Goal: Communication & Community: Answer question/provide support

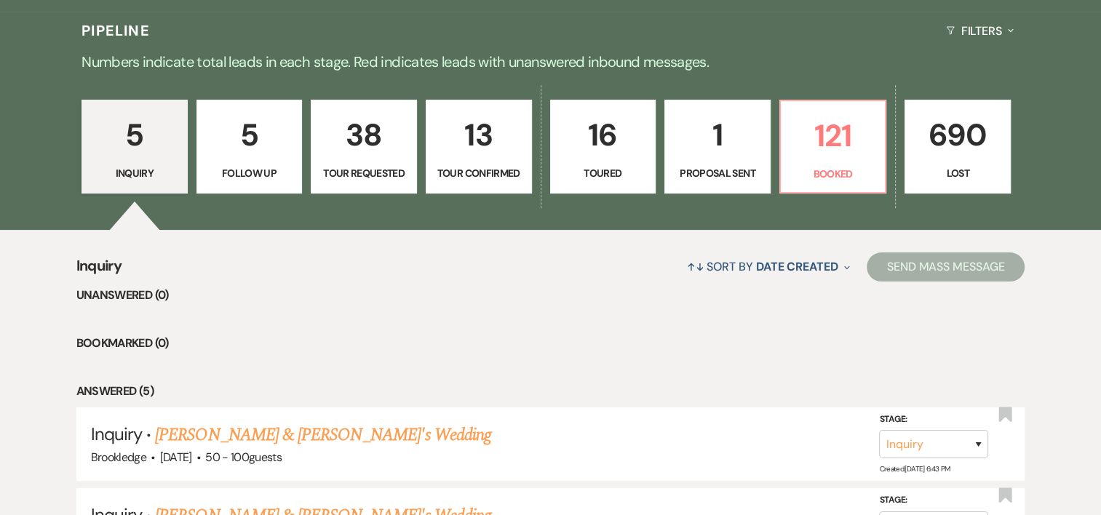
scroll to position [361, 0]
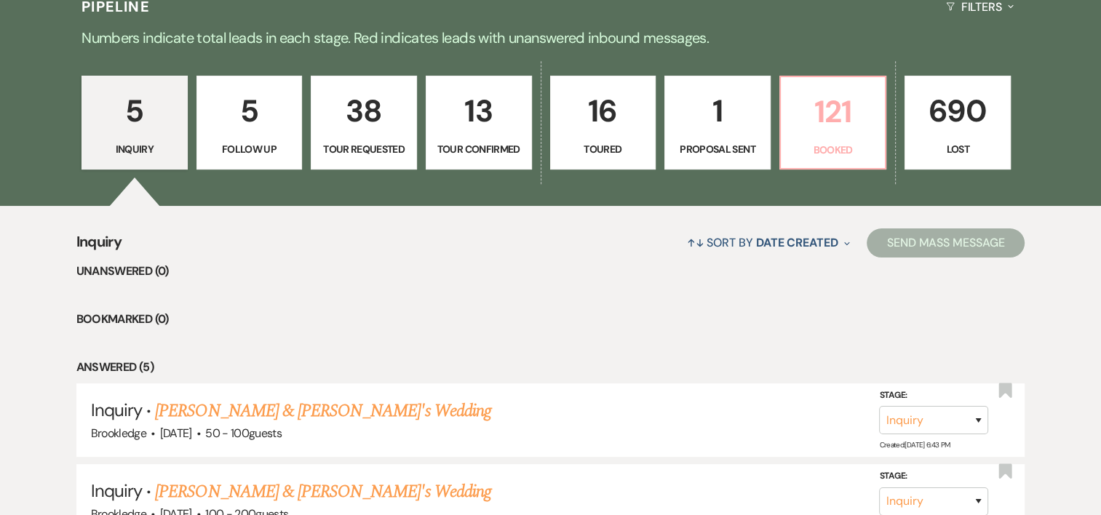
click at [825, 122] on p "121" at bounding box center [832, 111] width 87 height 49
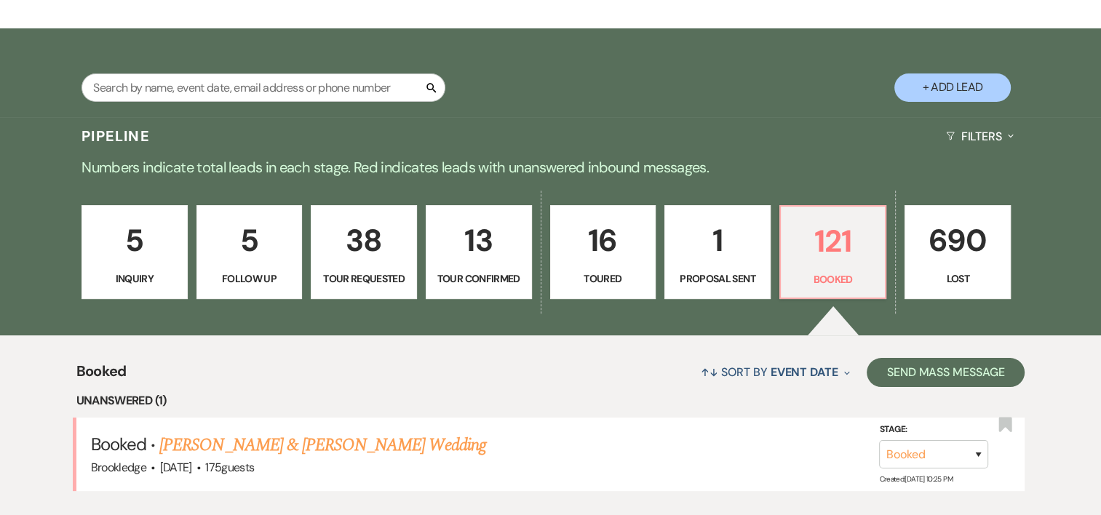
scroll to position [361, 0]
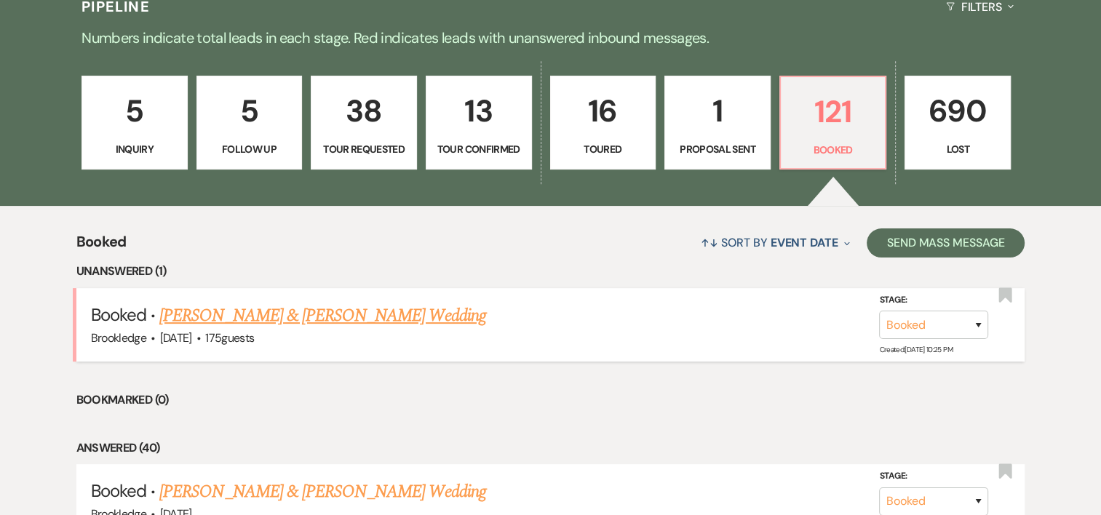
click at [342, 298] on li "Booked · [PERSON_NAME] & [PERSON_NAME] Wedding [PERSON_NAME] · [DATE] · 175 gue…" at bounding box center [550, 324] width 949 height 73
click at [351, 319] on link "[PERSON_NAME] & [PERSON_NAME] Wedding" at bounding box center [322, 316] width 326 height 26
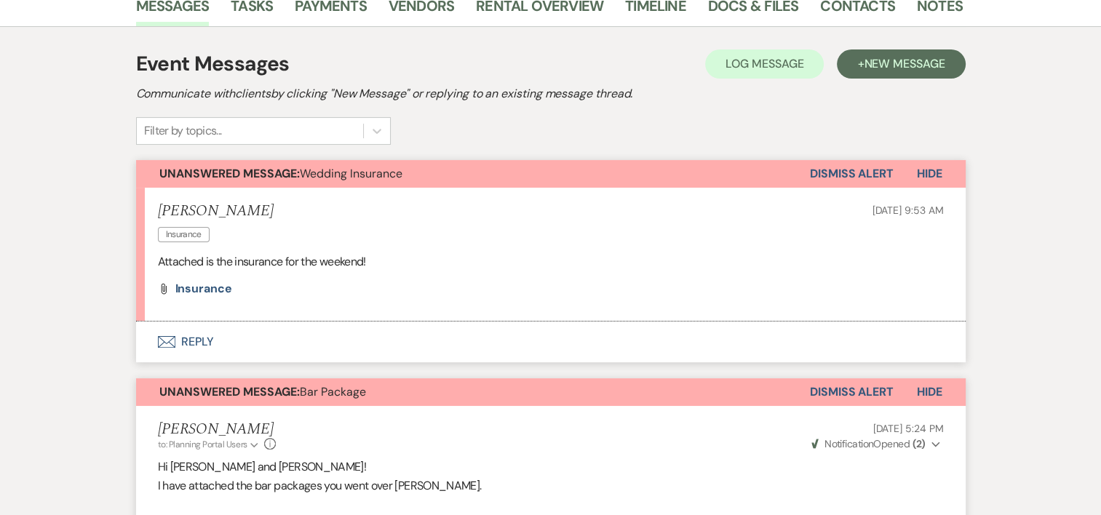
scroll to position [314, 0]
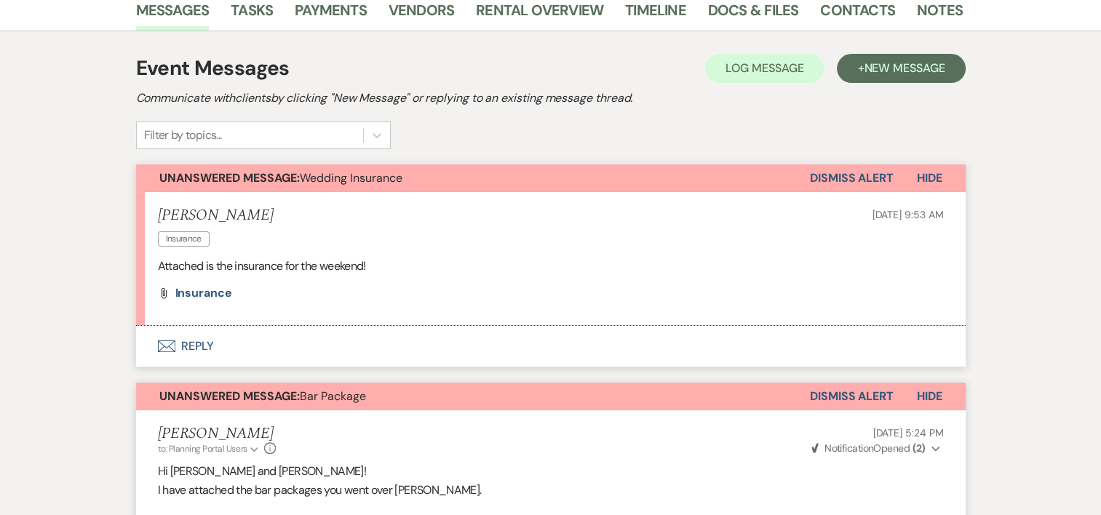
click at [437, 291] on div "Attach File Insurance" at bounding box center [551, 293] width 786 height 12
click at [220, 300] on li "[PERSON_NAME] Insurance [DATE] 9:53 AM Attached is the insurance for the weeken…" at bounding box center [550, 259] width 829 height 134
click at [211, 294] on span "Insurance" at bounding box center [203, 292] width 57 height 15
click at [207, 343] on button "Envelope Reply" at bounding box center [550, 346] width 829 height 41
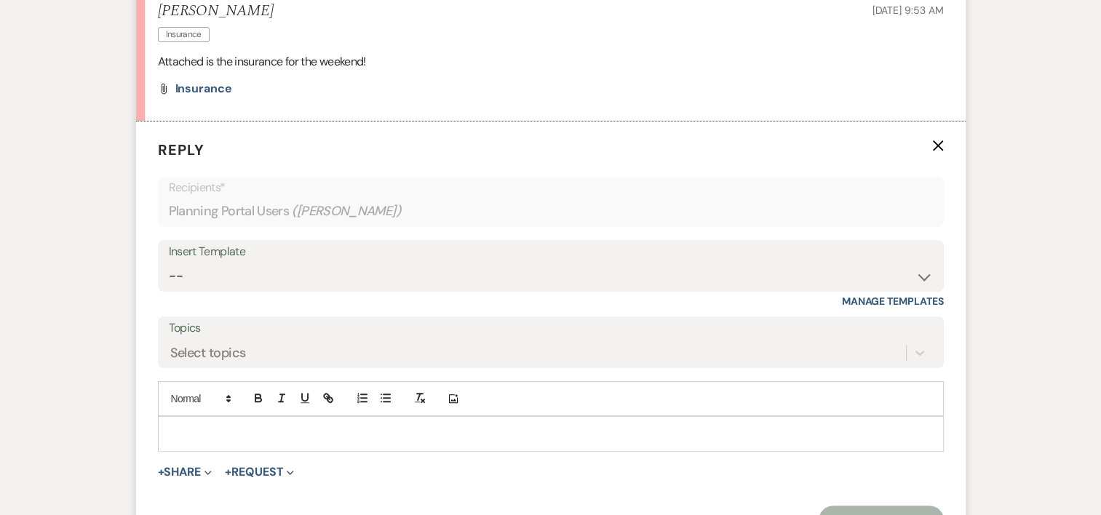
scroll to position [532, 0]
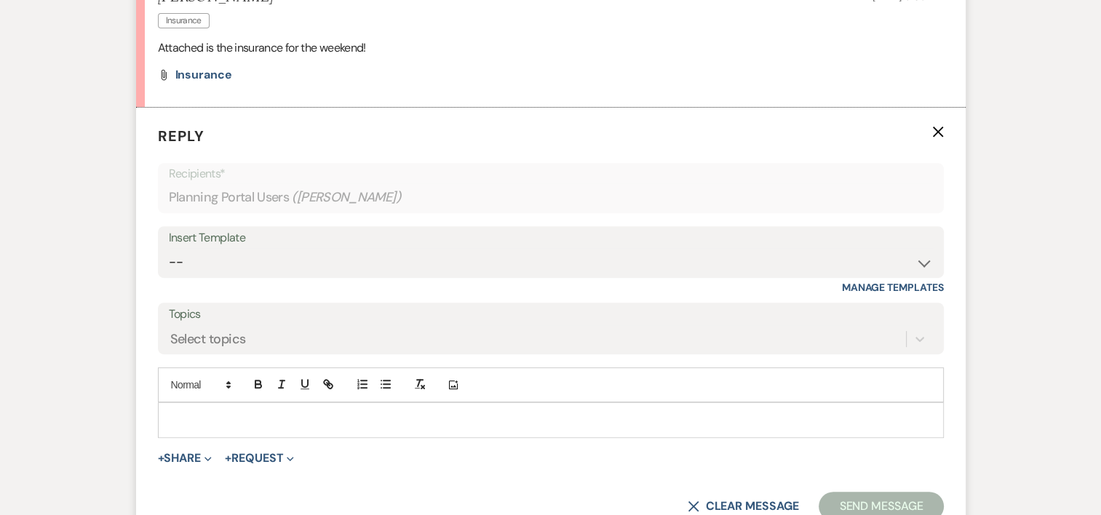
click at [218, 399] on div "Add Photo" at bounding box center [551, 384] width 786 height 35
click at [219, 403] on div at bounding box center [551, 419] width 784 height 33
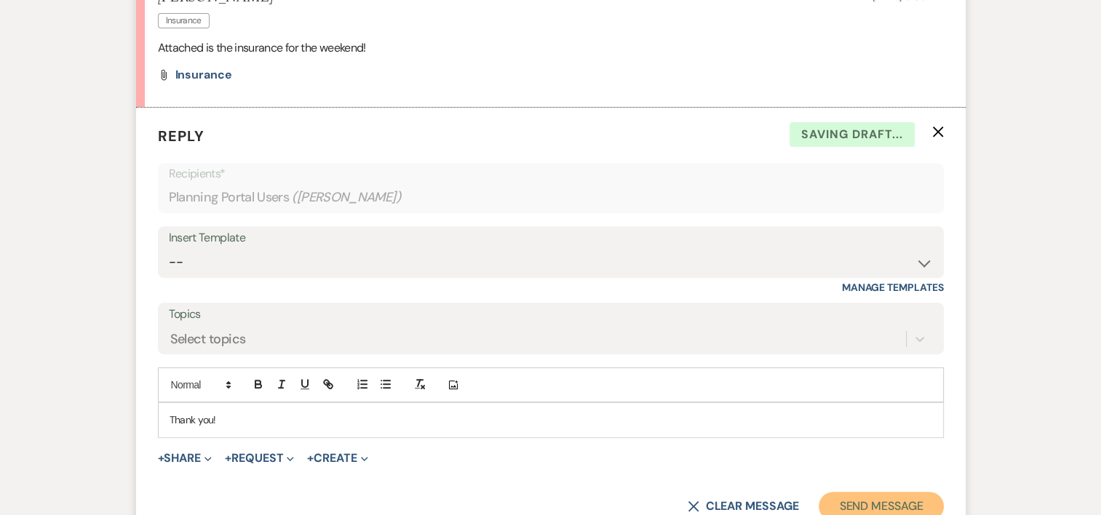
click at [849, 498] on button "Send Message" at bounding box center [880, 506] width 124 height 29
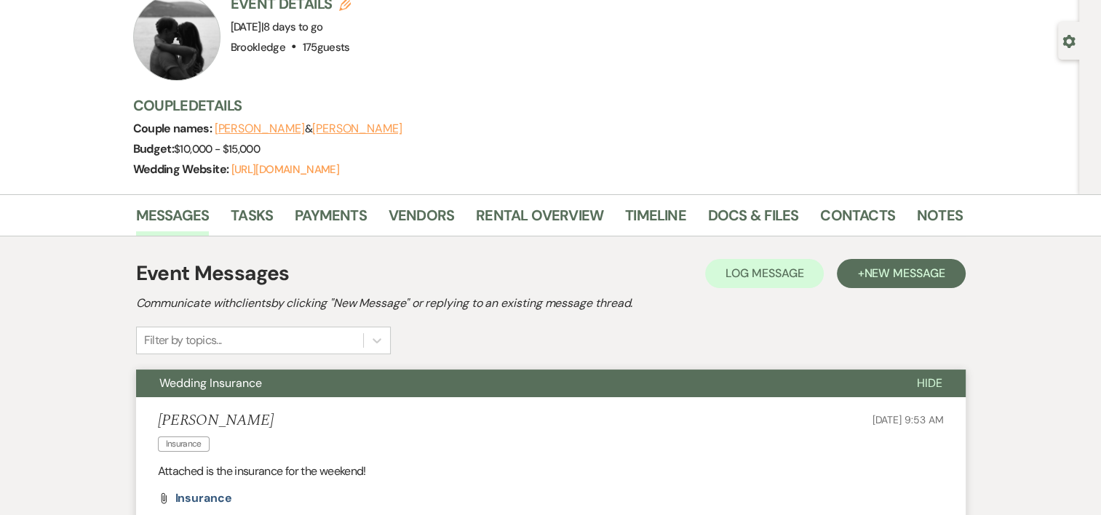
scroll to position [105, 0]
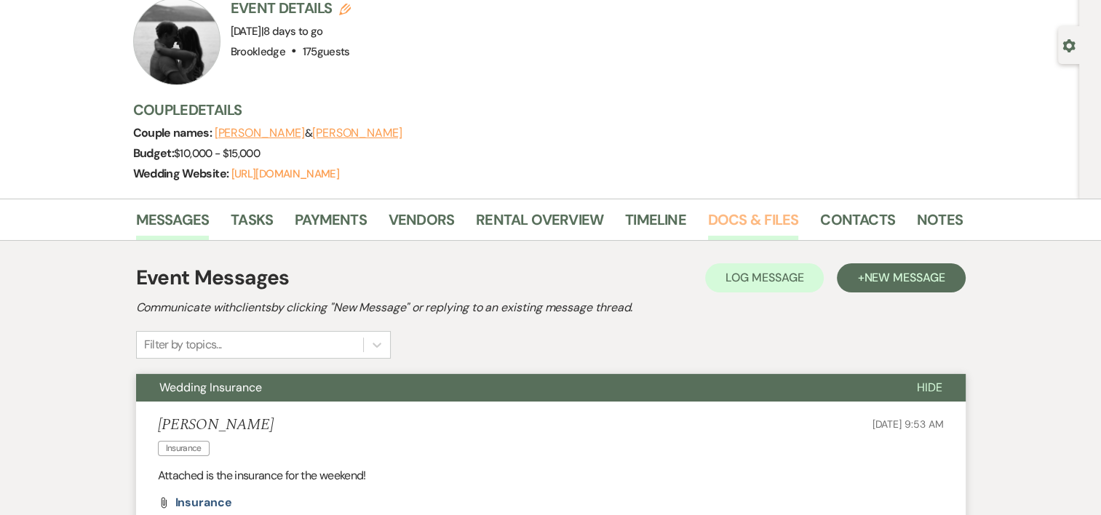
click at [719, 217] on link "Docs & Files" at bounding box center [753, 224] width 90 height 32
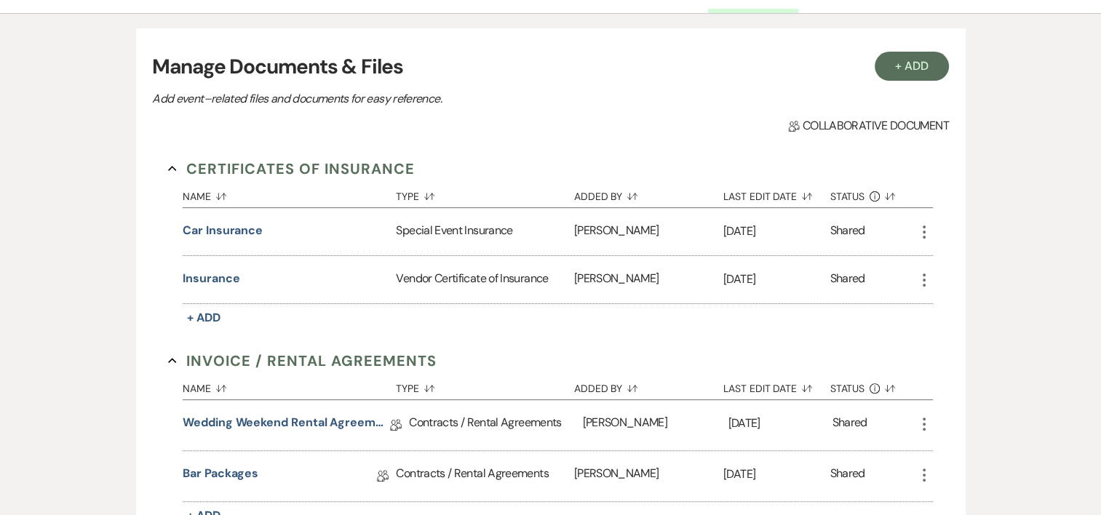
scroll to position [383, 0]
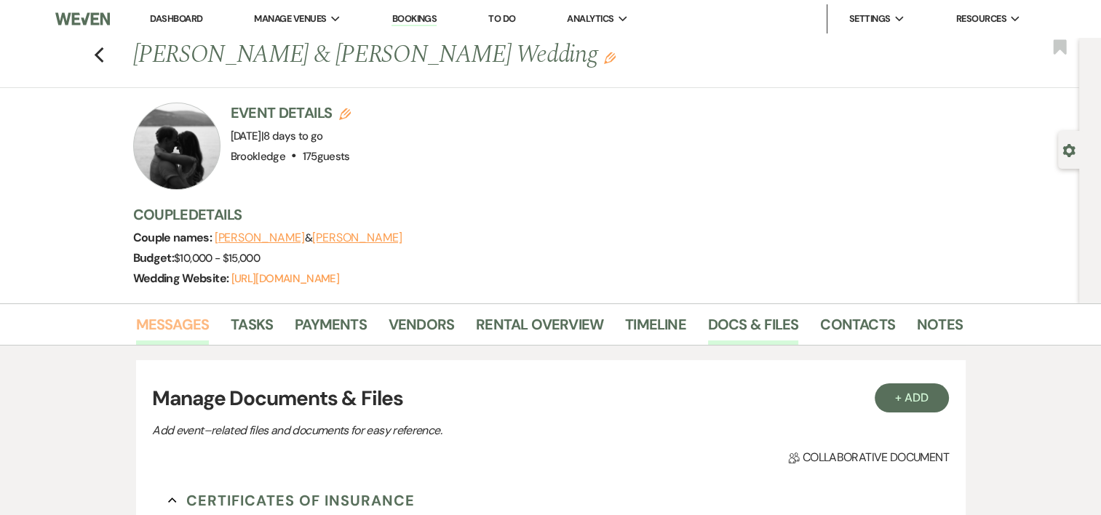
click at [159, 327] on link "Messages" at bounding box center [172, 329] width 73 height 32
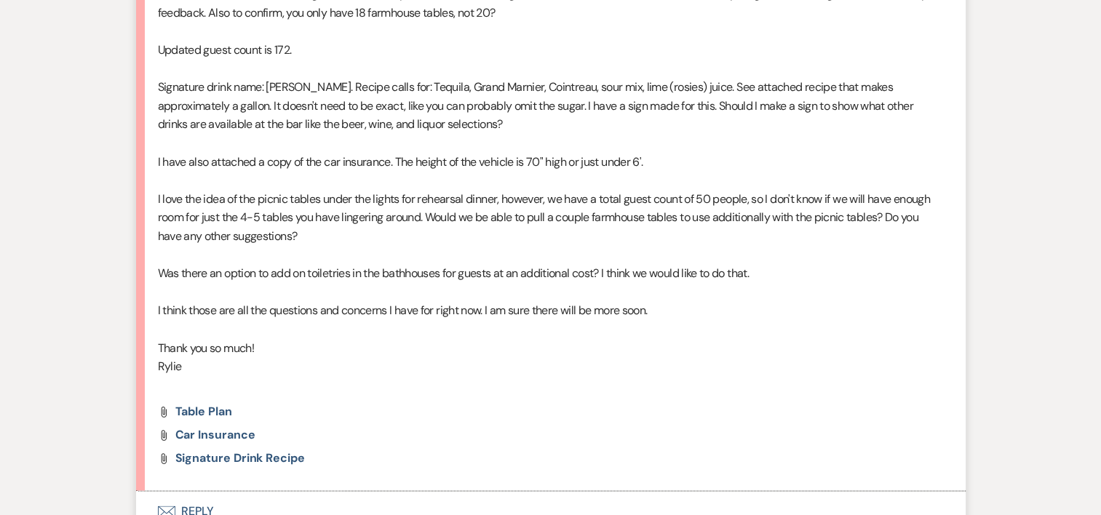
scroll to position [2184, 0]
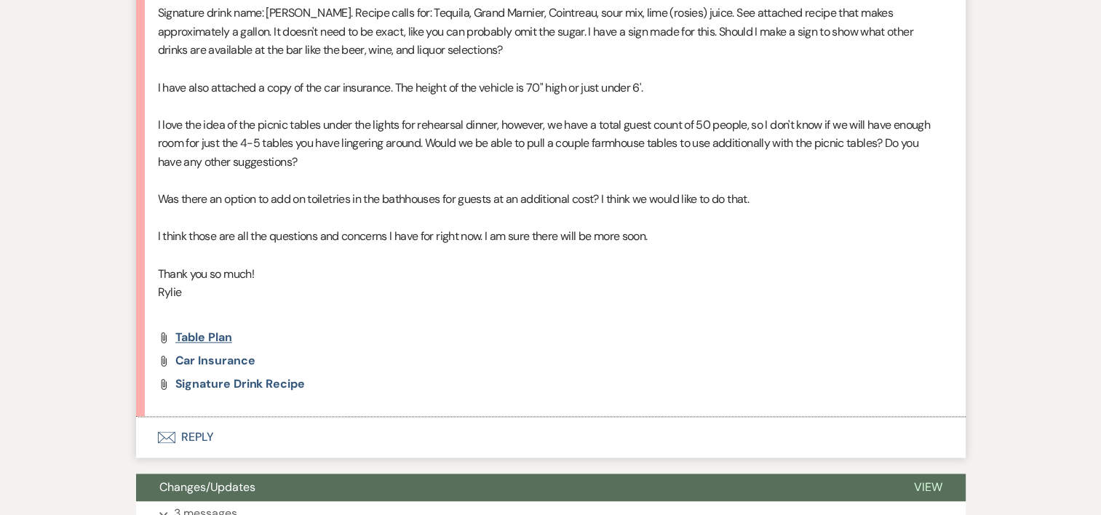
click at [178, 330] on span "Table Plan" at bounding box center [203, 337] width 57 height 15
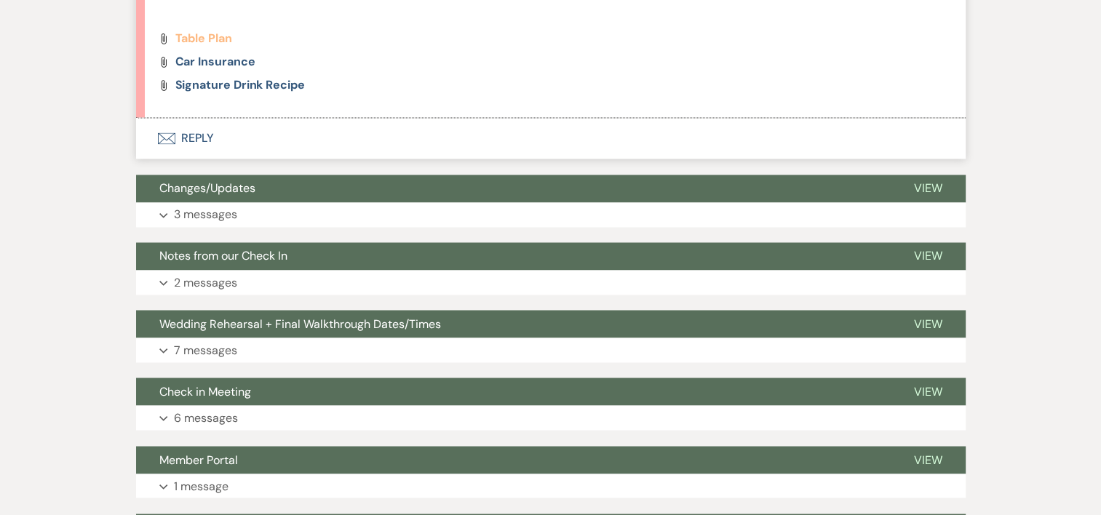
scroll to position [2512, 0]
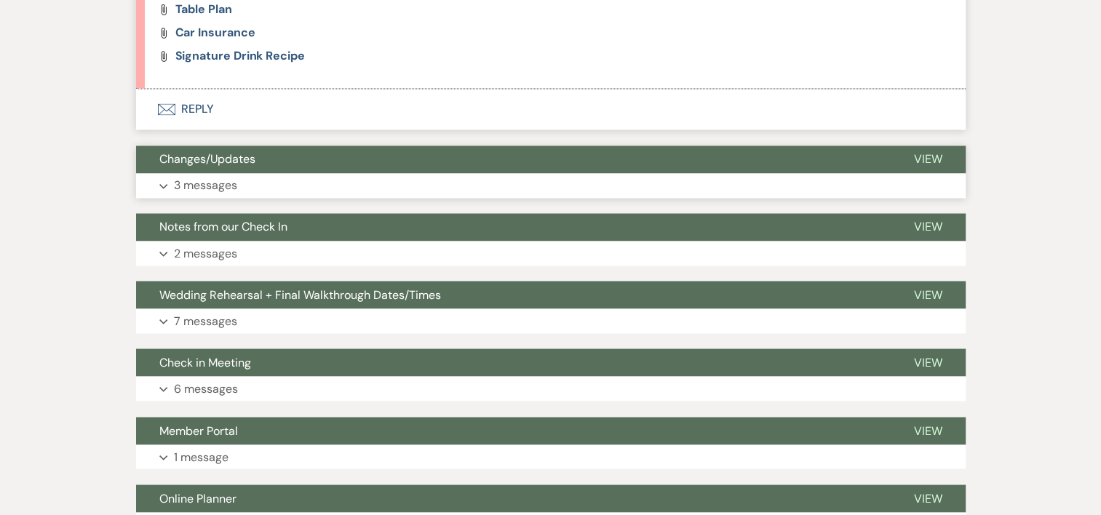
click at [191, 176] on p "3 messages" at bounding box center [205, 185] width 63 height 19
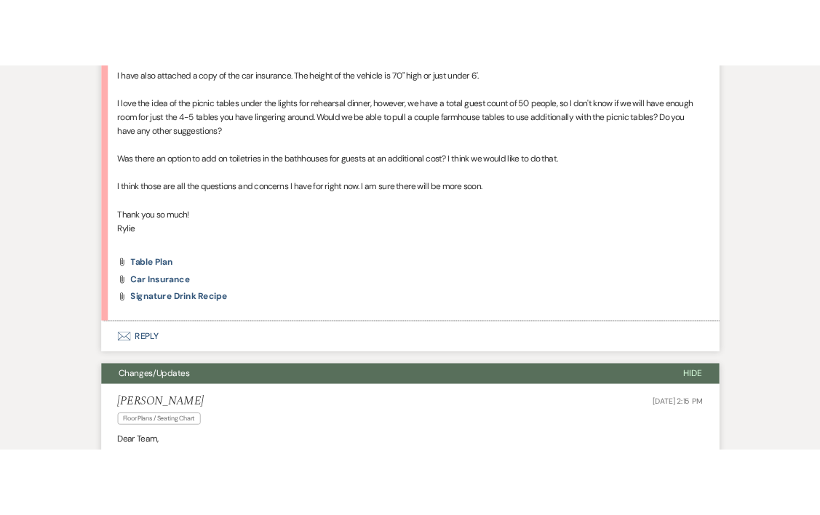
scroll to position [2262, 0]
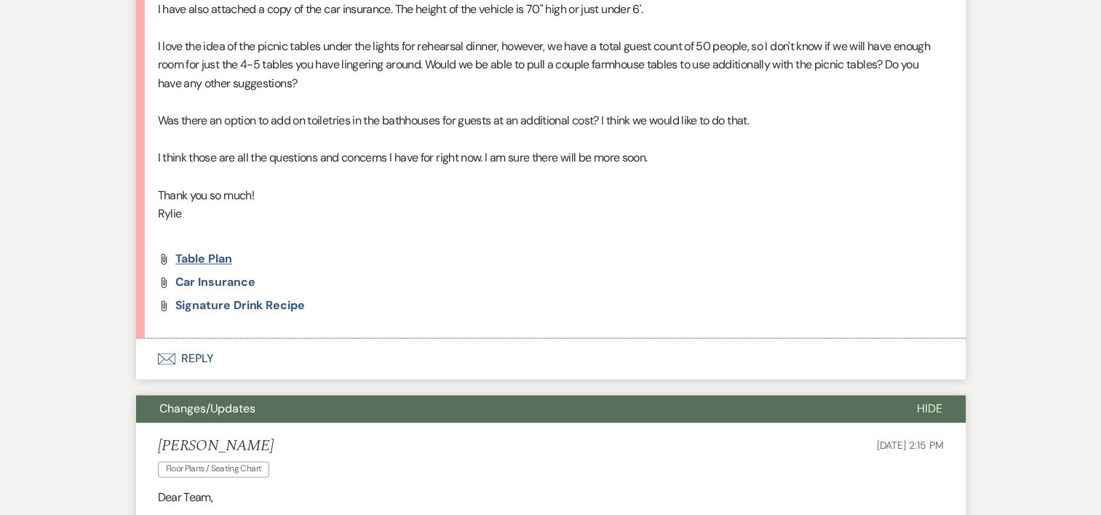
click at [185, 251] on span "Table Plan" at bounding box center [203, 258] width 57 height 15
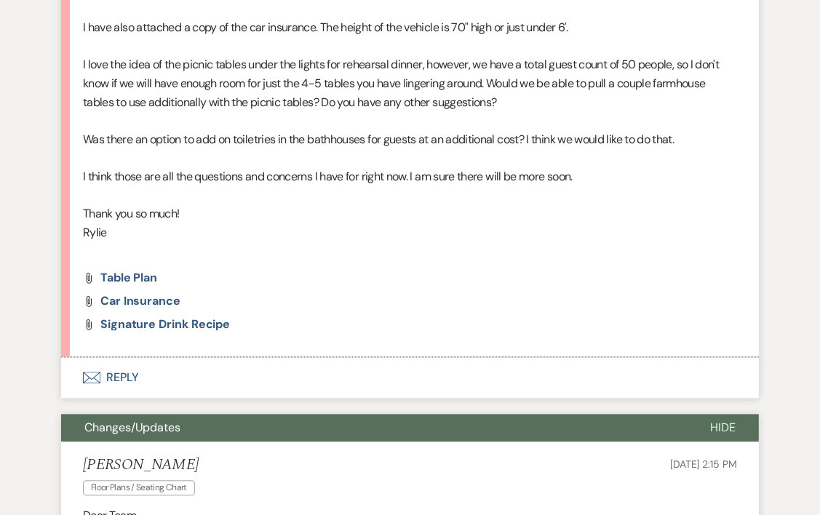
click at [116, 375] on button "Envelope Reply" at bounding box center [410, 377] width 698 height 41
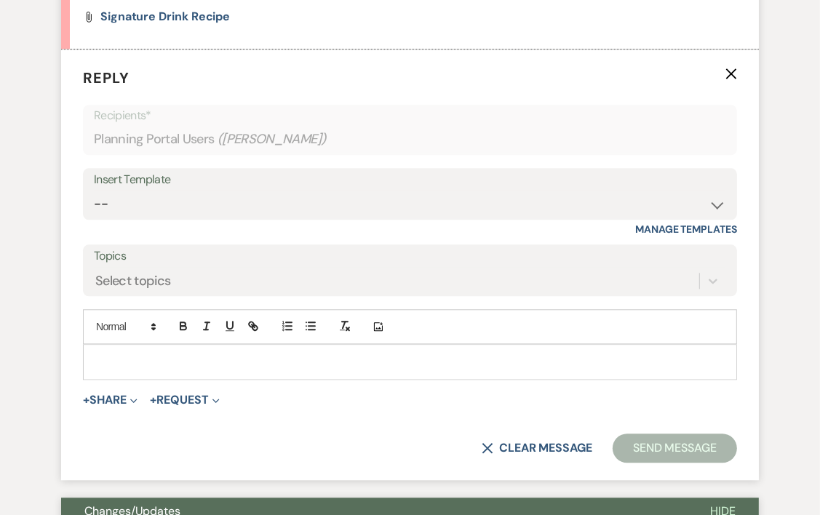
scroll to position [2575, 0]
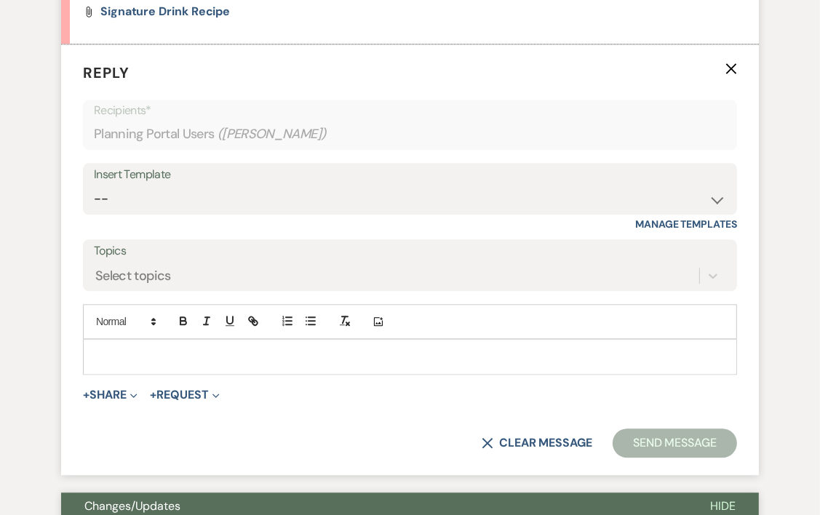
click at [124, 362] on p at bounding box center [410, 356] width 631 height 16
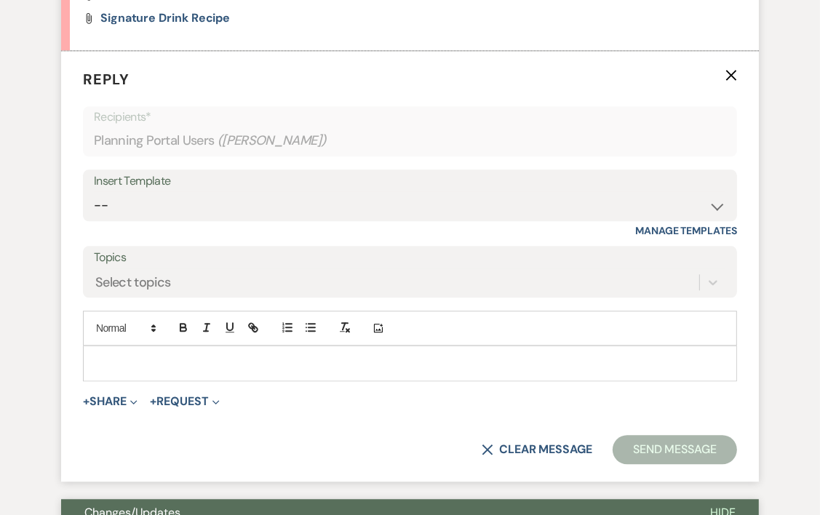
scroll to position [2654, 0]
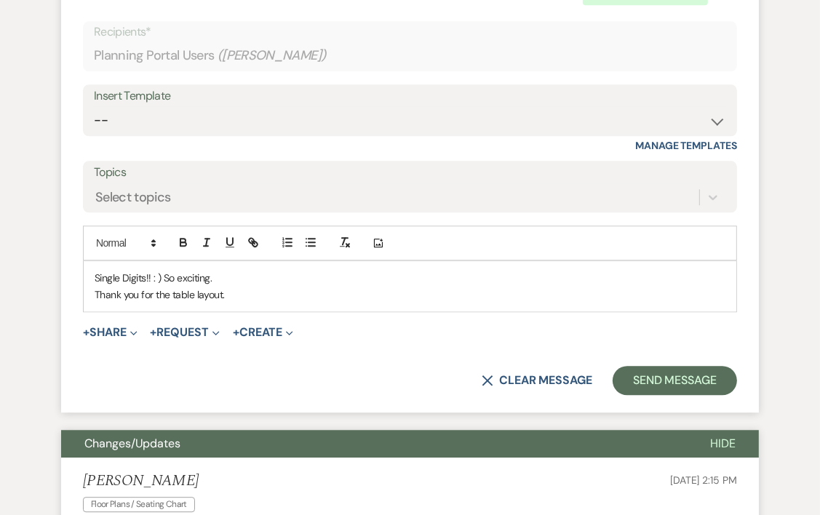
click at [242, 276] on p "Single Digits!! : ) So exciting." at bounding box center [410, 278] width 631 height 16
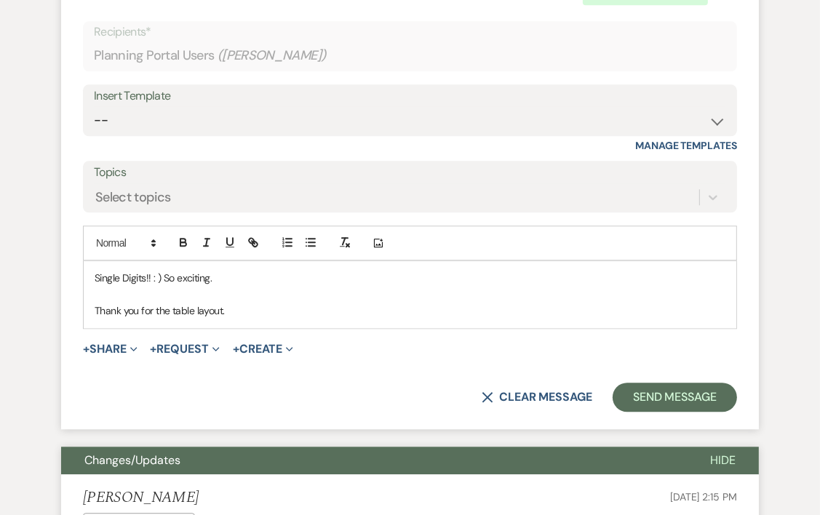
click at [247, 316] on p "Thank you for the table layout." at bounding box center [410, 311] width 631 height 16
click at [364, 308] on p "Thank you for the table layout. Are we thinking all chairs at the 1'head" at bounding box center [410, 311] width 631 height 16
click at [412, 314] on p "Thank you for the table layout. Are we thinking all chairs at the 'head" at bounding box center [410, 311] width 631 height 16
click at [494, 308] on p "Thank you for the table layout. Are we thinking all chairs at the 'head table"" at bounding box center [410, 311] width 631 height 16
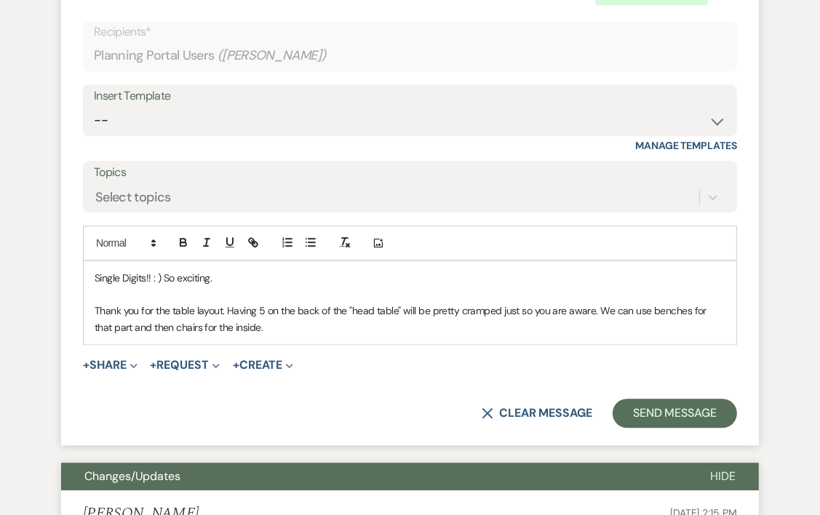
click at [113, 325] on p "Thank you for the table layout. Having 5 on the back of the "head table" will b…" at bounding box center [410, 319] width 631 height 33
click at [237, 322] on p "Thank you for the table layout. Having 5 on the back of the "head table" will b…" at bounding box center [410, 319] width 631 height 33
click at [308, 326] on p "Thank you for the table layout. Having 5 on the back of the "head table" will b…" at bounding box center [410, 319] width 631 height 33
click at [399, 326] on p "Thank you for the table layout. Having 5 on the back of the "head table" will b…" at bounding box center [410, 319] width 631 height 33
click at [431, 332] on p "Thank you for the table layout. Having 5 on the back of the "head table" will b…" at bounding box center [410, 319] width 631 height 33
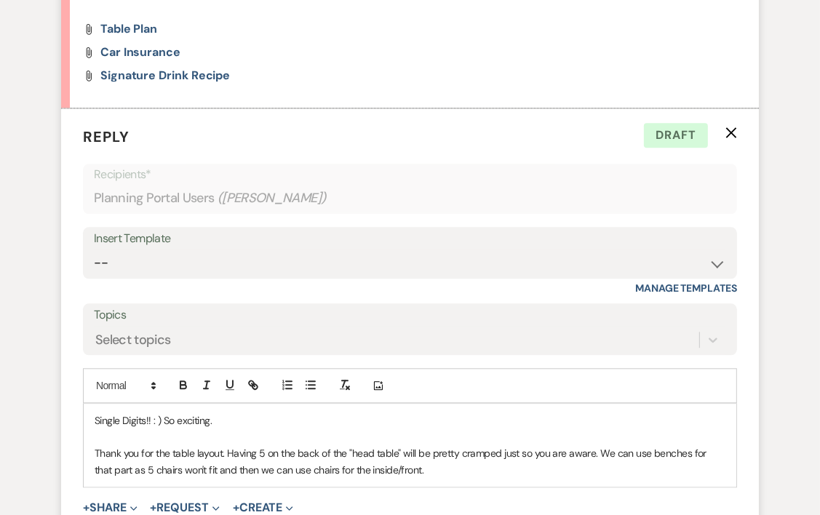
scroll to position [2497, 0]
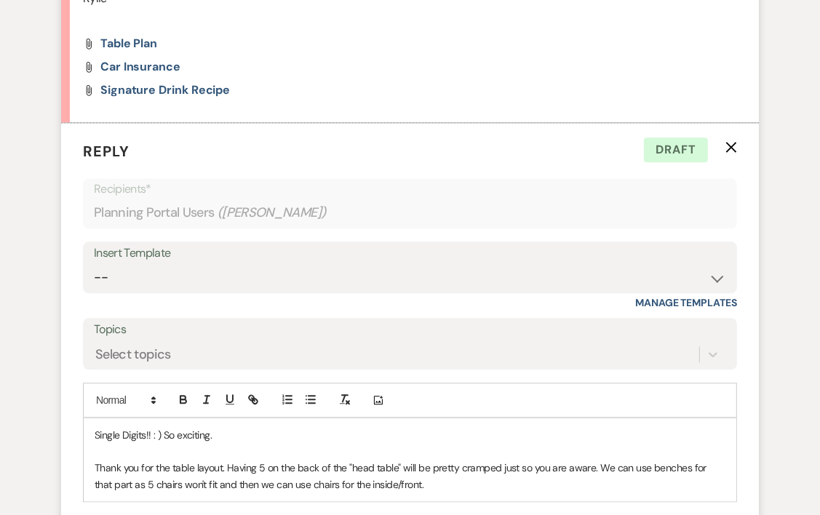
click at [418, 483] on p "Thank you for the table layout. Having 5 on the back of the "head table" will b…" at bounding box center [410, 476] width 631 height 33
click at [694, 494] on div "Single Digits!! : ) So exciting. Thank you for the table layout. Having 5 on th…" at bounding box center [410, 459] width 653 height 83
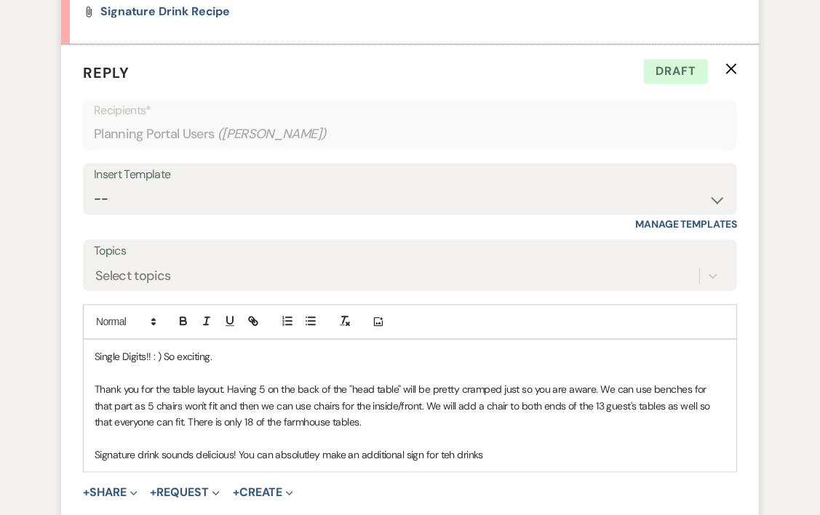
scroll to position [2582, 0]
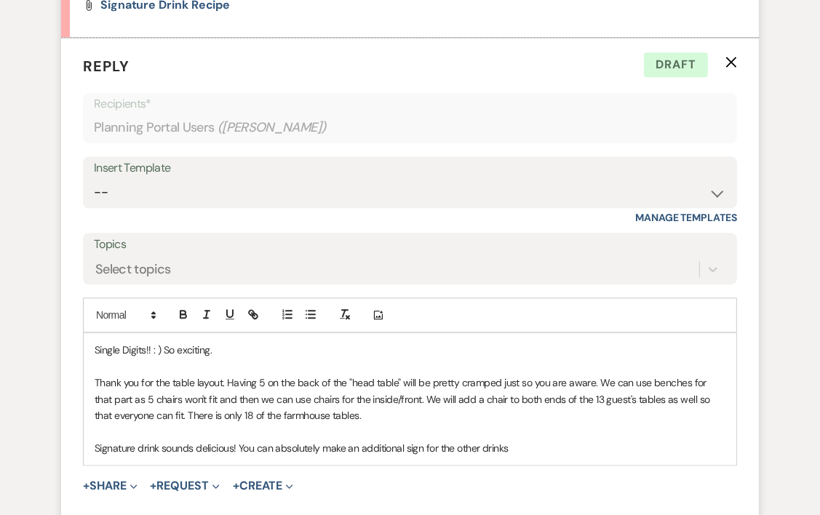
click at [559, 440] on p "Signature drink sounds delicious! You can absolutely make an additional sign fo…" at bounding box center [410, 448] width 631 height 16
click at [573, 446] on p "Signature drink sounds delicious! You can absolutely make an additional sign fo…" at bounding box center [410, 448] width 631 height 16
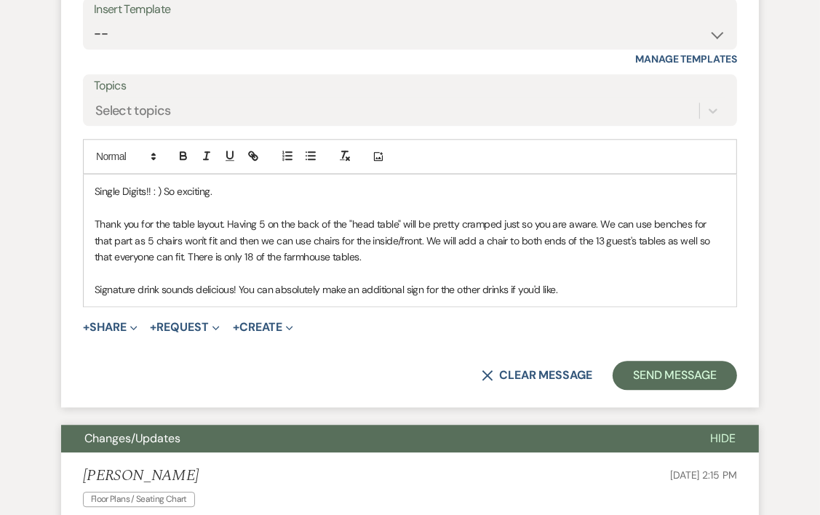
scroll to position [2747, 0]
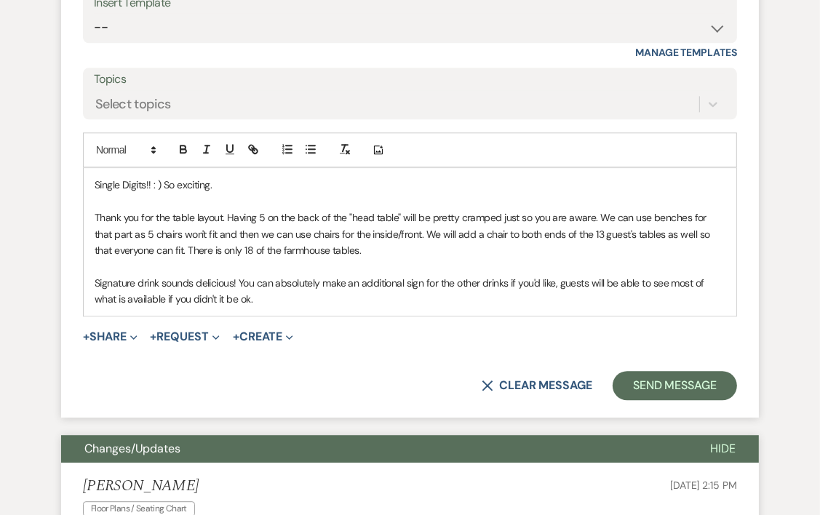
click at [271, 300] on p "Signature drink sounds delicious! You can absolutely make an additional sign fo…" at bounding box center [410, 291] width 631 height 33
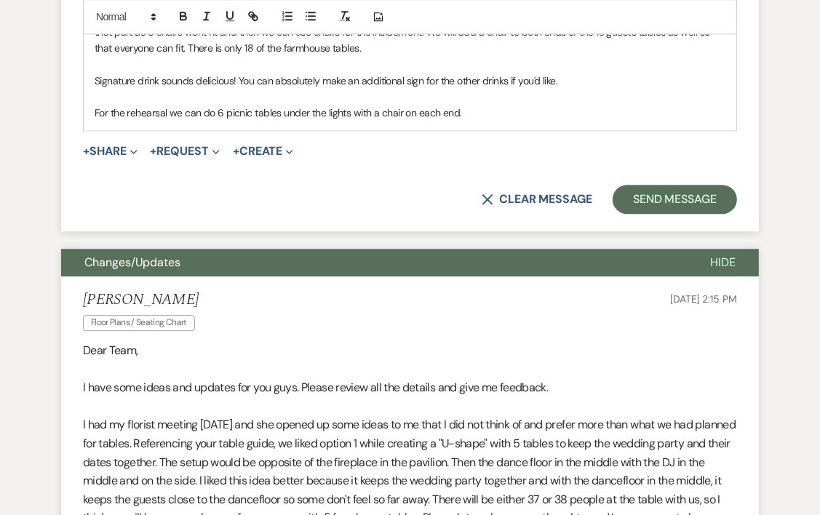
scroll to position [2956, 0]
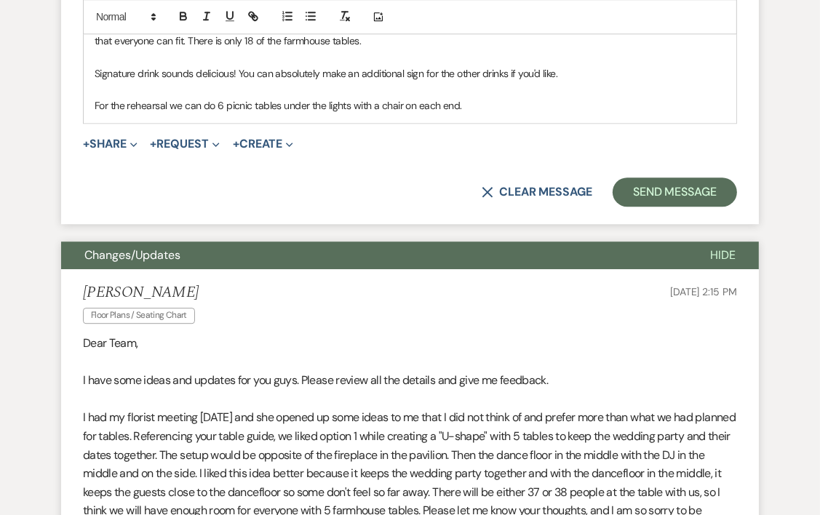
click at [166, 103] on p "For the rehearsal we can do 6 picnic tables under the lights with a chair on ea…" at bounding box center [410, 105] width 631 height 16
click at [242, 103] on p "For the rehearsal dinner we can do 6 picnic tables under the lights with a chai…" at bounding box center [410, 105] width 631 height 16
click at [527, 108] on p "For the rehearsal dinner we can set up 6 picnic tables under the lights with a …" at bounding box center [410, 105] width 631 height 16
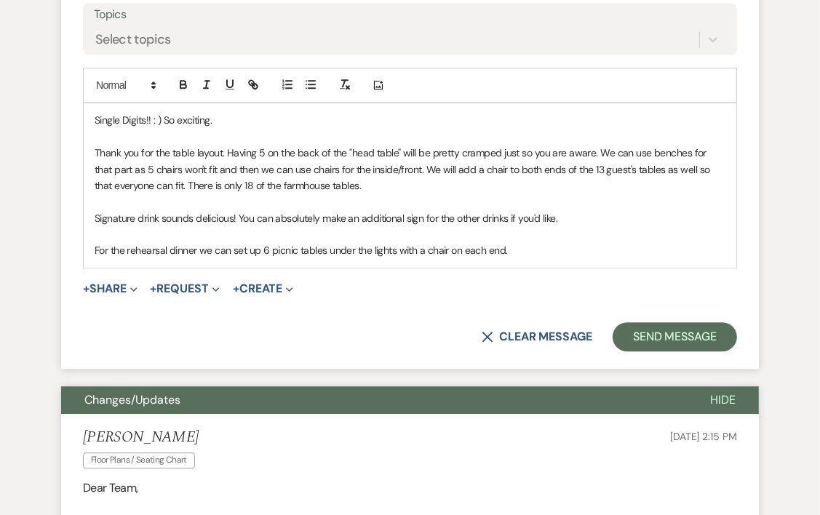
scroll to position [2820, 0]
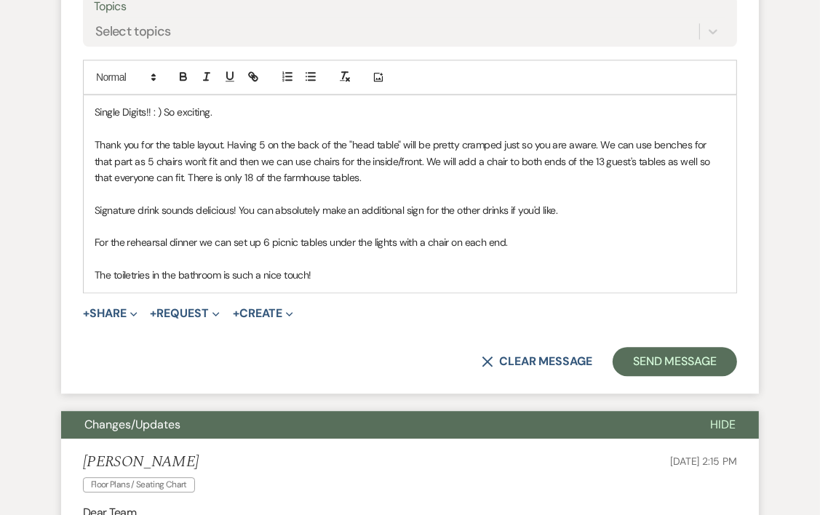
click at [351, 282] on div "Single Digits!! : ) So exciting. Thank you for the table layout. Having 5 on th…" at bounding box center [410, 193] width 653 height 196
click at [618, 268] on p "The toiletres in the bathroom is such a nice touch! Let me check with [PERSON_N…" at bounding box center [410, 275] width 631 height 16
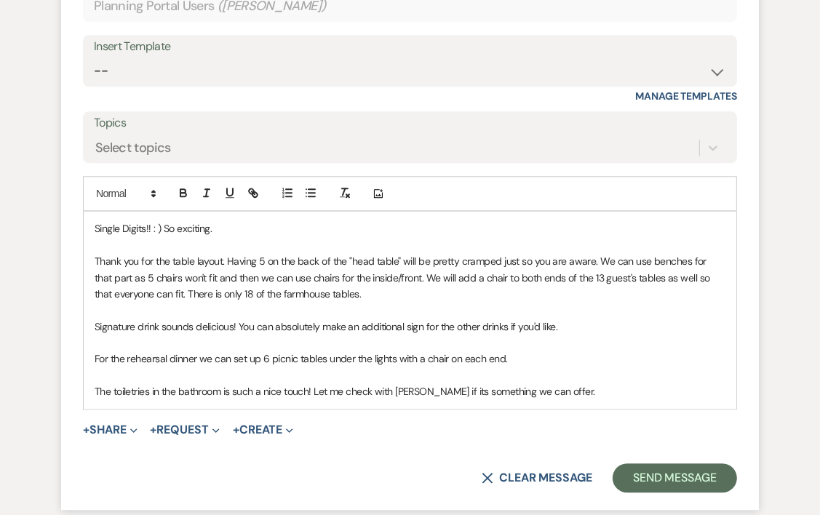
scroll to position [2710, 0]
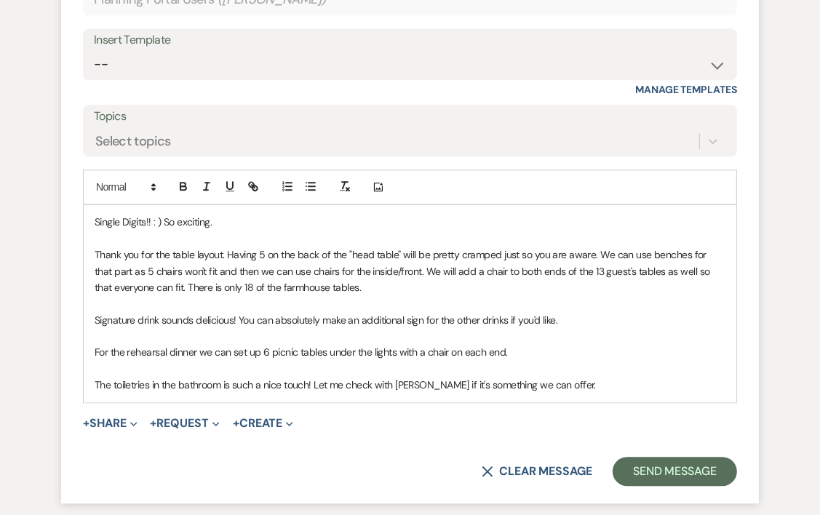
click at [562, 377] on p "The toiletries in the bathroom is such a nice touch! Let me check with [PERSON_…" at bounding box center [410, 385] width 631 height 16
click at [420, 380] on p "The toiletries in the bathroom is such a nice touch! Let me check with [PERSON_…" at bounding box center [410, 385] width 631 height 16
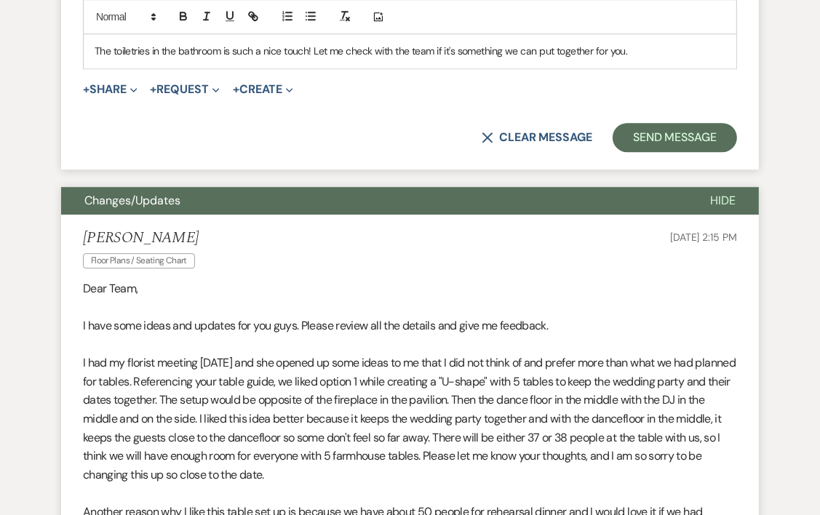
scroll to position [2884, 0]
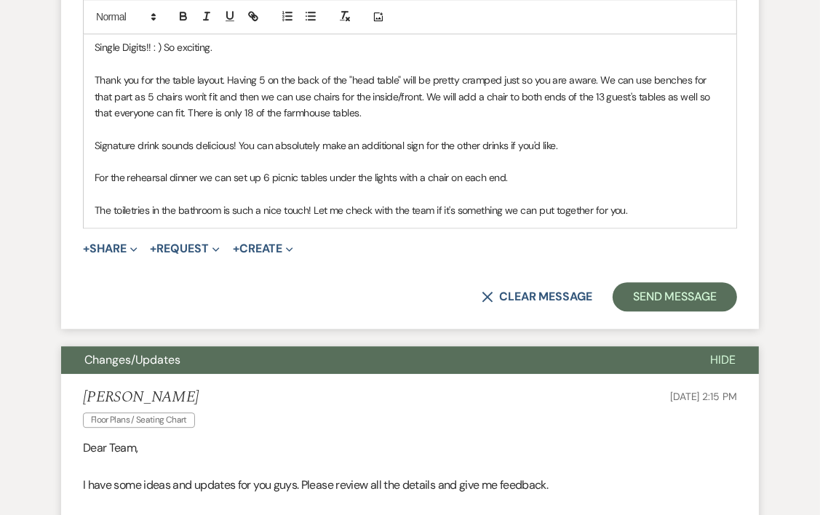
click at [685, 207] on p "The toiletries in the bathroom is such a nice touch! Let me check with the team…" at bounding box center [410, 210] width 631 height 16
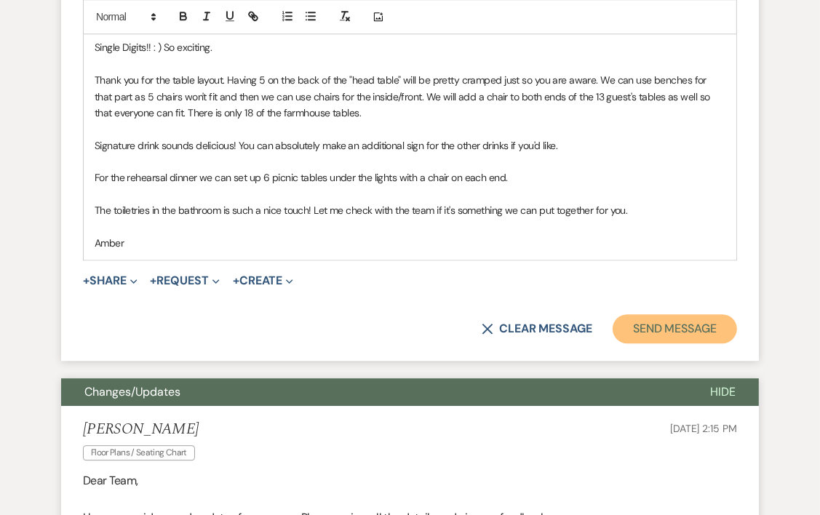
click at [695, 318] on button "Send Message" at bounding box center [675, 328] width 124 height 29
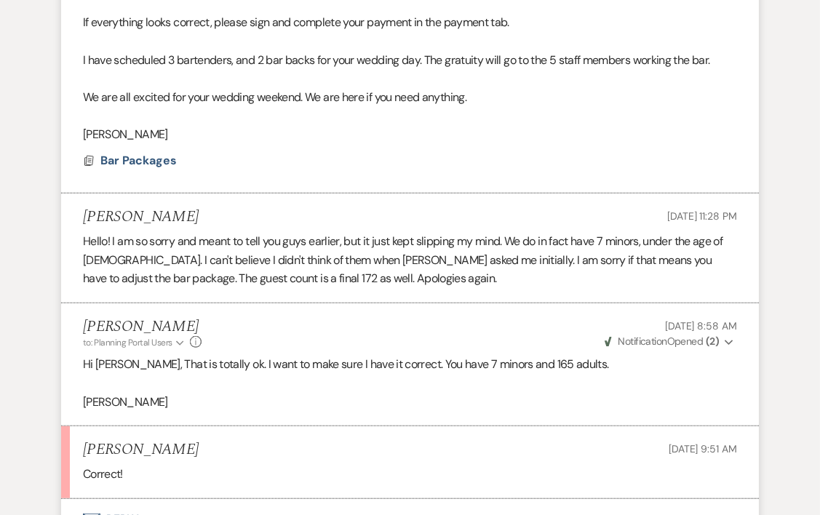
scroll to position [0, 0]
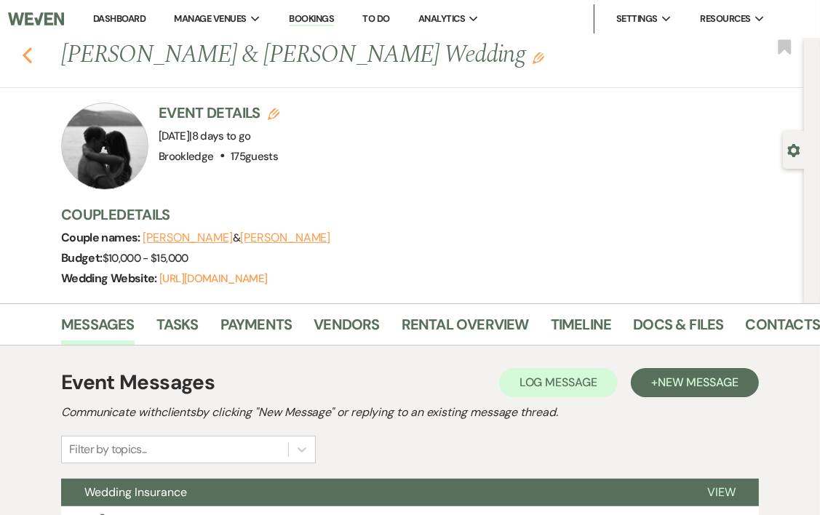
click at [31, 47] on icon "Previous" at bounding box center [27, 55] width 11 height 17
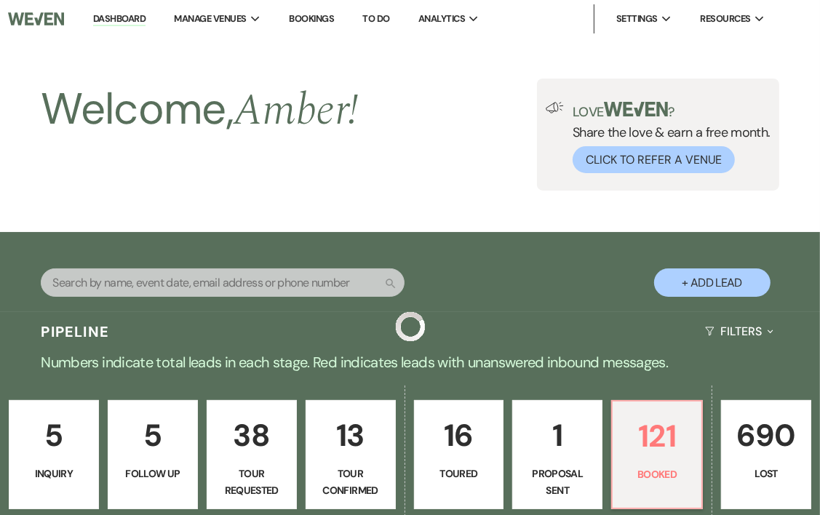
scroll to position [361, 0]
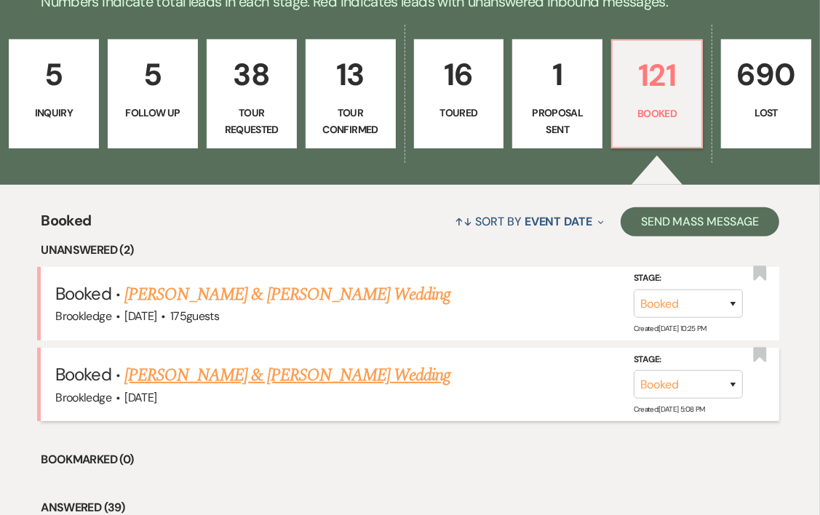
click at [253, 380] on link "[PERSON_NAME] & [PERSON_NAME] Wedding" at bounding box center [287, 375] width 326 height 26
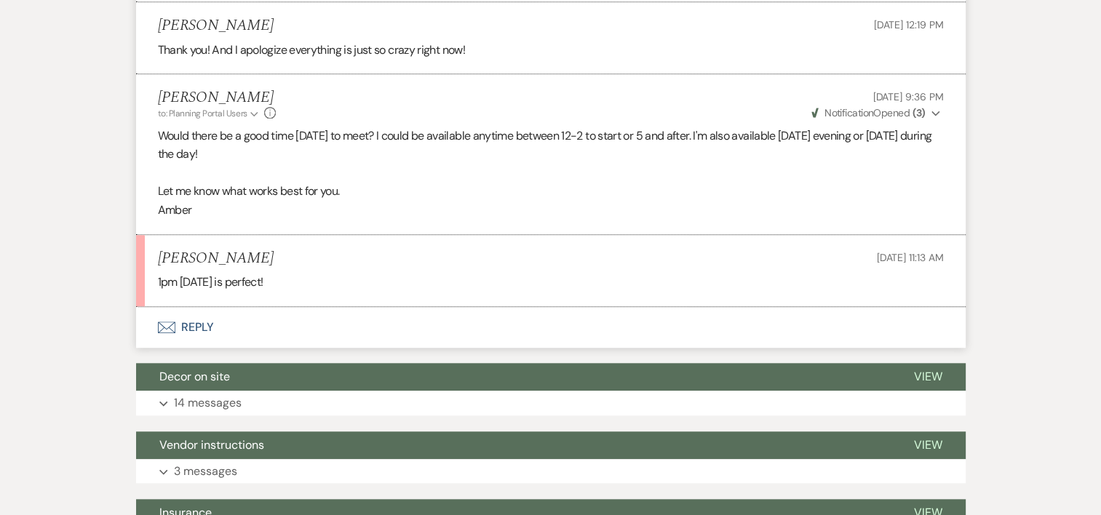
scroll to position [1363, 0]
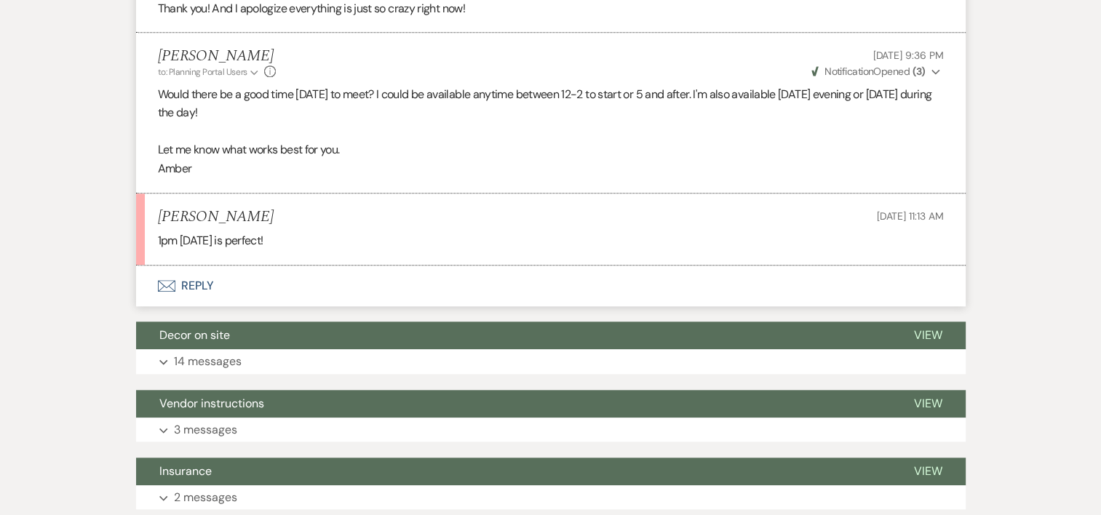
click at [202, 285] on button "Envelope Reply" at bounding box center [550, 286] width 829 height 41
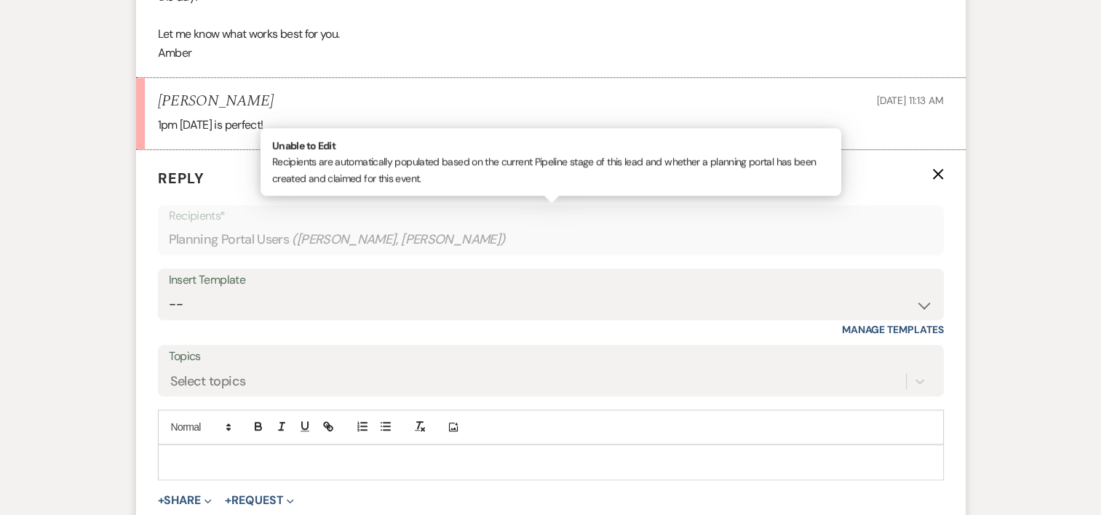
scroll to position [1584, 0]
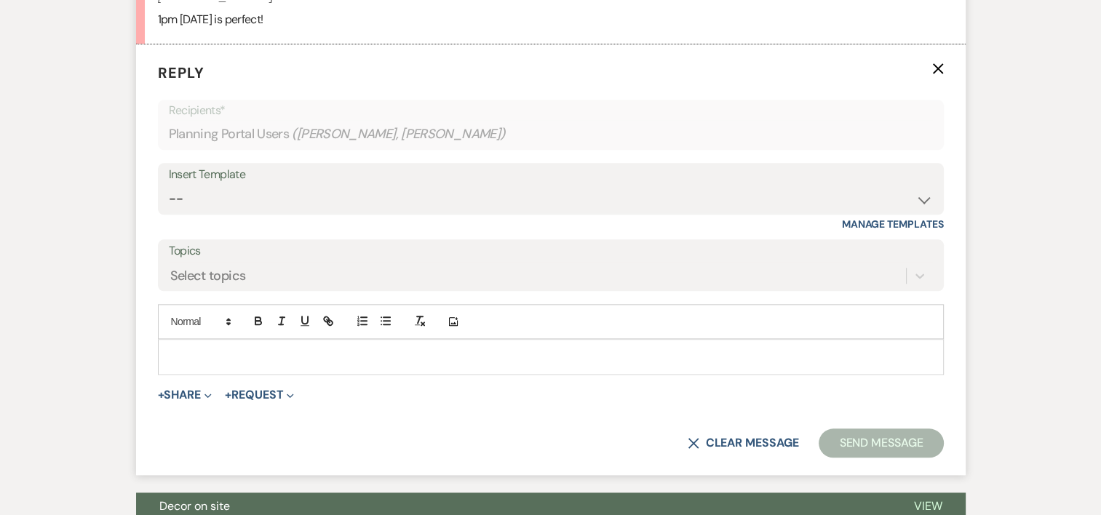
click at [207, 350] on p at bounding box center [550, 356] width 762 height 16
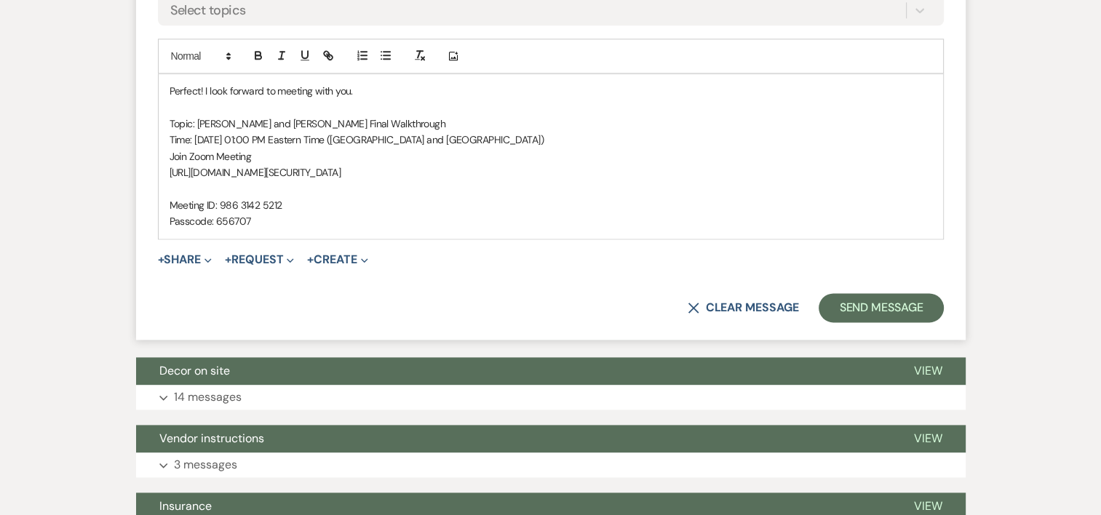
scroll to position [1827, 0]
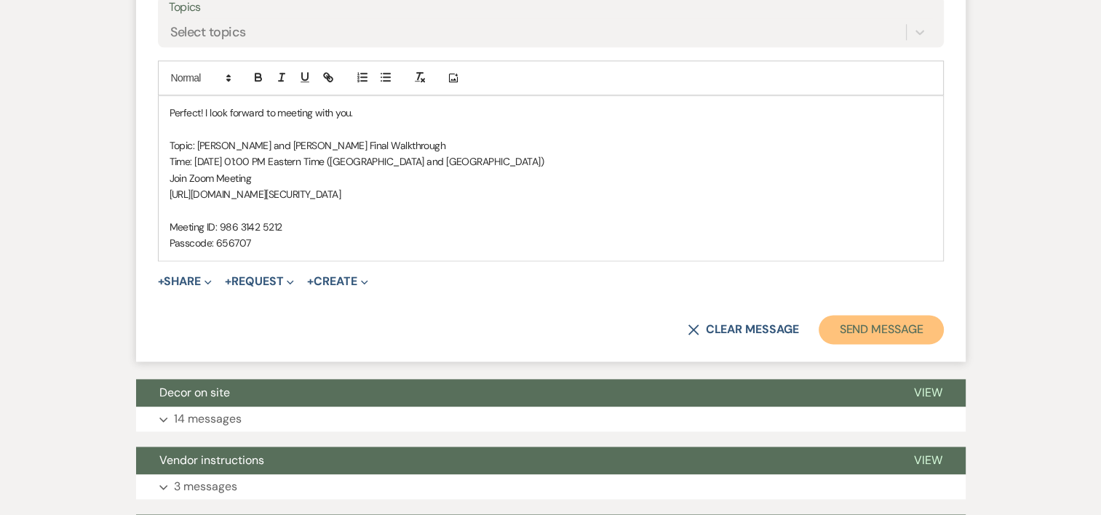
click at [872, 327] on button "Send Message" at bounding box center [880, 329] width 124 height 29
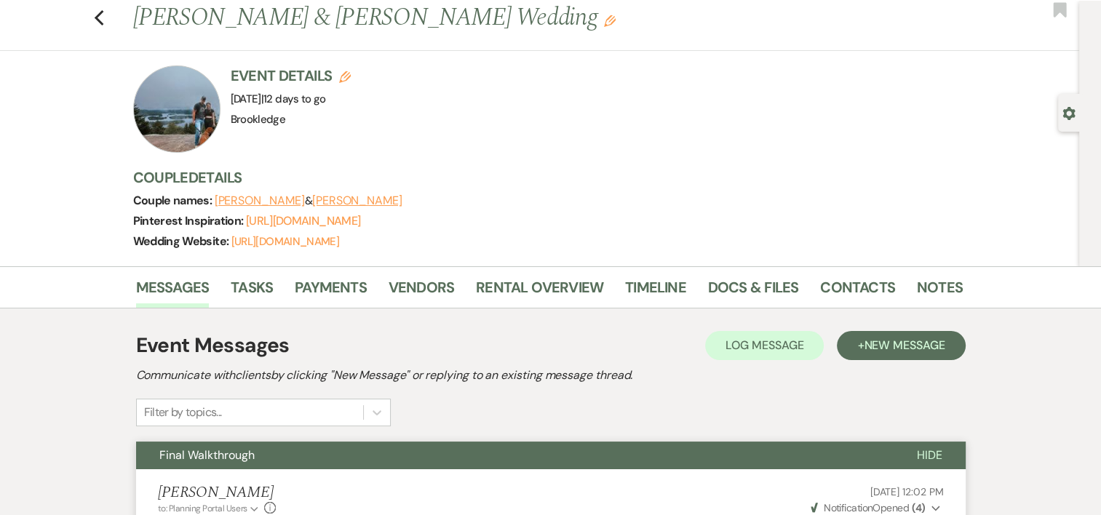
scroll to position [33, 0]
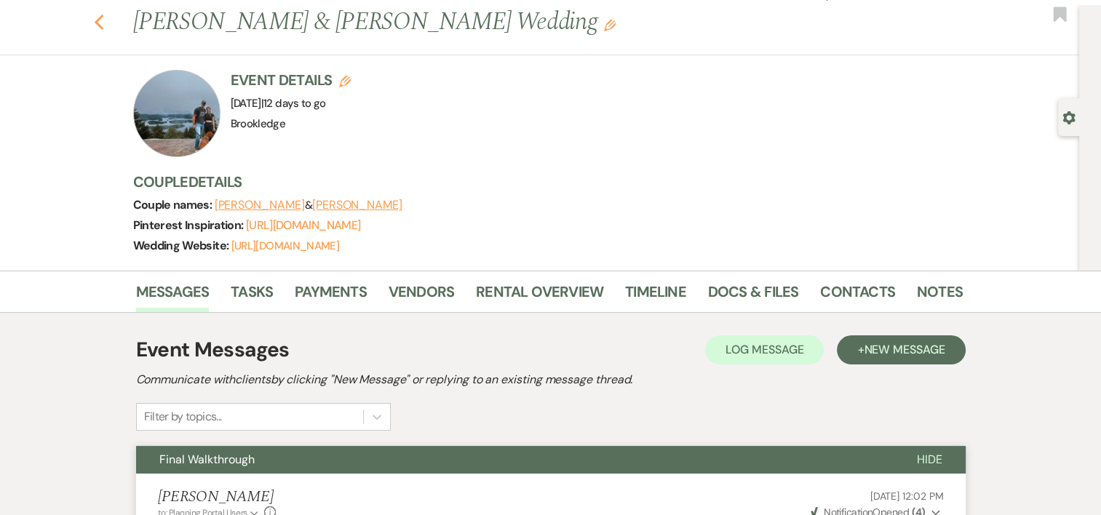
click at [103, 18] on use "button" at bounding box center [98, 23] width 9 height 16
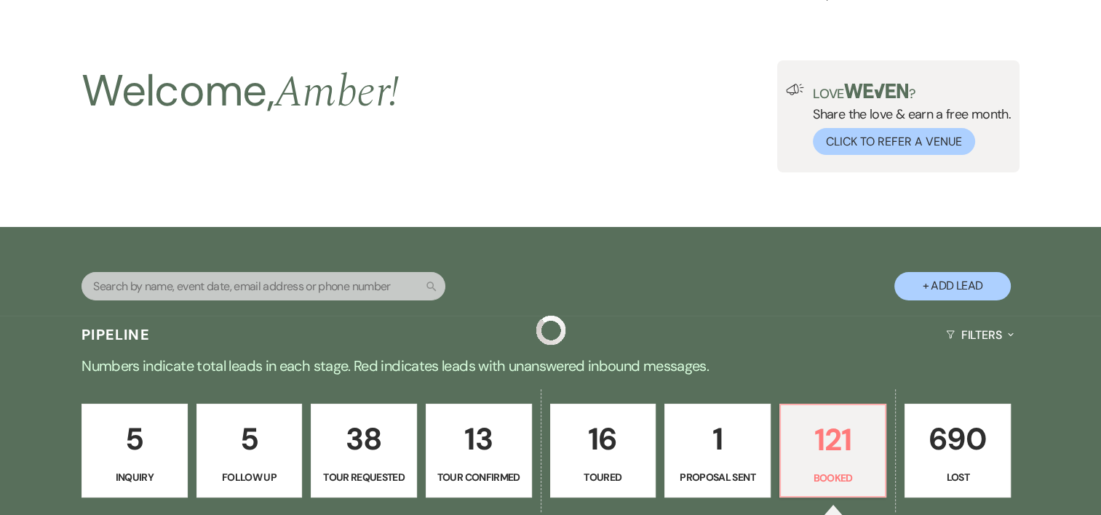
scroll to position [361, 0]
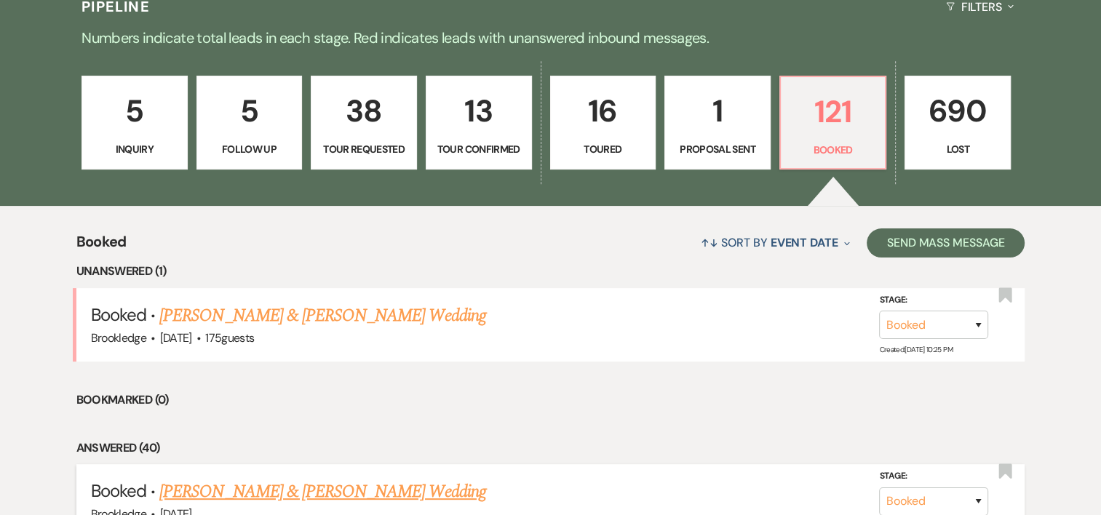
click at [283, 492] on link "[PERSON_NAME] & [PERSON_NAME] Wedding" at bounding box center [322, 492] width 326 height 26
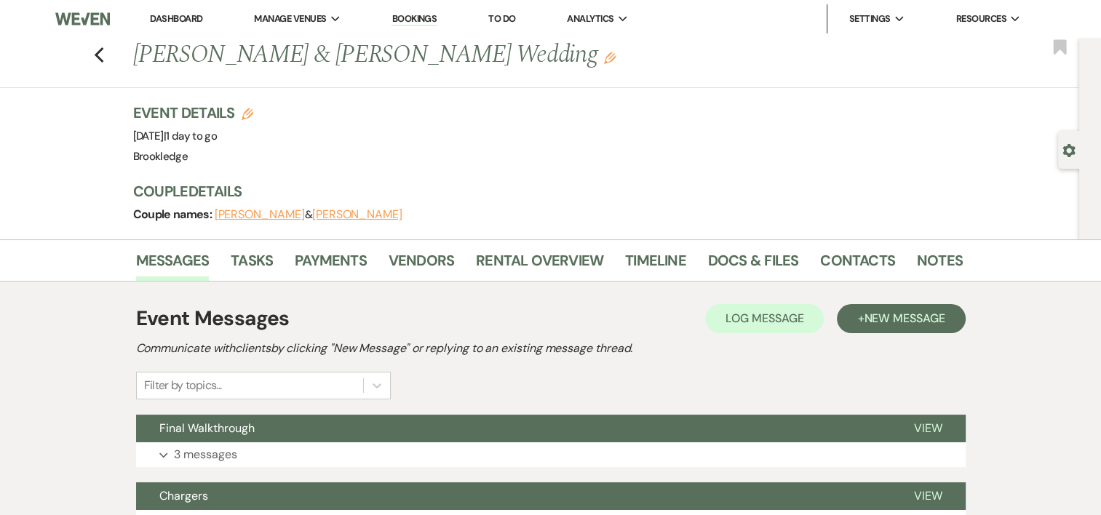
click at [113, 54] on div "Previous [PERSON_NAME] & [PERSON_NAME] Wedding Edit Bookmark" at bounding box center [536, 63] width 1086 height 50
click at [104, 55] on icon "Previous" at bounding box center [99, 55] width 11 height 17
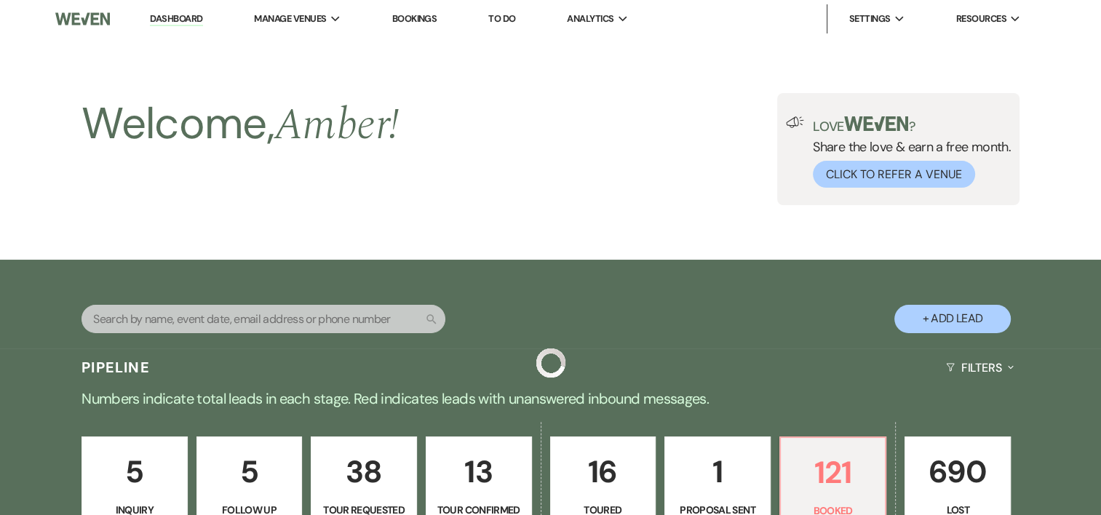
scroll to position [361, 0]
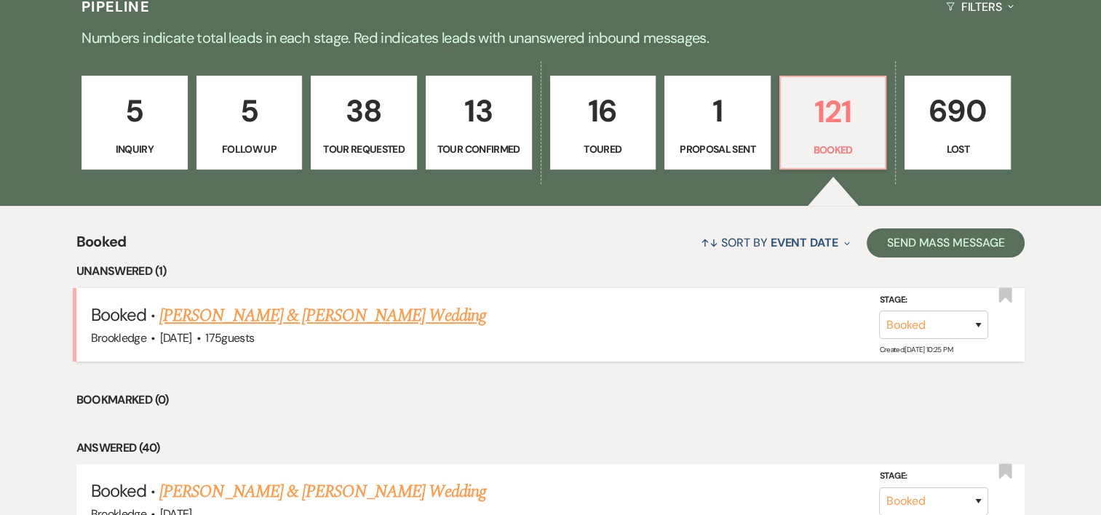
click at [299, 319] on link "[PERSON_NAME] & [PERSON_NAME] Wedding" at bounding box center [322, 316] width 326 height 26
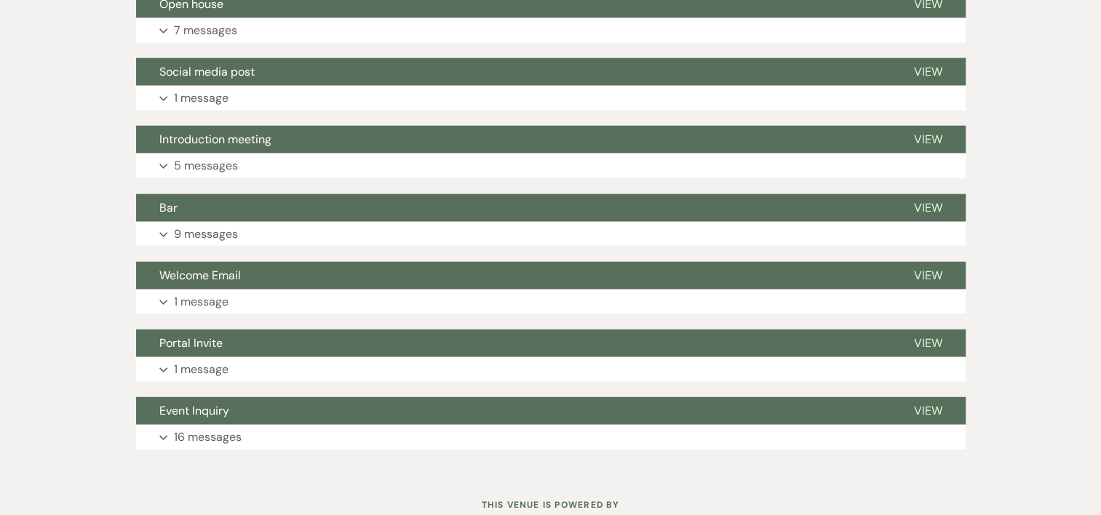
scroll to position [3632, 0]
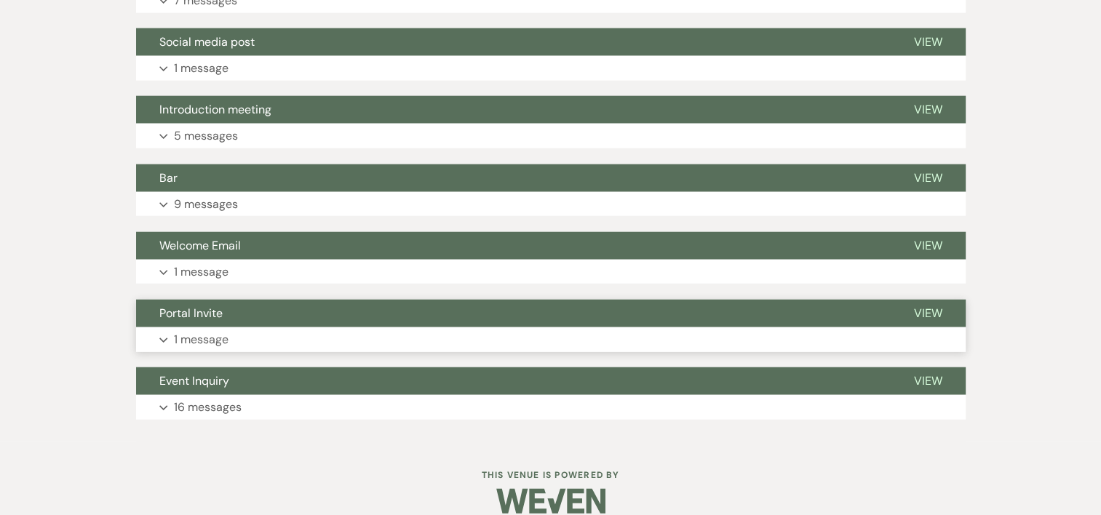
click at [209, 330] on p "1 message" at bounding box center [201, 339] width 55 height 19
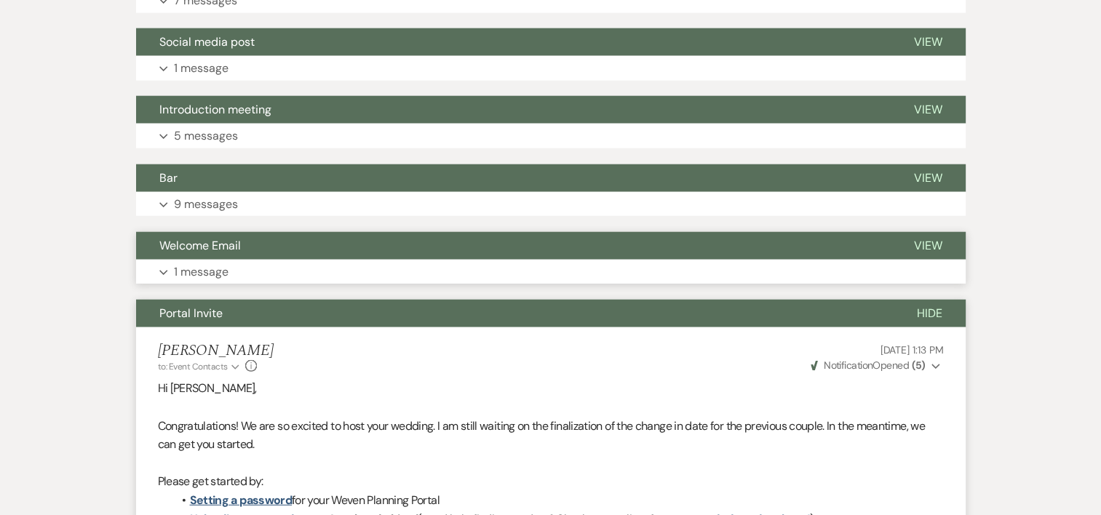
click at [174, 263] on p "1 message" at bounding box center [201, 272] width 55 height 19
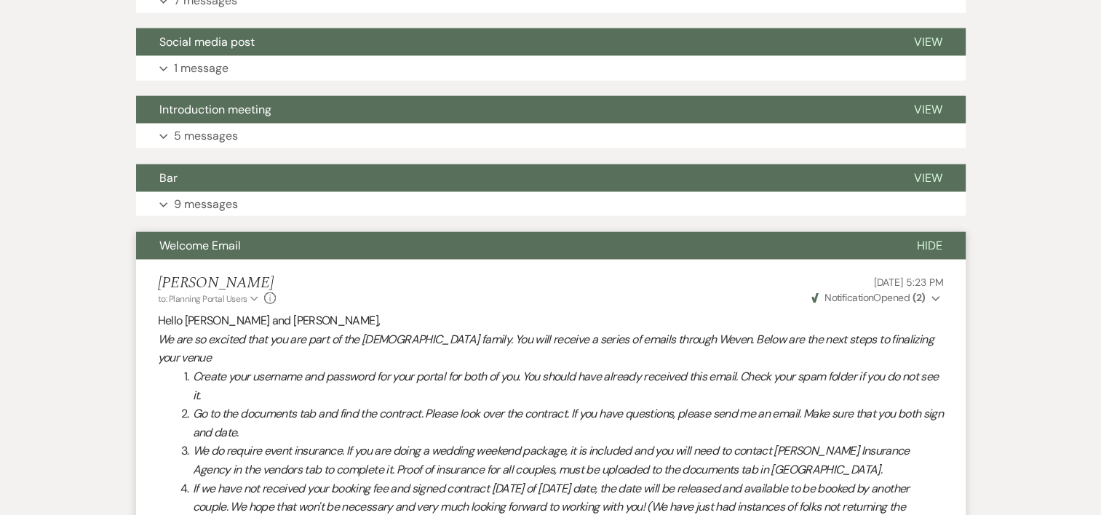
scroll to position [0, 0]
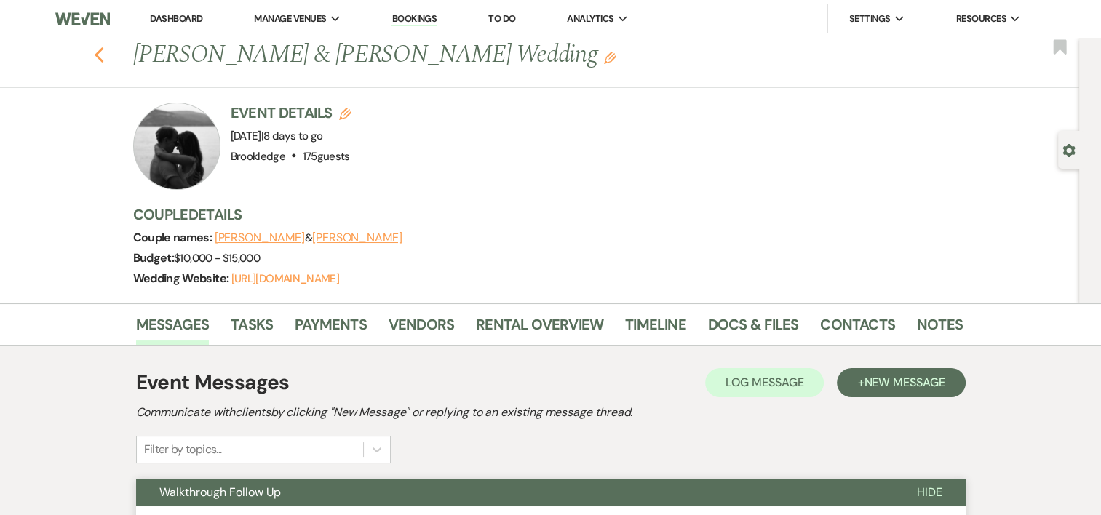
click at [99, 49] on icon "Previous" at bounding box center [99, 55] width 11 height 17
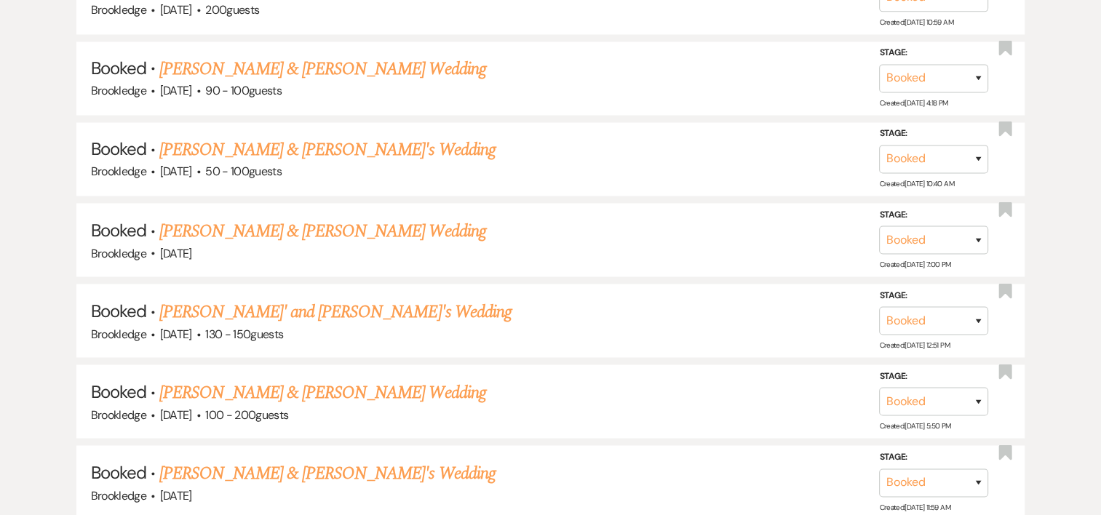
scroll to position [2522, 0]
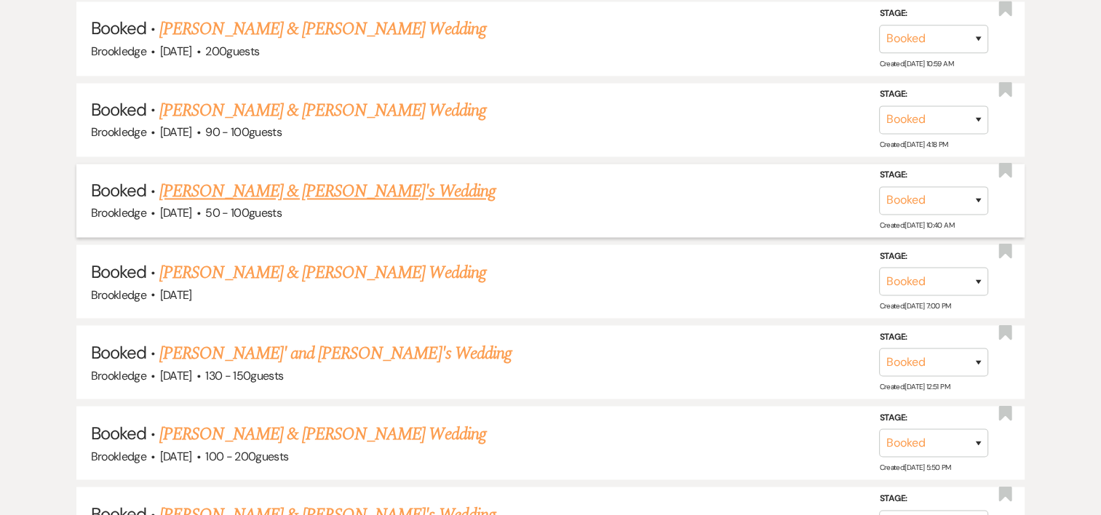
click at [338, 178] on link "[PERSON_NAME] & [PERSON_NAME]'s Wedding" at bounding box center [327, 191] width 336 height 26
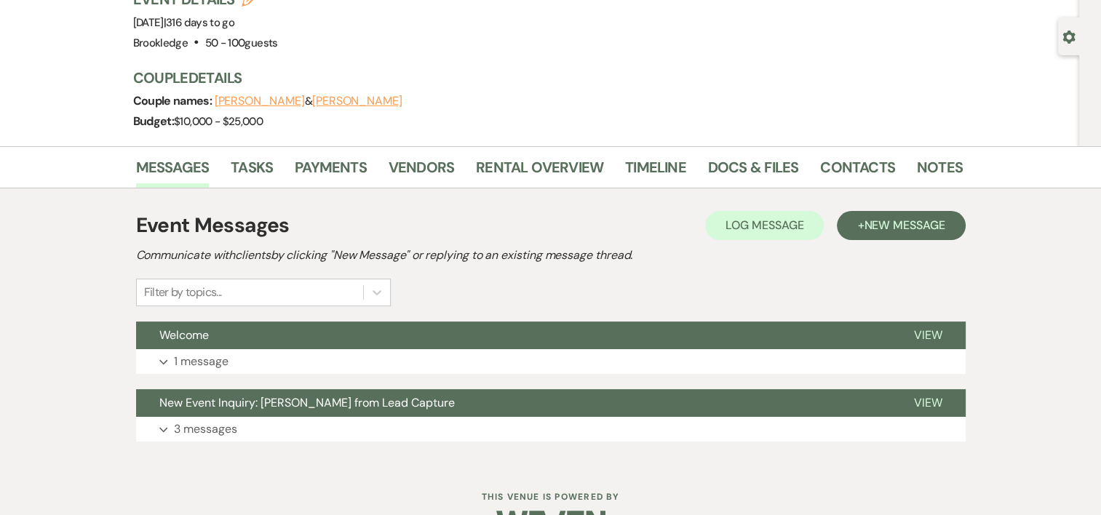
scroll to position [155, 0]
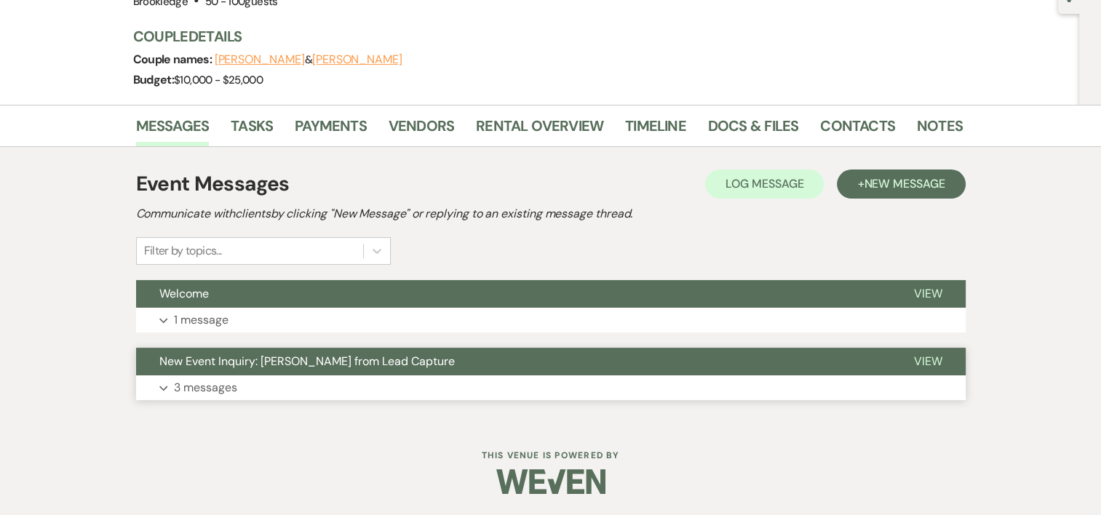
click at [212, 384] on p "3 messages" at bounding box center [205, 387] width 63 height 19
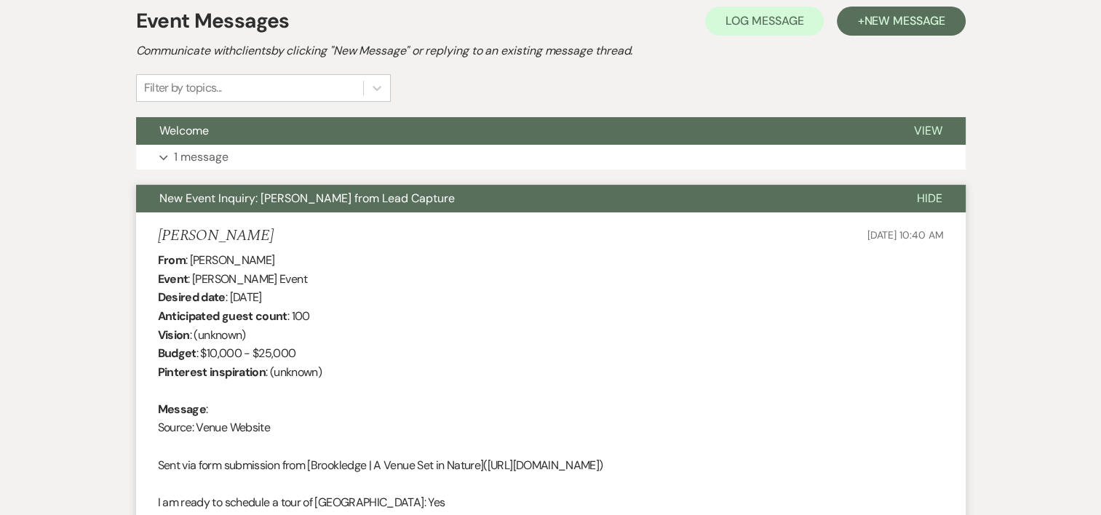
scroll to position [291, 0]
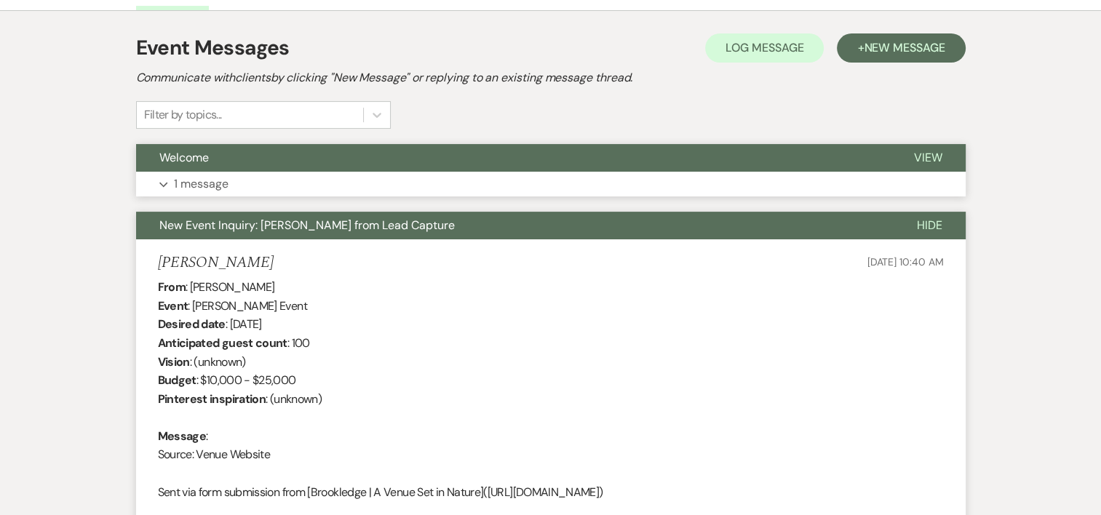
click at [193, 183] on p "1 message" at bounding box center [201, 184] width 55 height 19
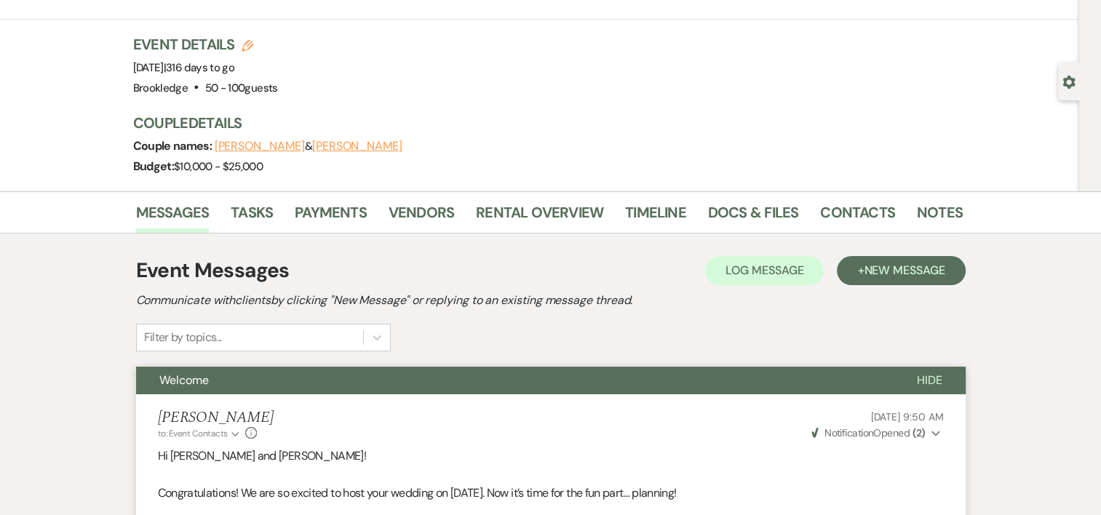
scroll to position [12, 0]
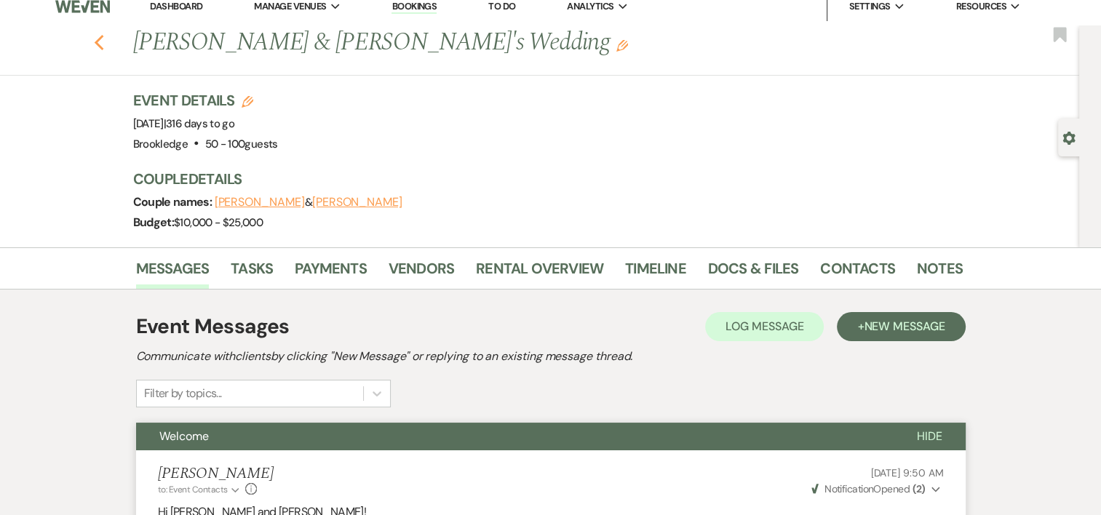
click at [105, 38] on icon "Previous" at bounding box center [99, 42] width 11 height 17
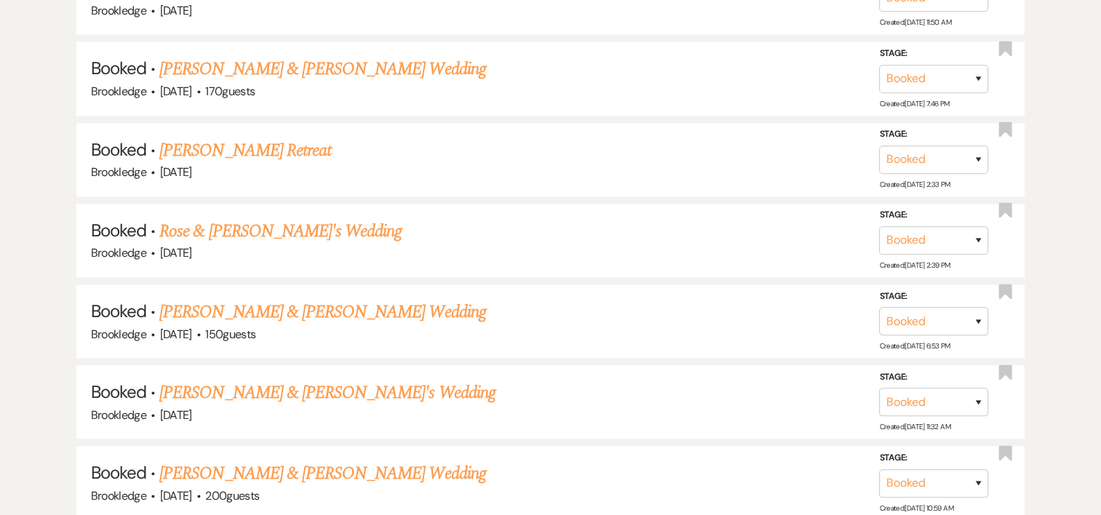
scroll to position [2057, 0]
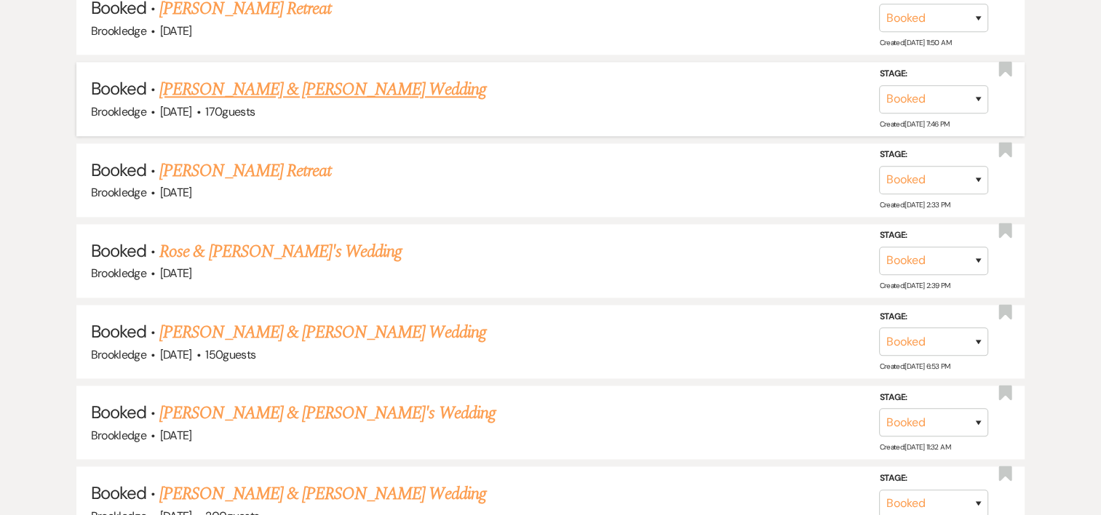
click at [404, 76] on link "[PERSON_NAME] & [PERSON_NAME] Wedding" at bounding box center [322, 89] width 326 height 26
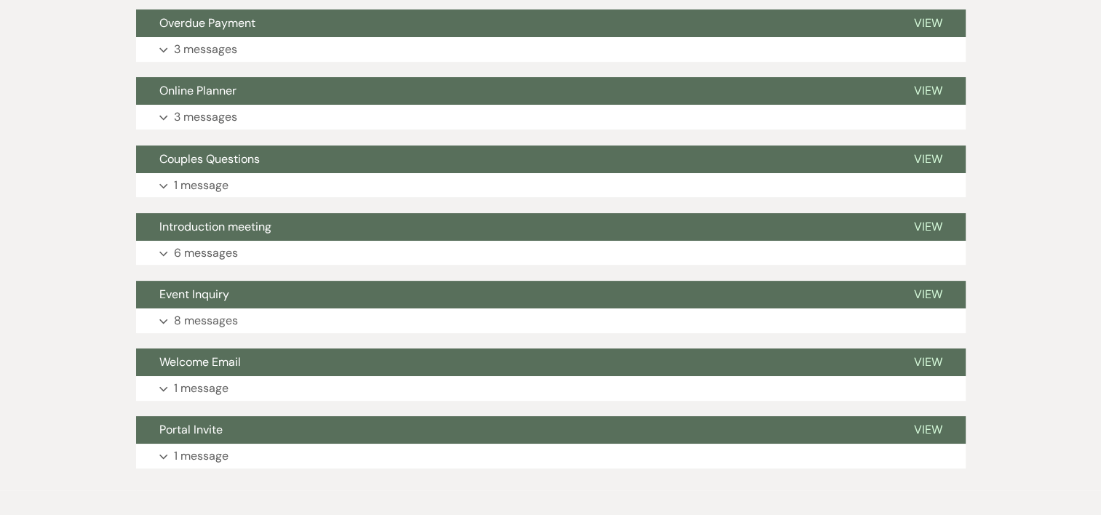
scroll to position [474, 0]
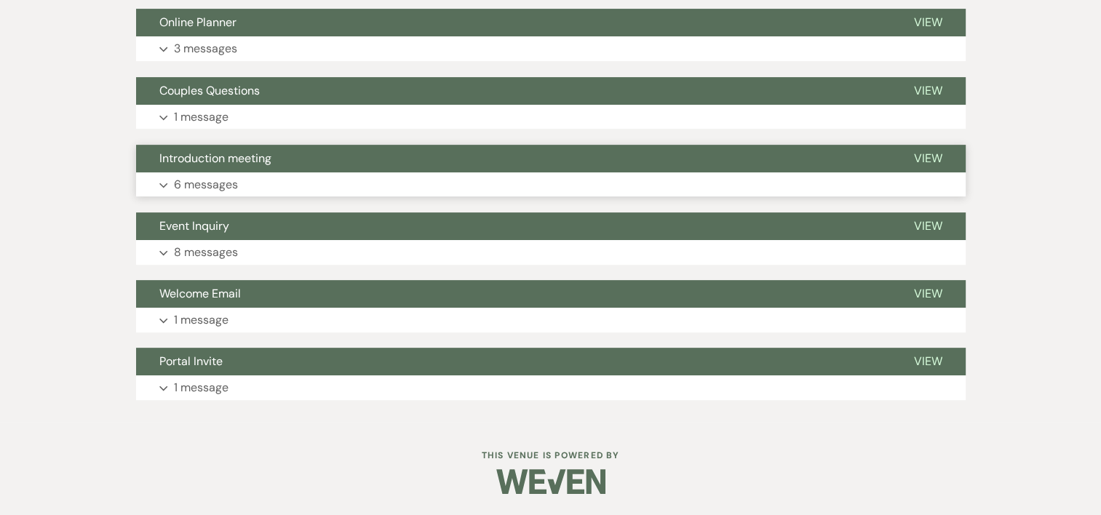
click at [223, 188] on p "6 messages" at bounding box center [206, 184] width 64 height 19
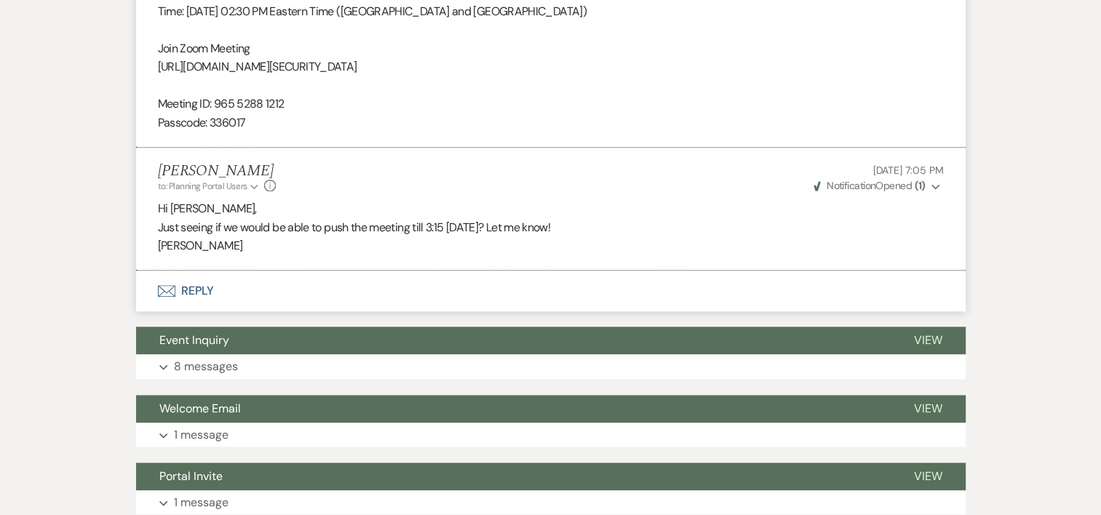
scroll to position [1259, 0]
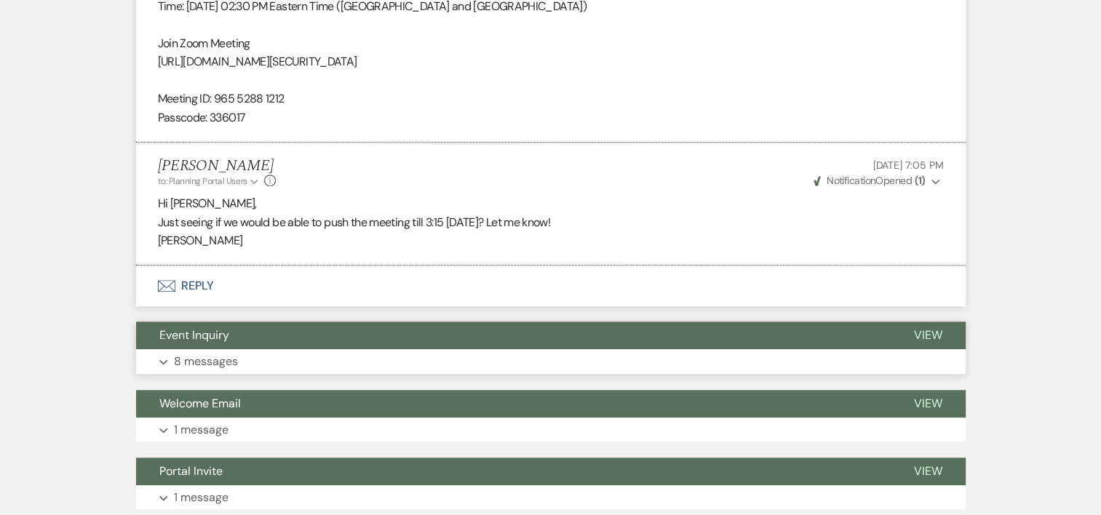
click at [231, 364] on p "8 messages" at bounding box center [206, 361] width 64 height 19
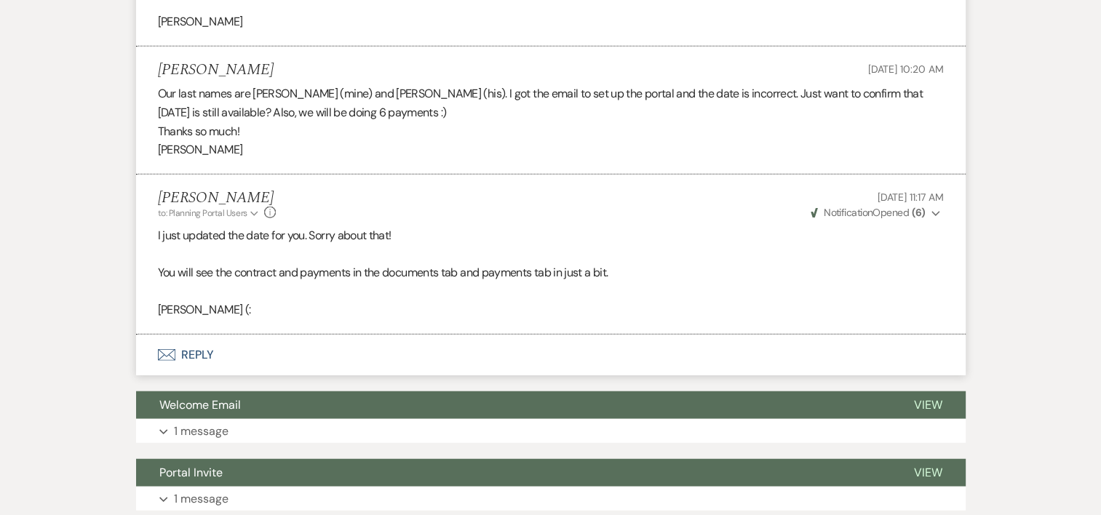
scroll to position [3617, 0]
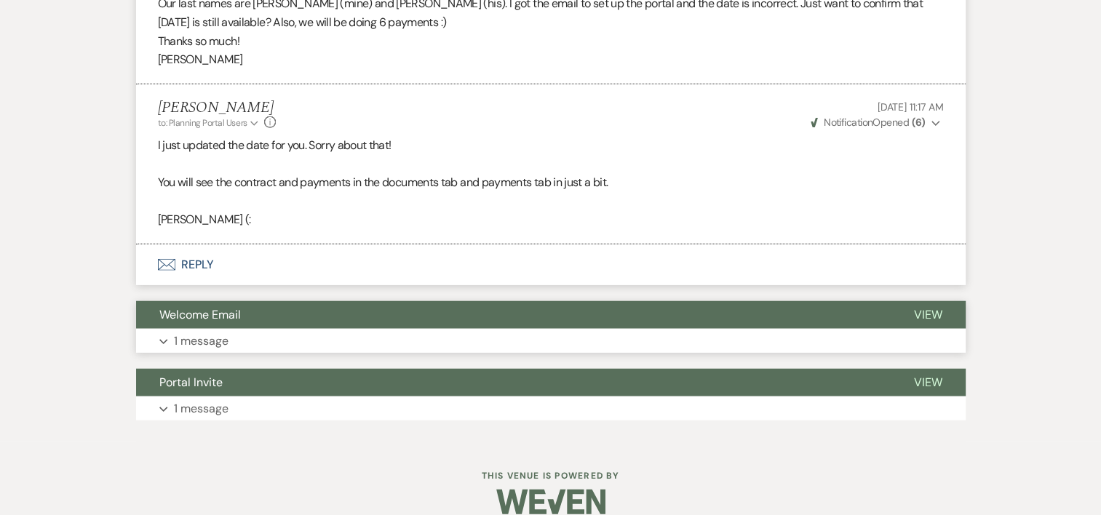
click at [210, 332] on p "1 message" at bounding box center [201, 341] width 55 height 19
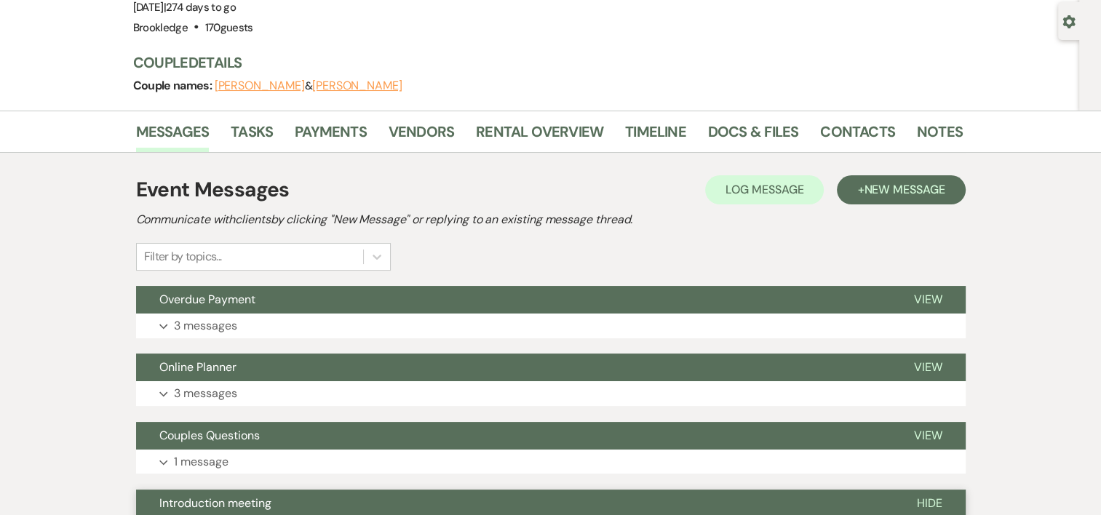
scroll to position [0, 0]
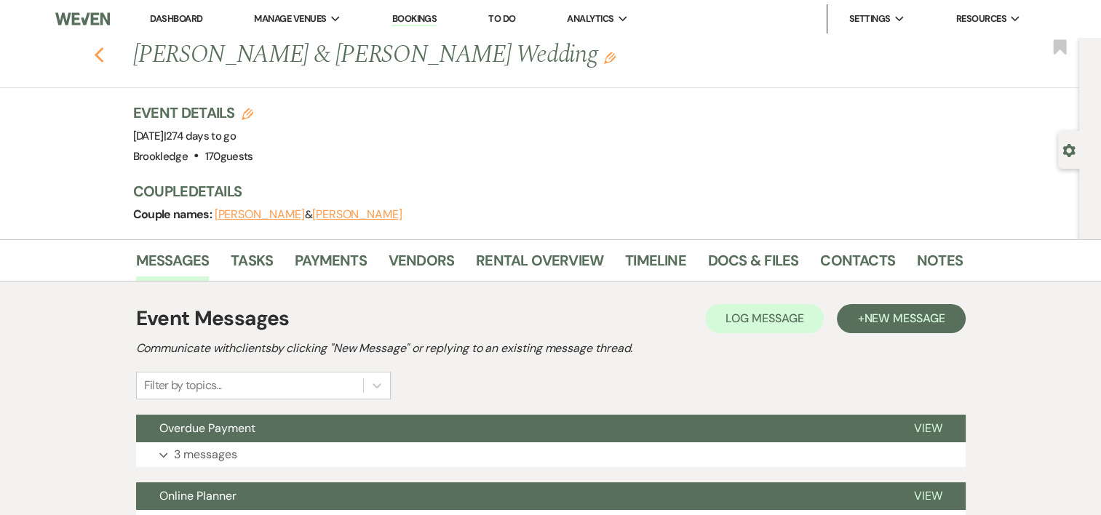
click at [105, 52] on icon "Previous" at bounding box center [99, 55] width 11 height 17
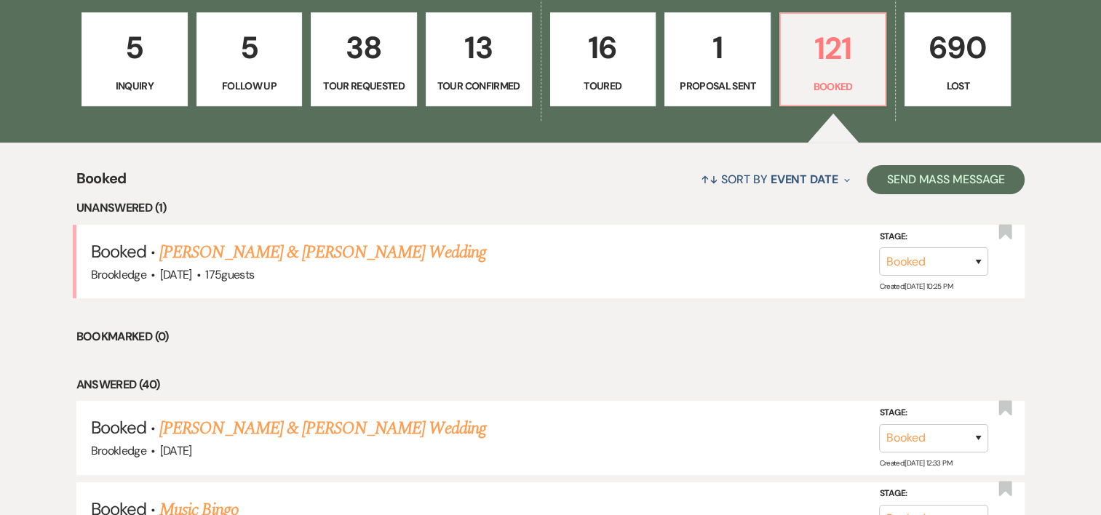
scroll to position [434, 0]
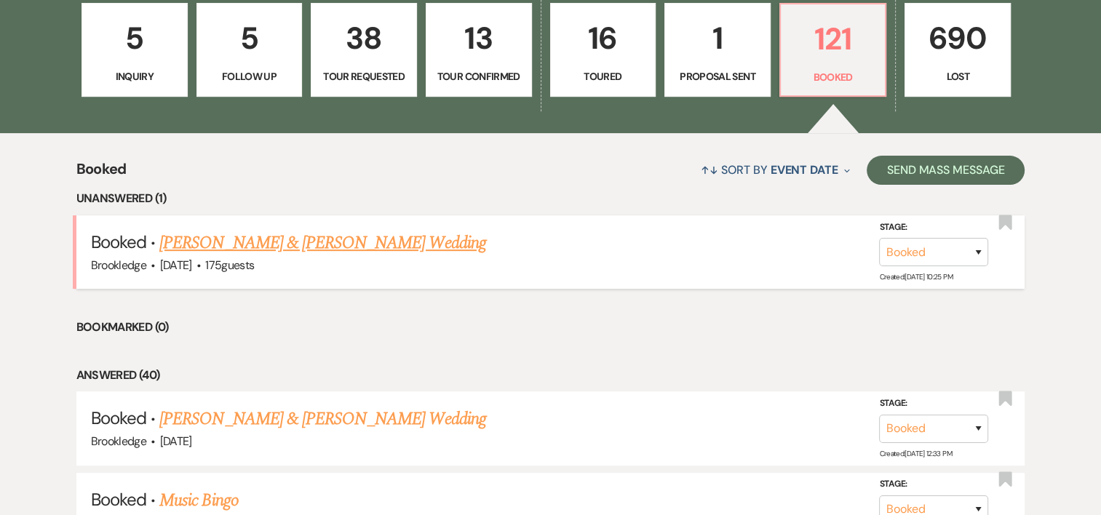
click at [367, 235] on link "[PERSON_NAME] & [PERSON_NAME] Wedding" at bounding box center [322, 243] width 326 height 26
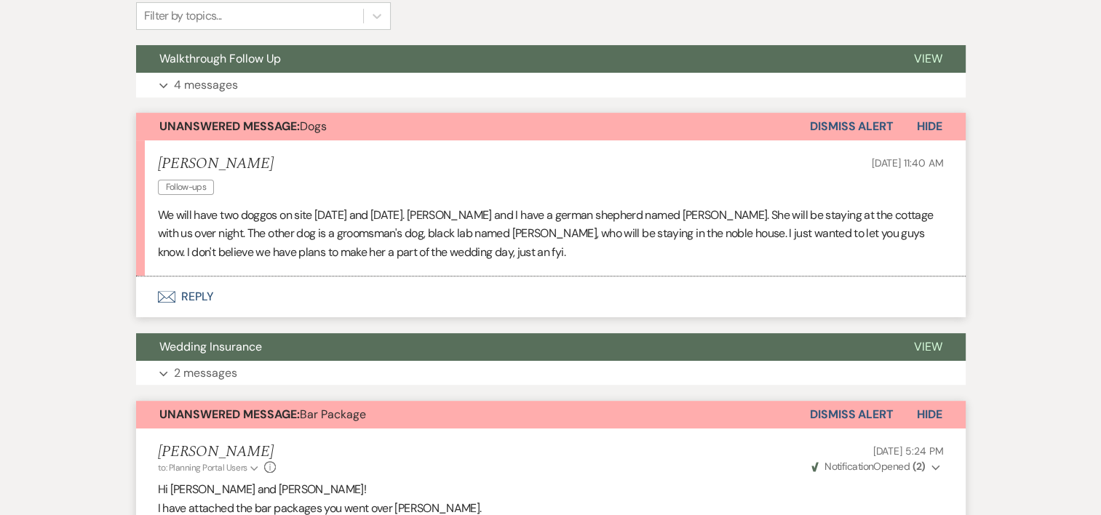
click at [210, 289] on button "Envelope Reply" at bounding box center [550, 296] width 829 height 41
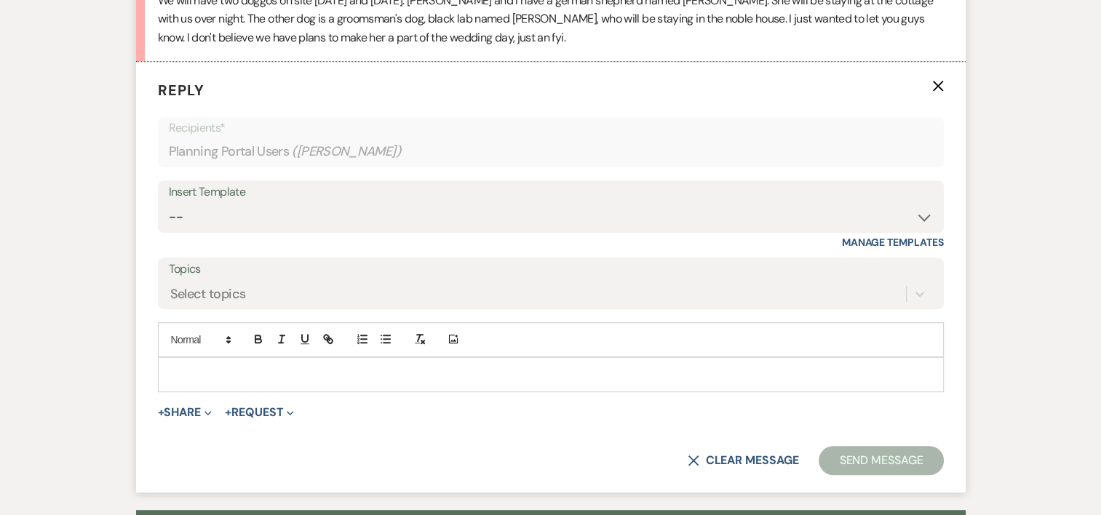
scroll to position [666, 0]
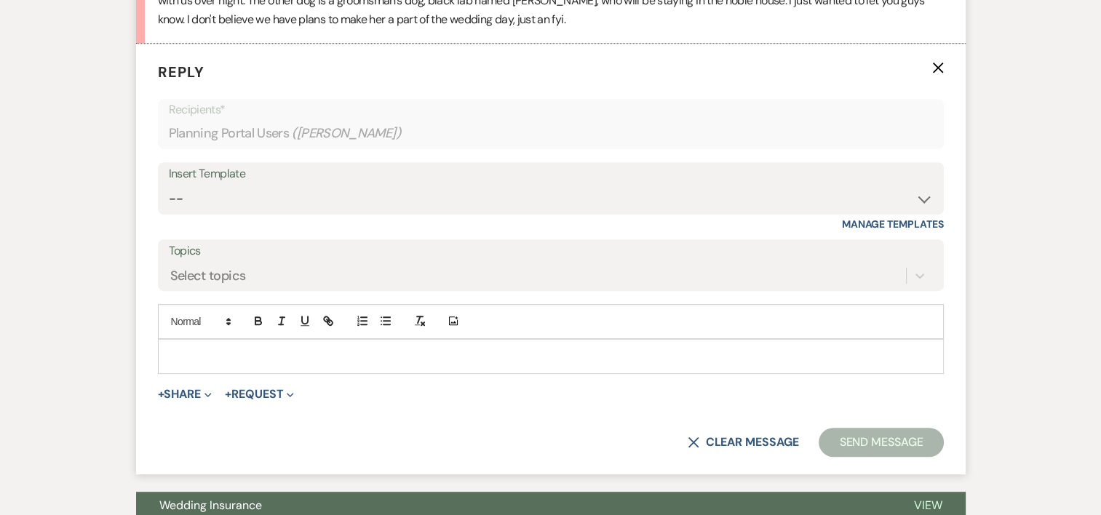
click at [226, 351] on p at bounding box center [550, 356] width 762 height 16
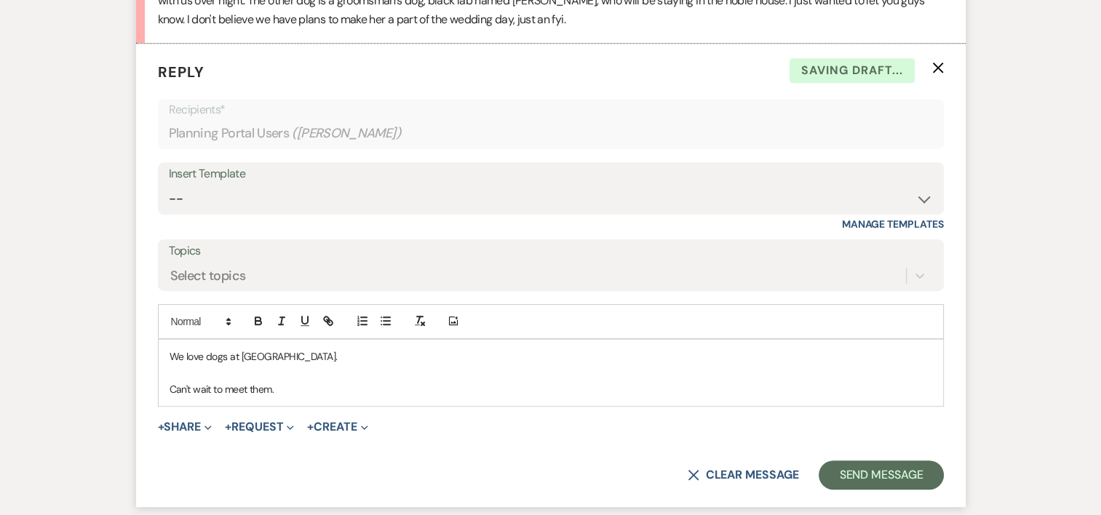
click at [284, 382] on p "Can't wait to meet them." at bounding box center [550, 389] width 762 height 16
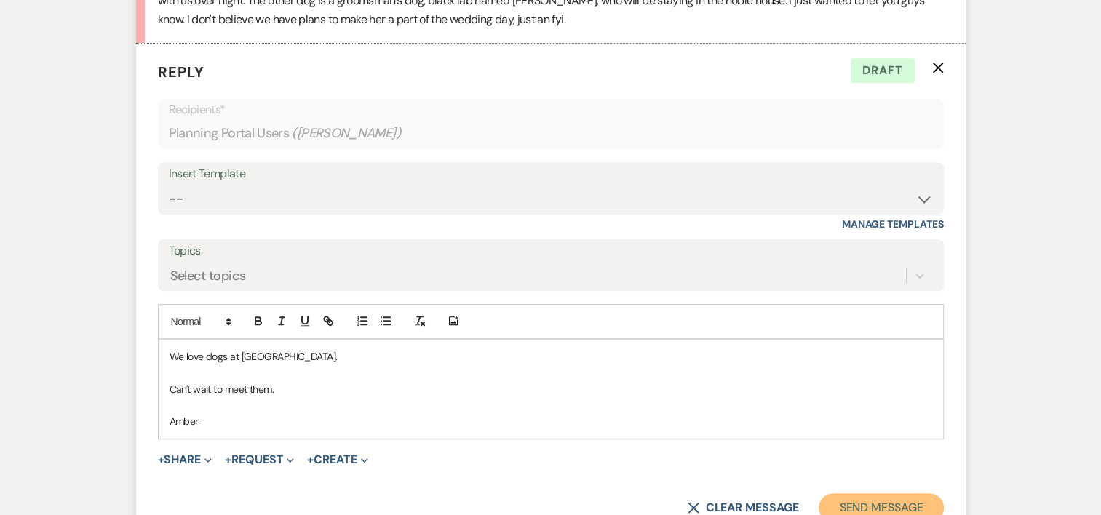
click at [852, 497] on button "Send Message" at bounding box center [880, 507] width 124 height 29
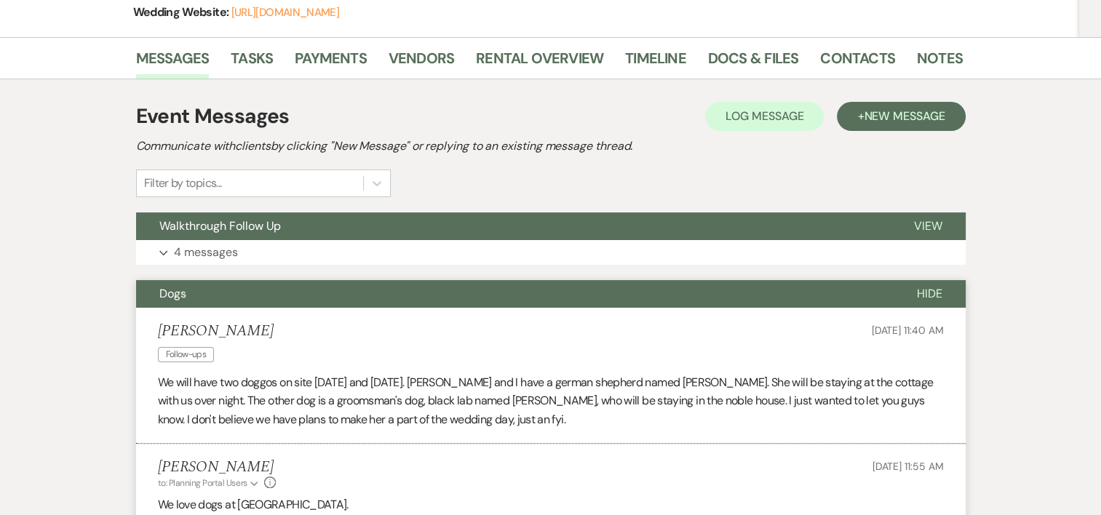
scroll to position [0, 0]
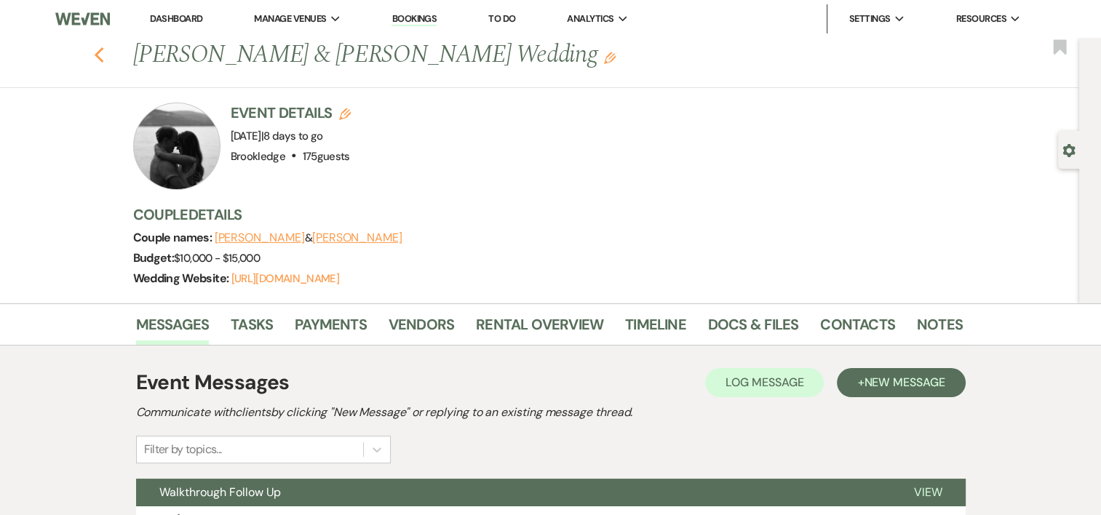
click at [103, 49] on icon "Previous" at bounding box center [99, 55] width 11 height 17
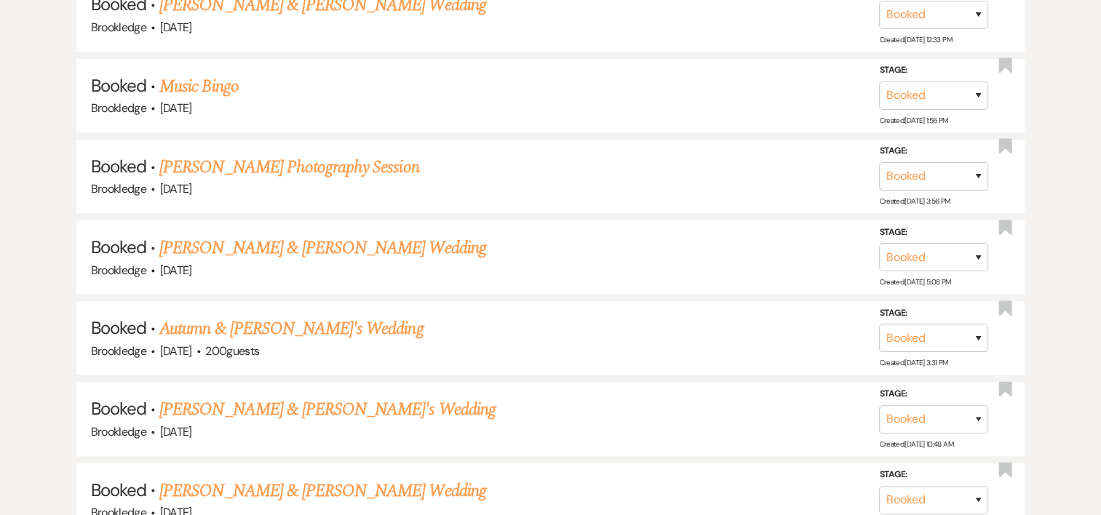
scroll to position [879, 0]
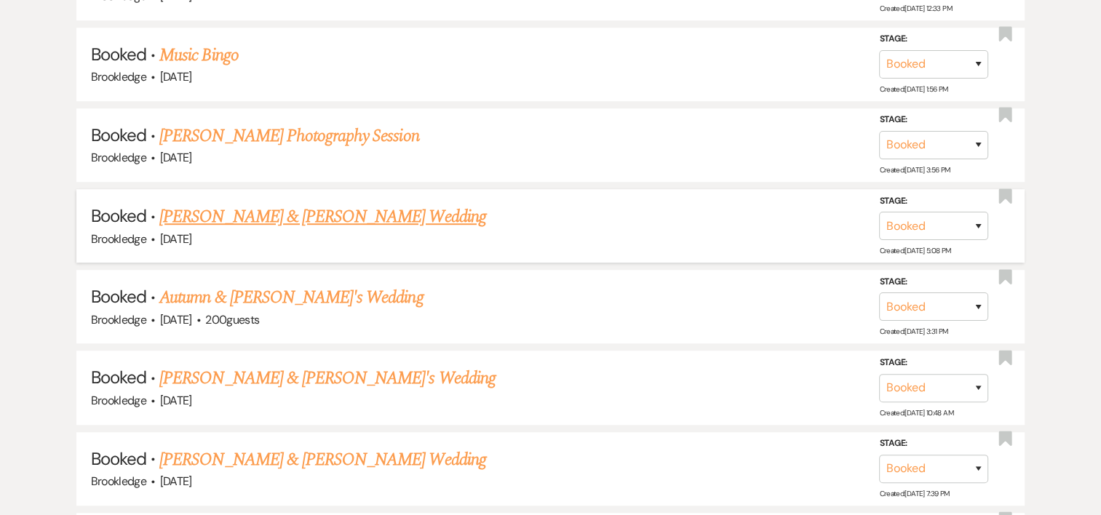
click at [306, 210] on link "[PERSON_NAME] & [PERSON_NAME] Wedding" at bounding box center [322, 217] width 326 height 26
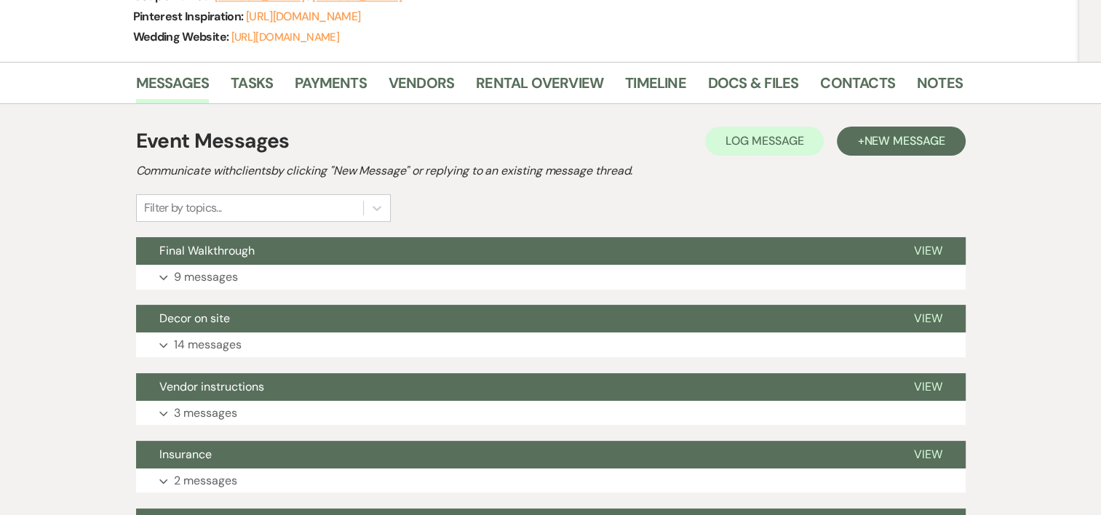
scroll to position [232, 0]
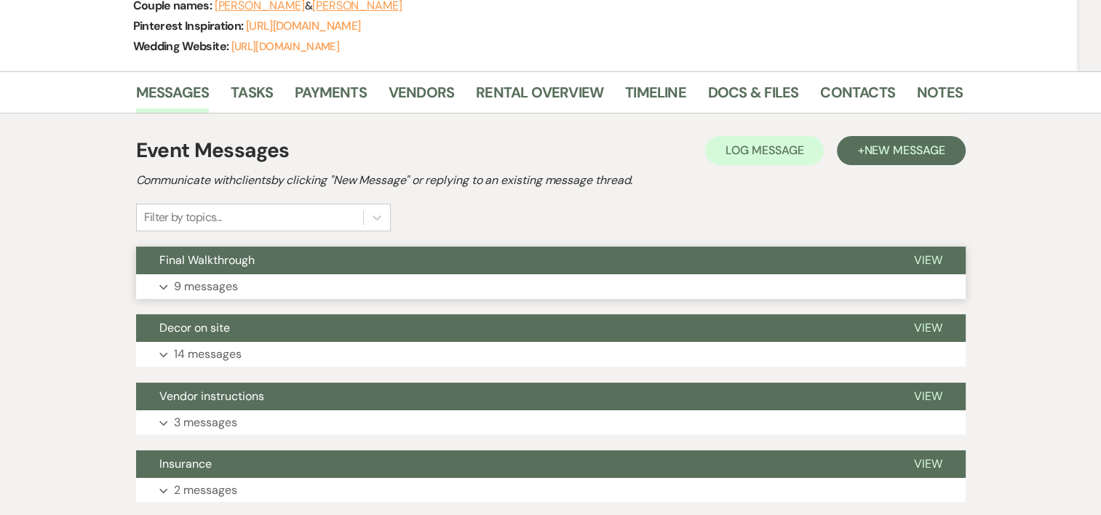
click at [195, 284] on p "9 messages" at bounding box center [206, 286] width 64 height 19
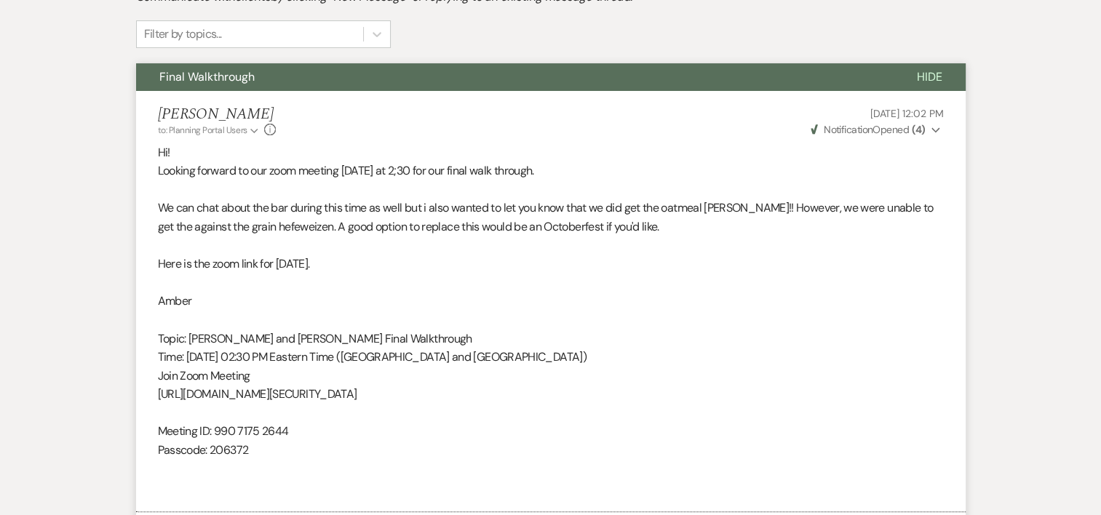
scroll to position [0, 0]
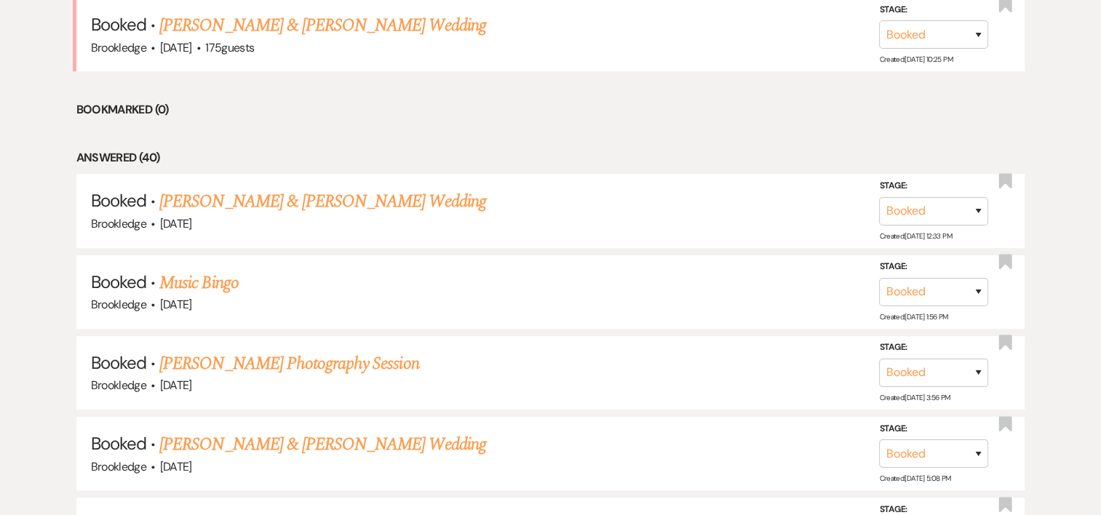
scroll to position [527, 0]
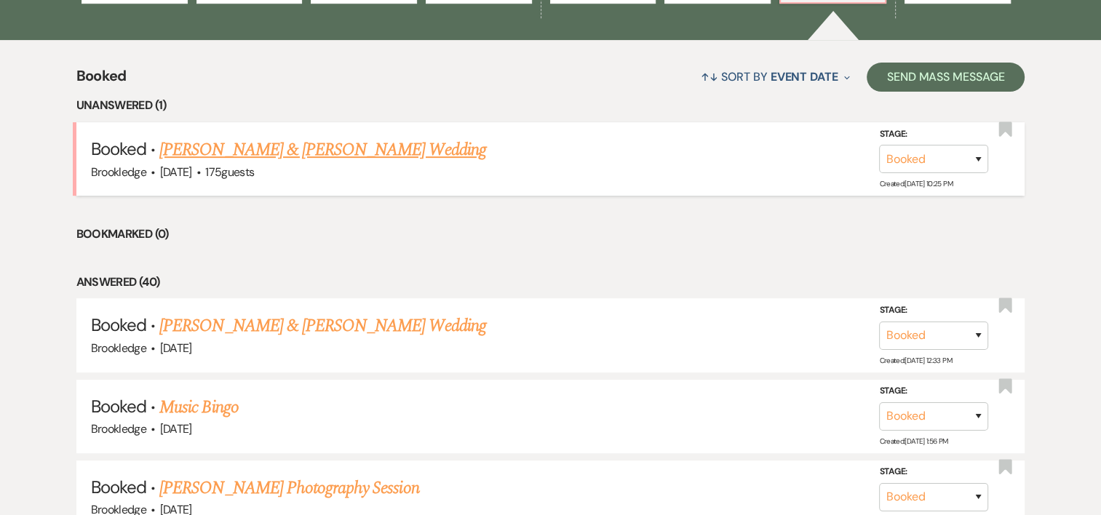
click at [350, 163] on div "Brookledge · [DATE] · 175 guests" at bounding box center [550, 172] width 919 height 19
click at [352, 148] on link "[PERSON_NAME] & [PERSON_NAME] Wedding" at bounding box center [322, 150] width 326 height 26
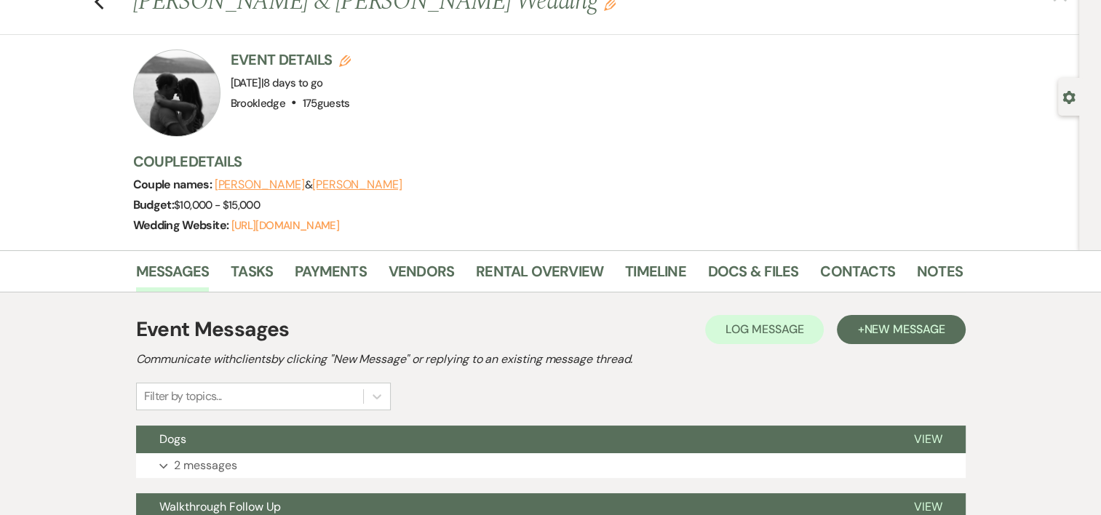
scroll to position [36, 0]
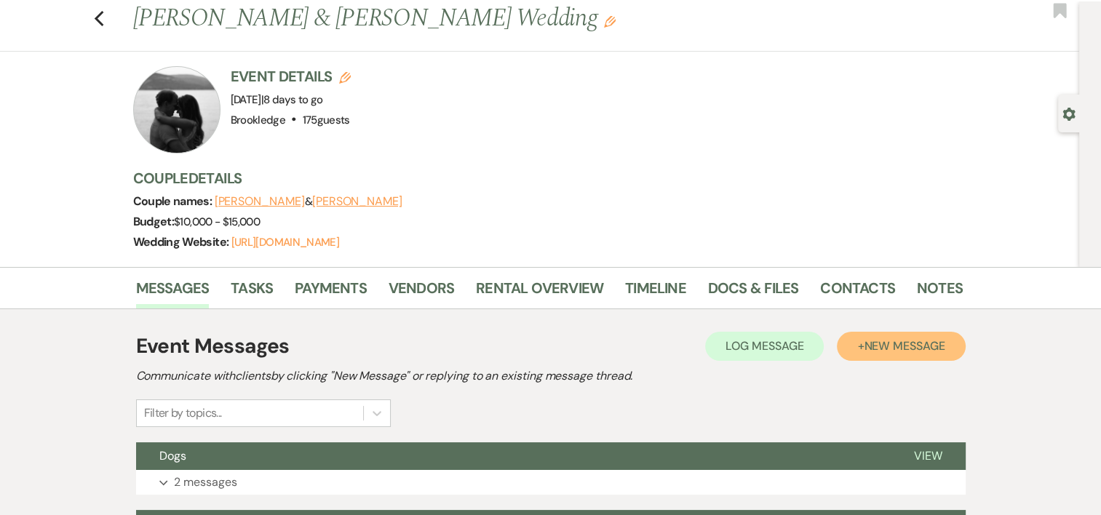
click at [901, 354] on button "+ New Message" at bounding box center [901, 346] width 128 height 29
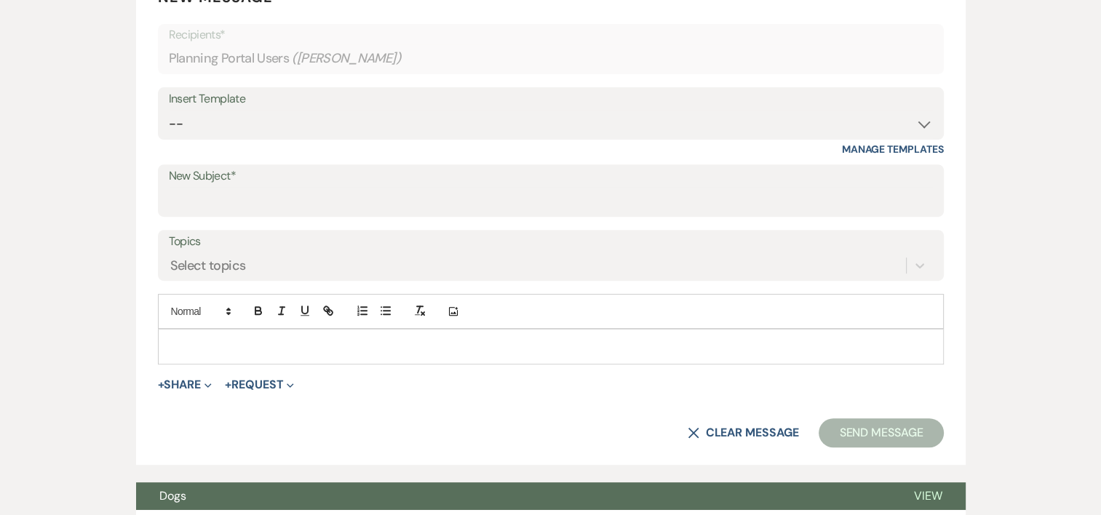
scroll to position [597, 0]
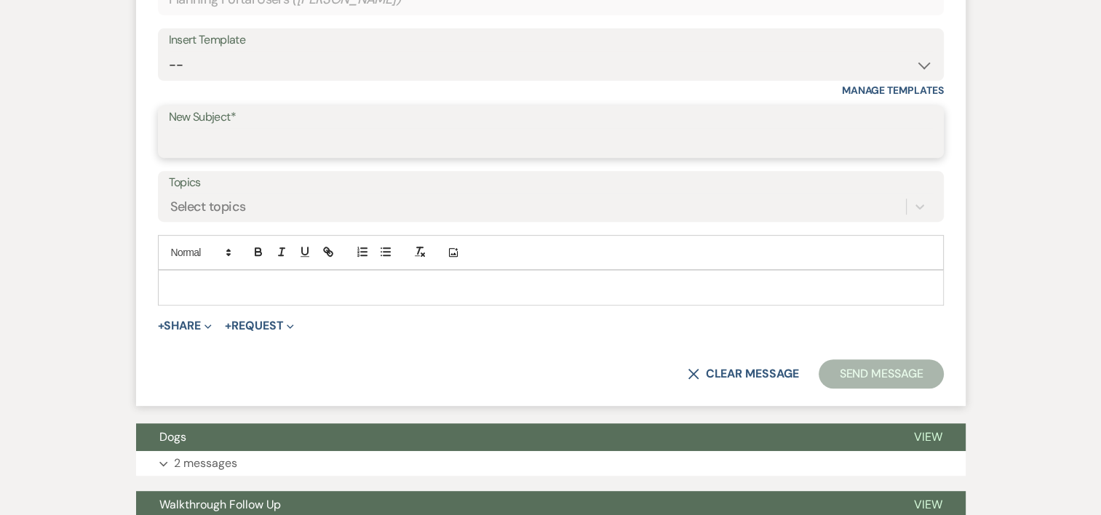
click at [446, 136] on input "New Subject*" at bounding box center [551, 142] width 764 height 28
type input "Timeline"
click at [409, 297] on div at bounding box center [551, 287] width 784 height 33
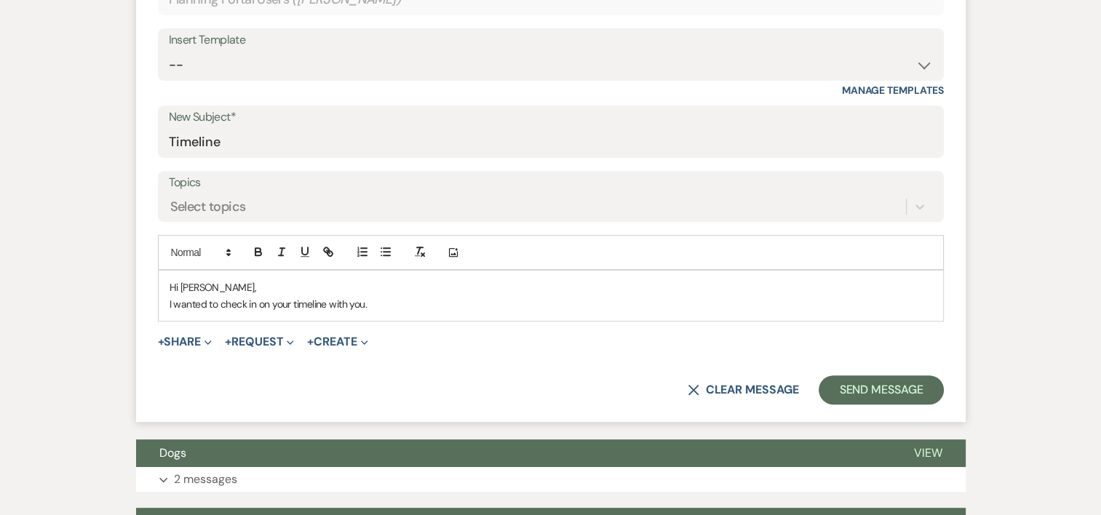
click at [404, 258] on div "Add Photo" at bounding box center [551, 252] width 786 height 35
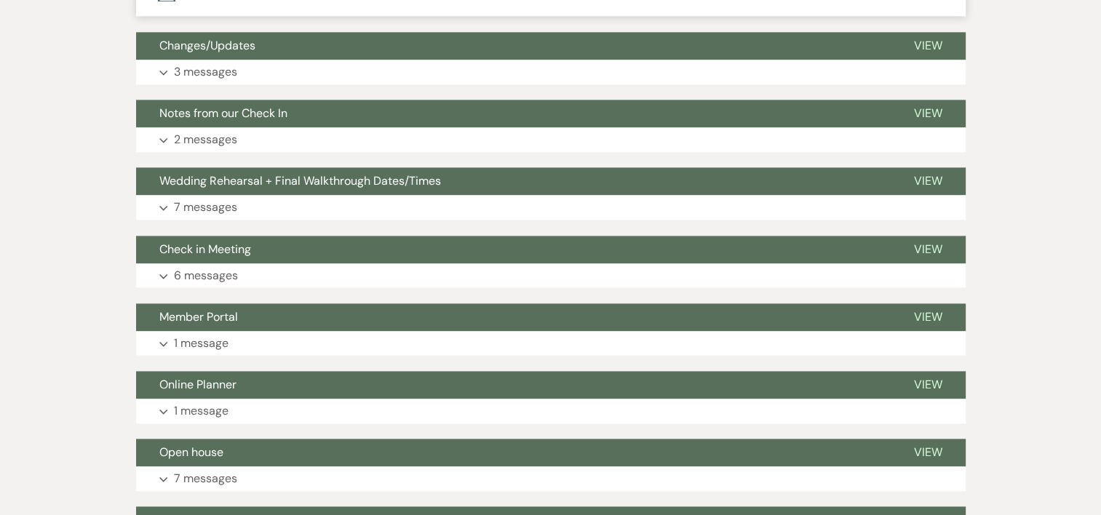
scroll to position [1992, 0]
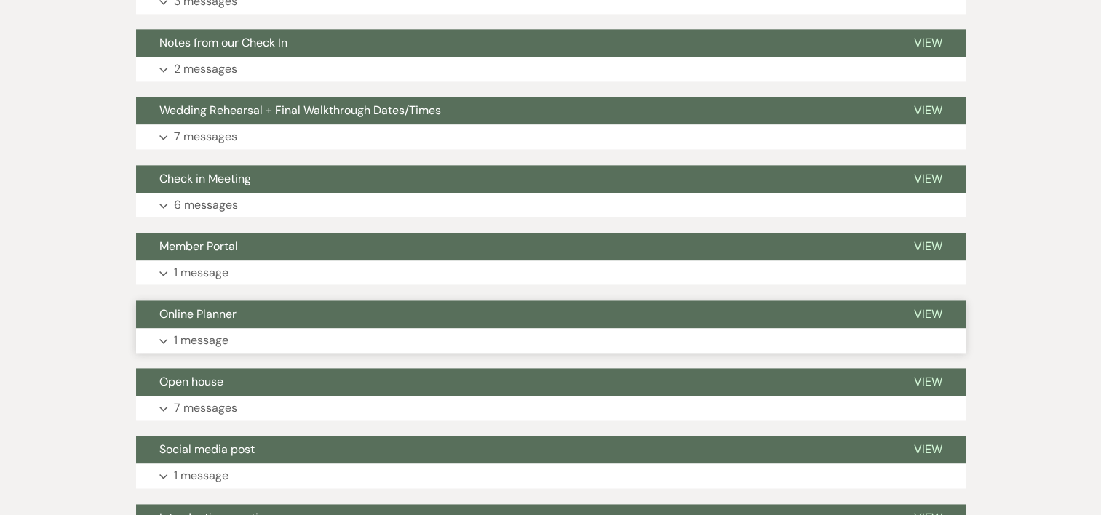
click at [186, 331] on p "1 message" at bounding box center [201, 340] width 55 height 19
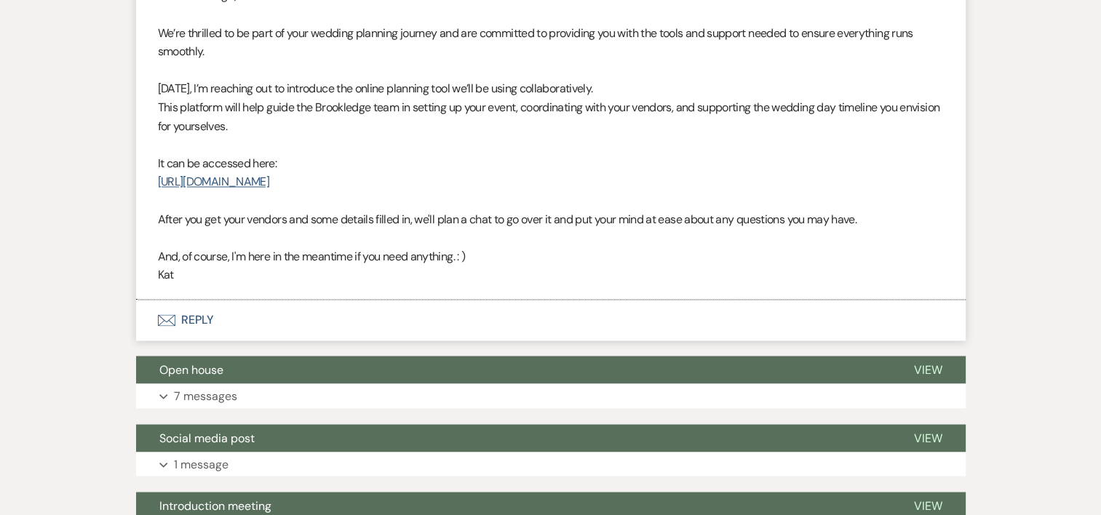
scroll to position [2390, 0]
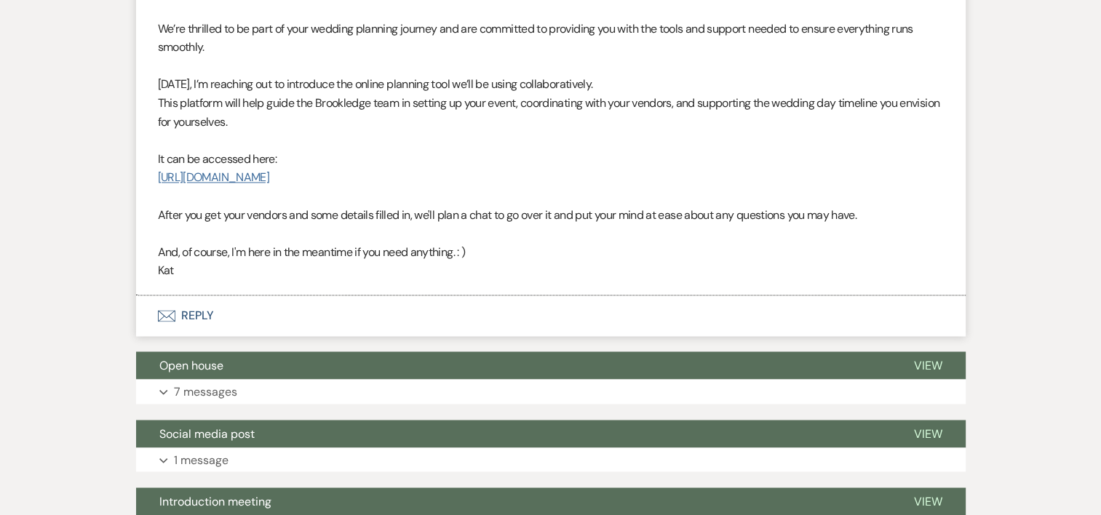
click at [269, 169] on link "[URL][DOMAIN_NAME]" at bounding box center [213, 176] width 111 height 15
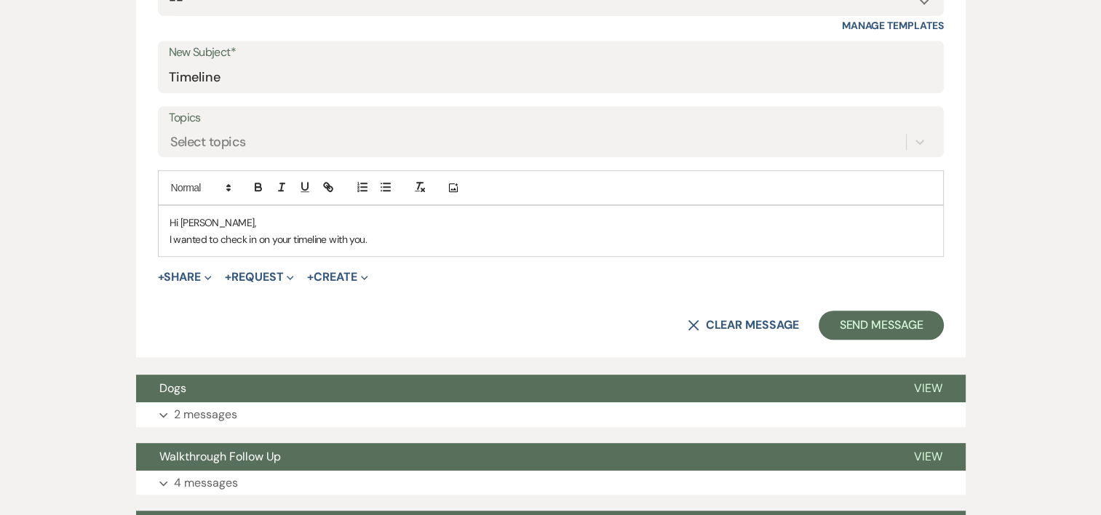
scroll to position [674, 0]
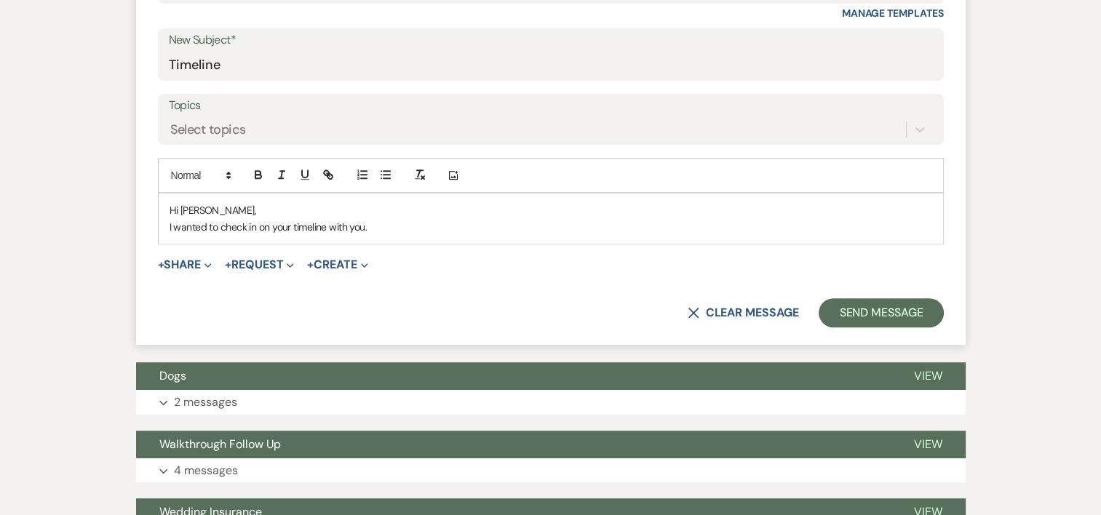
click at [393, 227] on p "I wanted to check in on your timeline with you." at bounding box center [550, 227] width 762 height 16
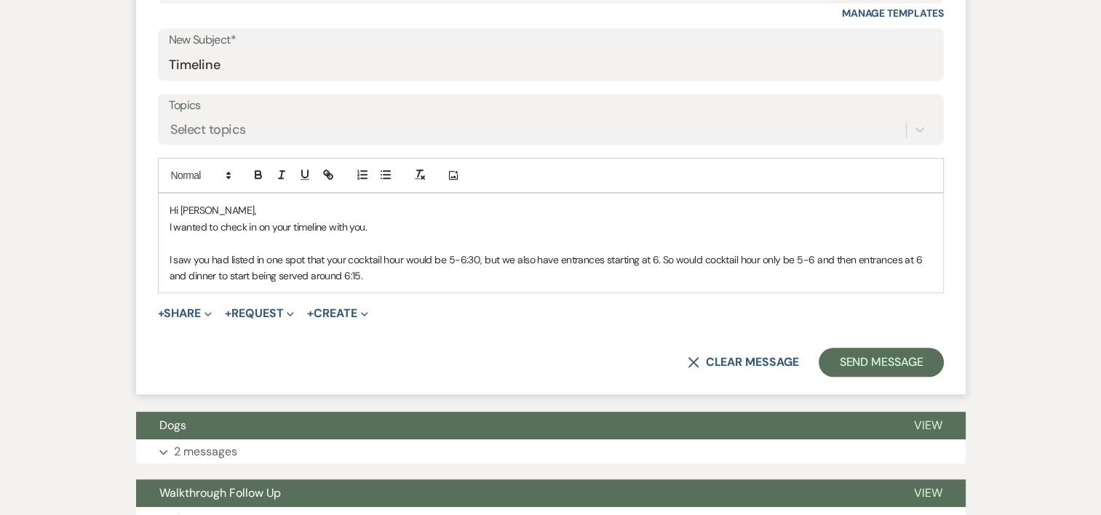
click at [479, 255] on p "I saw you had listed in one spot that your cocktail hour would be 5-6:30, but w…" at bounding box center [550, 268] width 762 height 33
click at [600, 259] on p "I saw you had listed in one spot that your cocktail hour would be 5-6:30, but w…" at bounding box center [550, 268] width 762 height 33
click at [468, 279] on p "I saw you had listed in one spot that your cocktail hour would be 5-6:30, but w…" at bounding box center [550, 268] width 762 height 33
click at [434, 266] on p "I saw you had listed in one spot that your cocktail hour would be 5-6:30, but w…" at bounding box center [550, 268] width 762 height 33
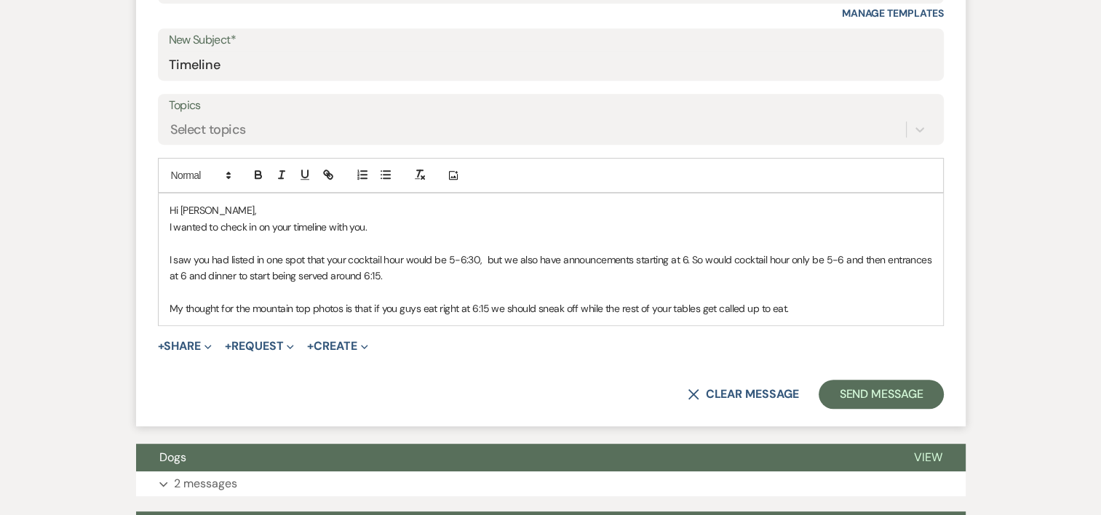
click at [346, 308] on p "My thought for the mountain top photos is that if you guys eat right at 6:15 we…" at bounding box center [550, 308] width 762 height 16
click at [591, 302] on p "My thought for the mountain top photos sense it is getting darker earlier is th…" at bounding box center [550, 308] width 762 height 16
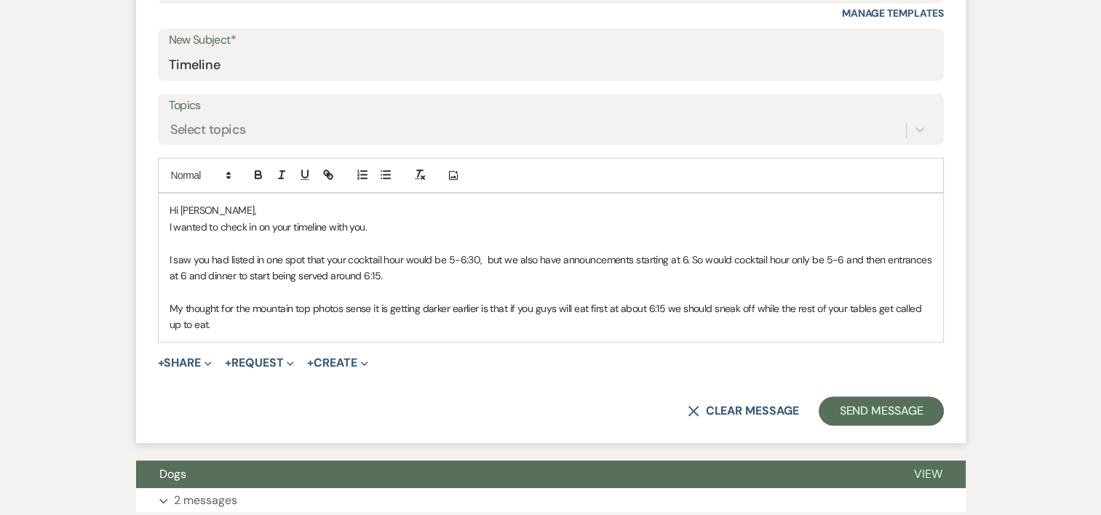
click at [725, 327] on p "My thought for the mountain top photos sense it is getting darker earlier is th…" at bounding box center [550, 316] width 762 height 33
click at [674, 306] on p "My thought for the mountain top photos sense it is getting darker earlier is th…" at bounding box center [550, 316] width 762 height 33
click at [714, 305] on p "My thought for the mountain top photos sense it is getting darker earlier is th…" at bounding box center [550, 316] width 762 height 33
click at [800, 258] on p "I saw you had listed in one spot that your cocktail hour would be 5-6:30, but w…" at bounding box center [550, 268] width 762 height 33
click at [791, 258] on p "I saw you had listed in one spot that your cocktail hour would be 5-6:30, but w…" at bounding box center [550, 268] width 762 height 33
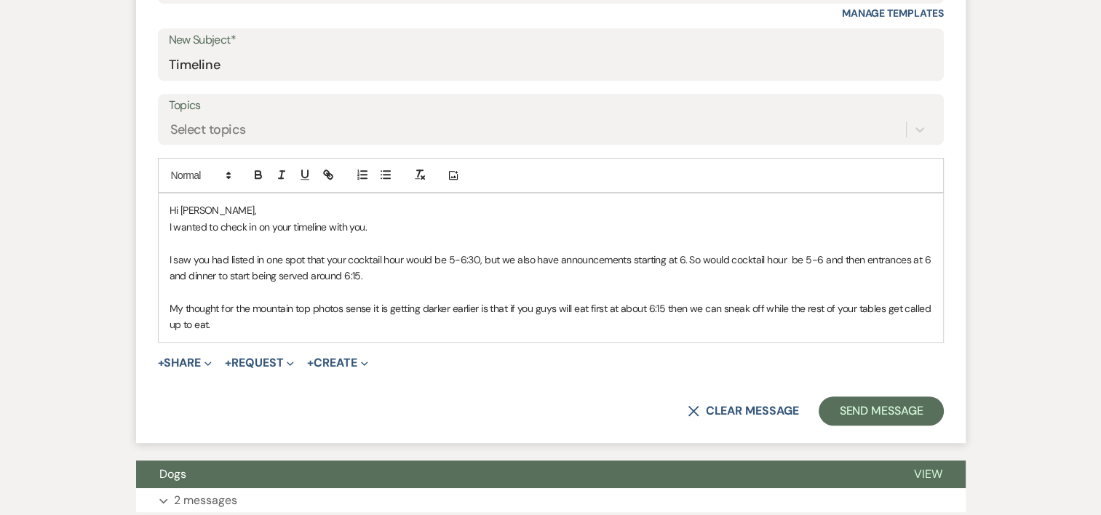
click at [722, 256] on p "I saw you had listed in one spot that your cocktail hour would be 5-6:30, but w…" at bounding box center [550, 268] width 762 height 33
click at [272, 323] on p "My thought for the mountain top photos sense it is getting darker earlier is th…" at bounding box center [550, 316] width 762 height 33
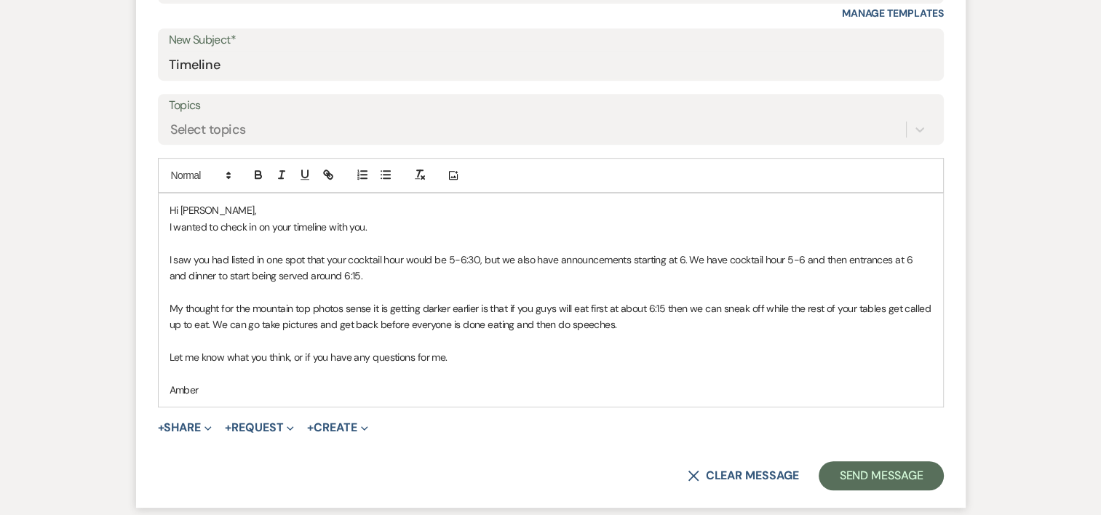
click at [503, 375] on p at bounding box center [550, 373] width 762 height 16
click at [689, 254] on p "I saw you had listed in one spot that your cocktail hour would be 5-6:30, but w…" at bounding box center [550, 268] width 762 height 33
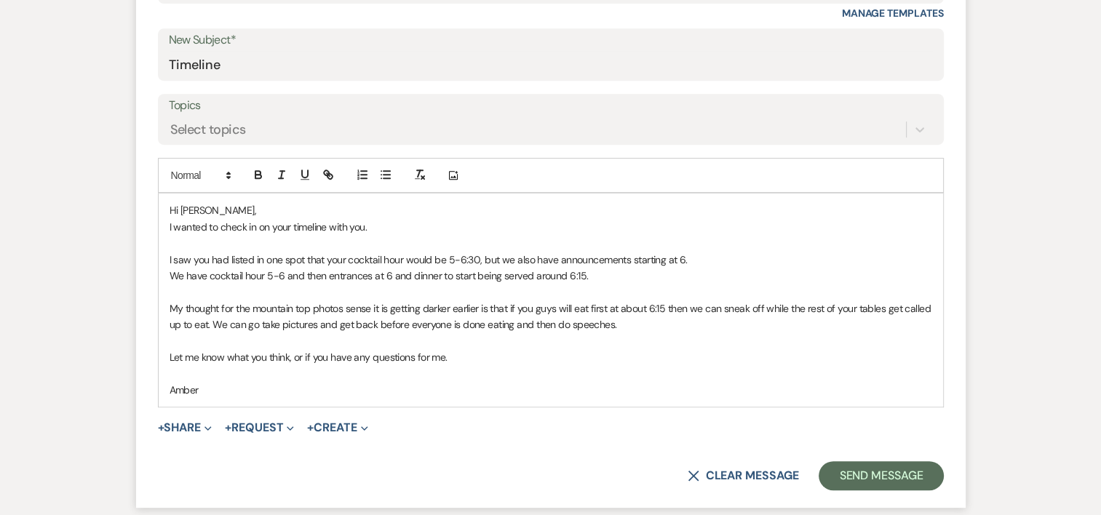
click at [207, 273] on p "We have cocktail hour 5-6 and then entrances at 6 and dinner to start being ser…" at bounding box center [550, 276] width 762 height 16
click at [383, 272] on p "We have ceremony at 4:30, cocktail hour 5-6 and then entrances at 6 and dinner …" at bounding box center [550, 276] width 762 height 16
click at [672, 285] on p at bounding box center [550, 292] width 762 height 16
click at [658, 271] on p "We have ceremony at 4:30, cocktail hour 5-6 then entrances at 6 and dinner to s…" at bounding box center [550, 276] width 762 height 16
click at [516, 303] on p "My thought for the mountain top photos sense it is getting darker earlier is th…" at bounding box center [550, 316] width 762 height 33
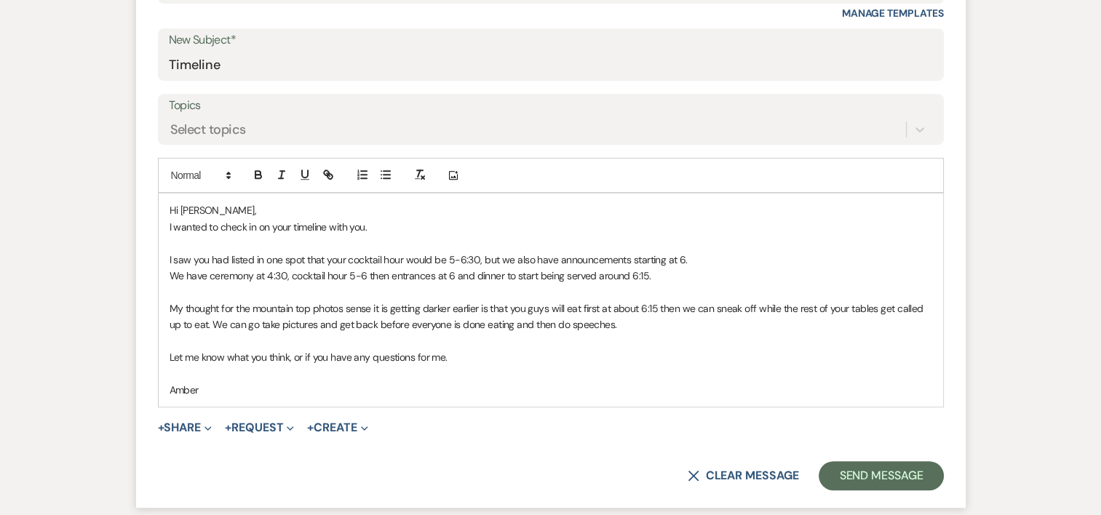
click at [895, 306] on p "My thought for the mountain top photos sense it is getting darker earlier is th…" at bounding box center [550, 316] width 762 height 33
click at [672, 333] on p at bounding box center [550, 341] width 762 height 16
click at [663, 329] on p "My thought for the mountain top photos sense it is getting darker earlier is th…" at bounding box center [550, 316] width 762 height 33
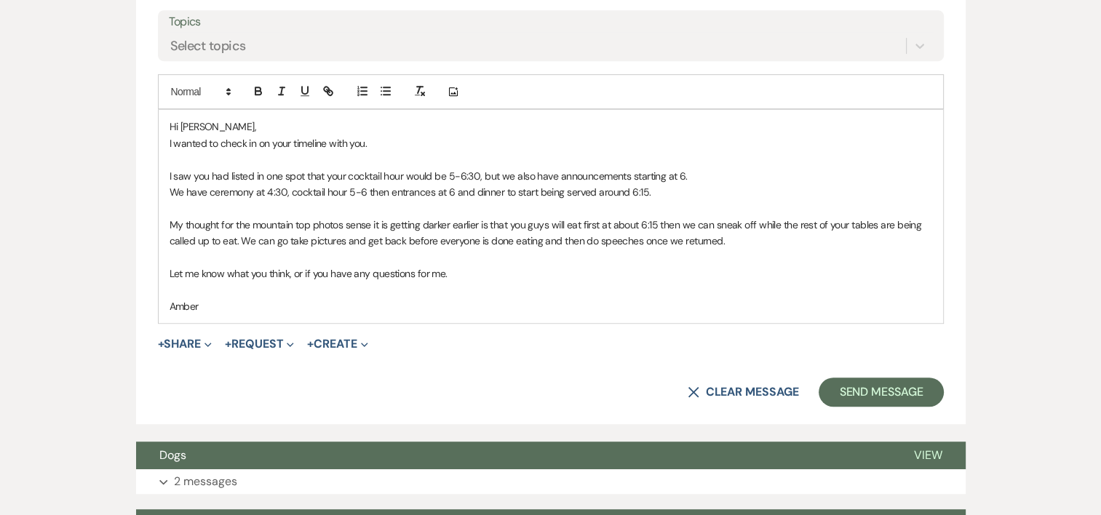
scroll to position [749, 0]
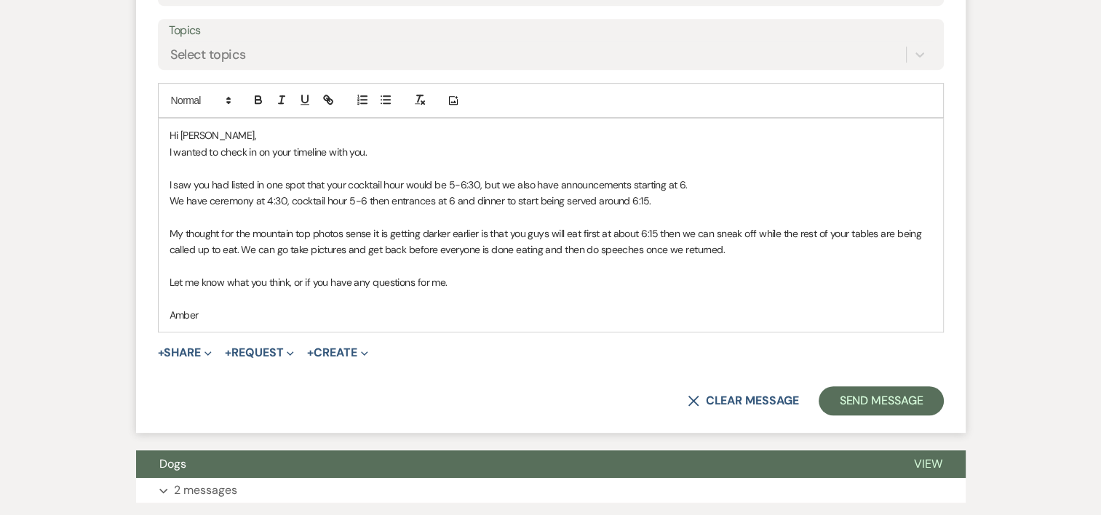
click at [204, 132] on p "Hi [PERSON_NAME]," at bounding box center [550, 135] width 762 height 16
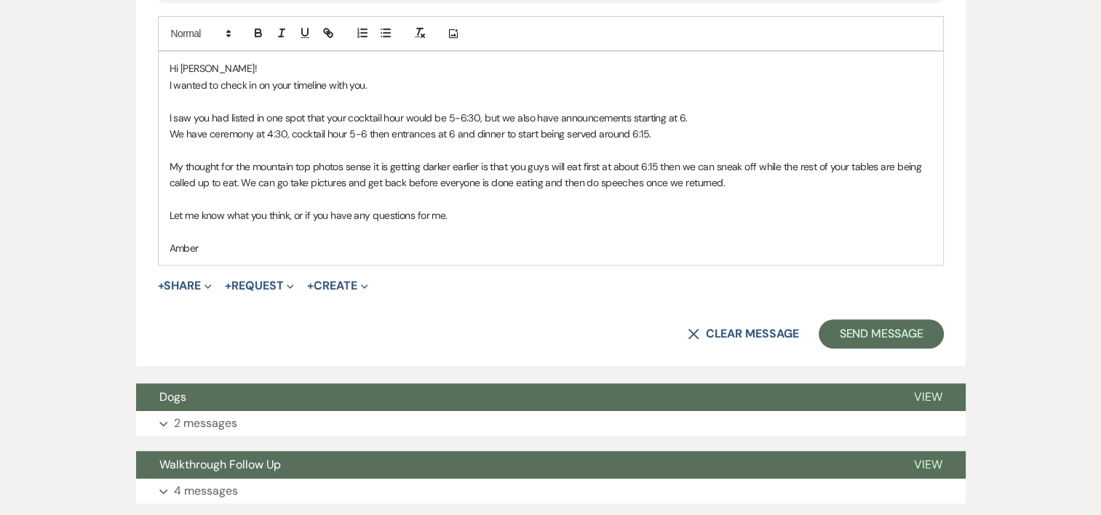
scroll to position [770, 0]
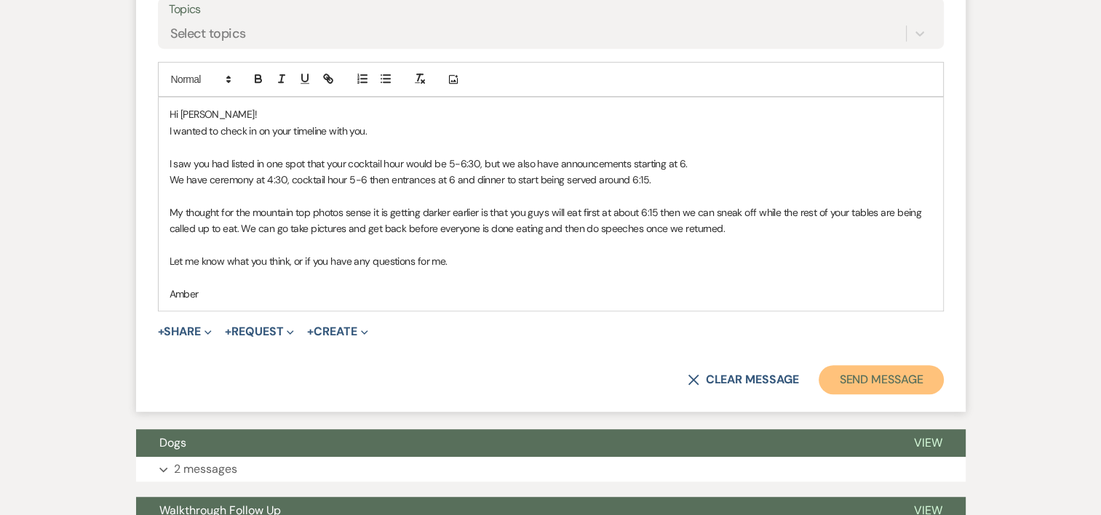
click at [880, 383] on button "Send Message" at bounding box center [880, 379] width 124 height 29
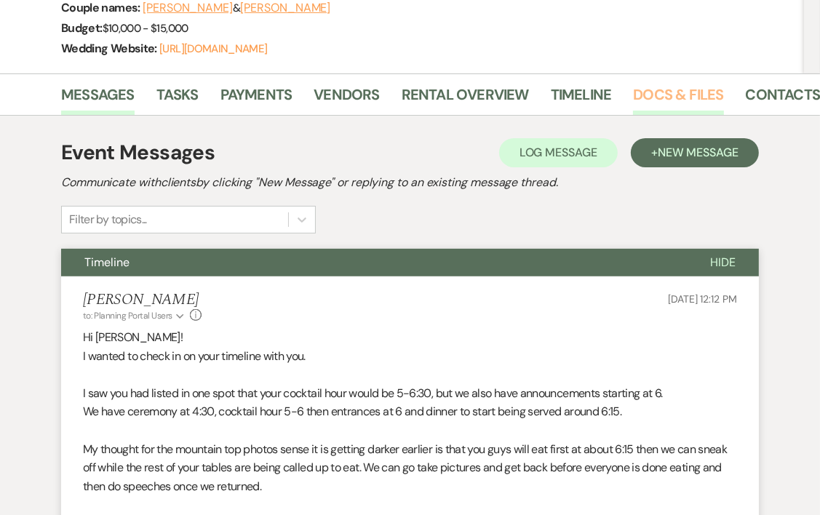
click at [694, 96] on link "Docs & Files" at bounding box center [678, 99] width 90 height 32
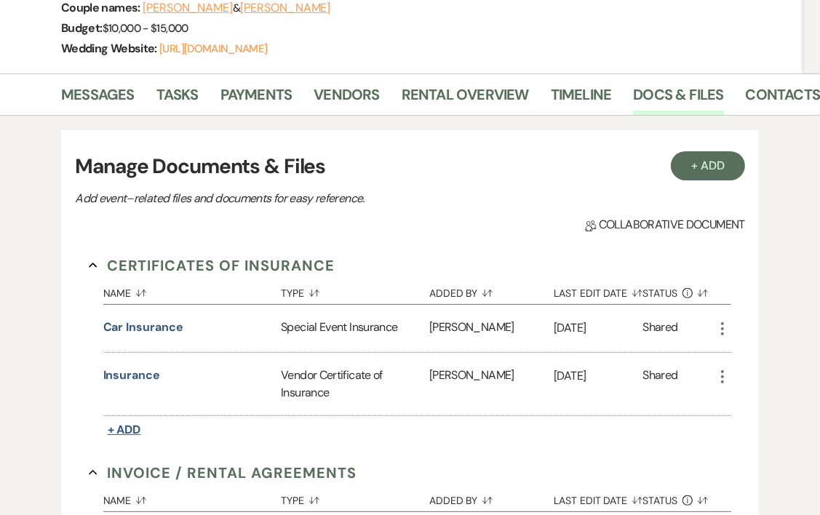
click at [122, 428] on span "+ Add" at bounding box center [124, 429] width 33 height 15
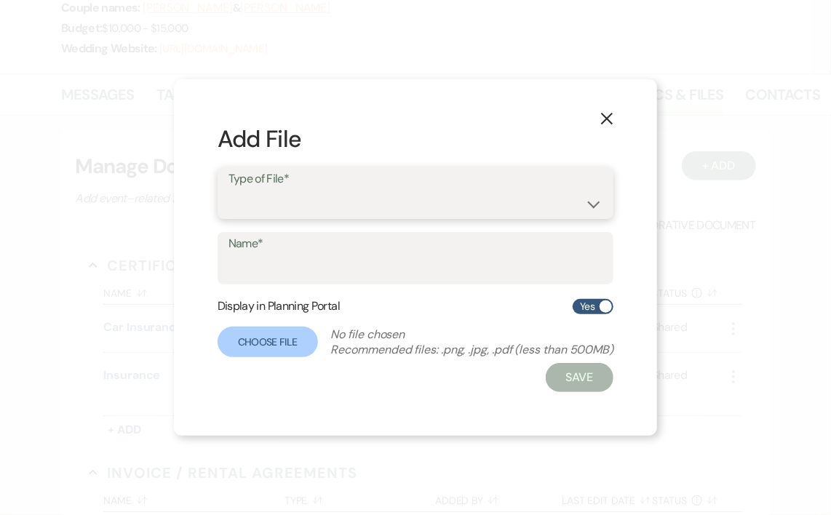
click at [343, 194] on select "Special Event Insurance Vendor Certificate of Insurance" at bounding box center [415, 203] width 375 height 28
select select "18"
click at [228, 189] on select "Special Event Insurance Vendor Certificate of Insurance" at bounding box center [415, 203] width 375 height 28
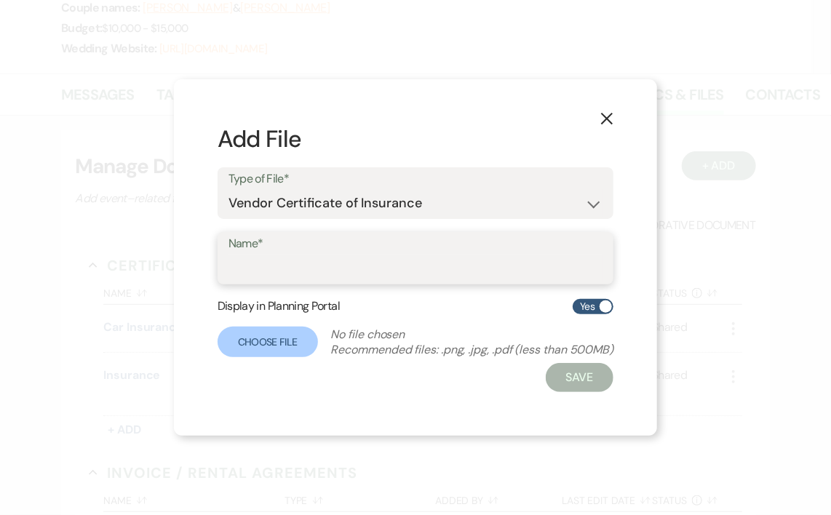
click at [311, 259] on input "Name*" at bounding box center [415, 269] width 375 height 28
click at [274, 250] on label "Name*" at bounding box center [415, 244] width 373 height 21
click at [274, 255] on input "Name*" at bounding box center [415, 269] width 373 height 28
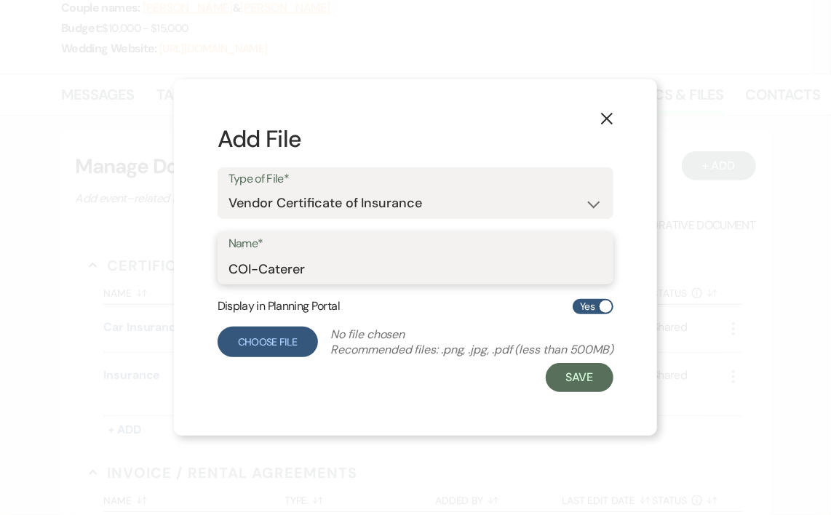
type input "COI-Caterer"
click at [274, 332] on label "Choose File" at bounding box center [268, 342] width 100 height 31
click at [0, 0] on input "Choose File" at bounding box center [0, 0] width 0 height 0
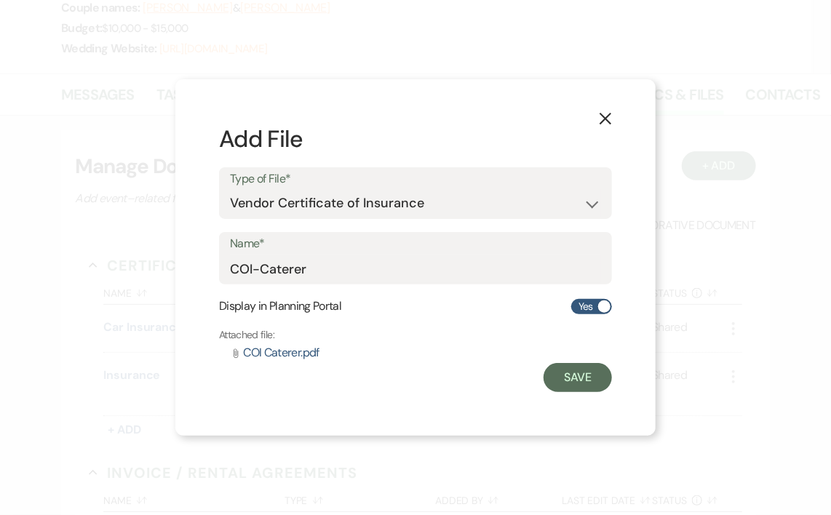
click at [338, 284] on div "Name* COI-Caterer" at bounding box center [415, 258] width 393 height 52
click at [338, 279] on input "COI-Caterer" at bounding box center [415, 269] width 371 height 28
click at [558, 376] on button "Save" at bounding box center [577, 377] width 68 height 29
